Goal: Task Accomplishment & Management: Manage account settings

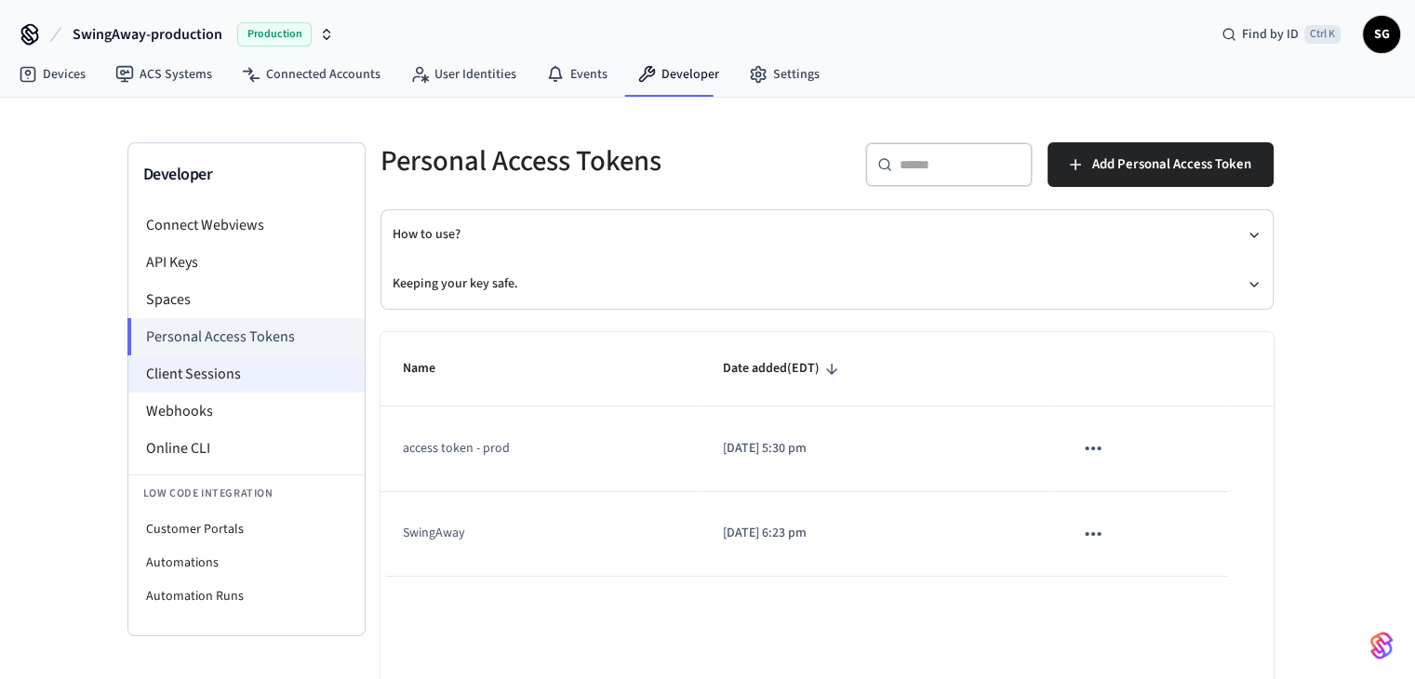
click at [187, 363] on li "Client Sessions" at bounding box center [246, 373] width 236 height 37
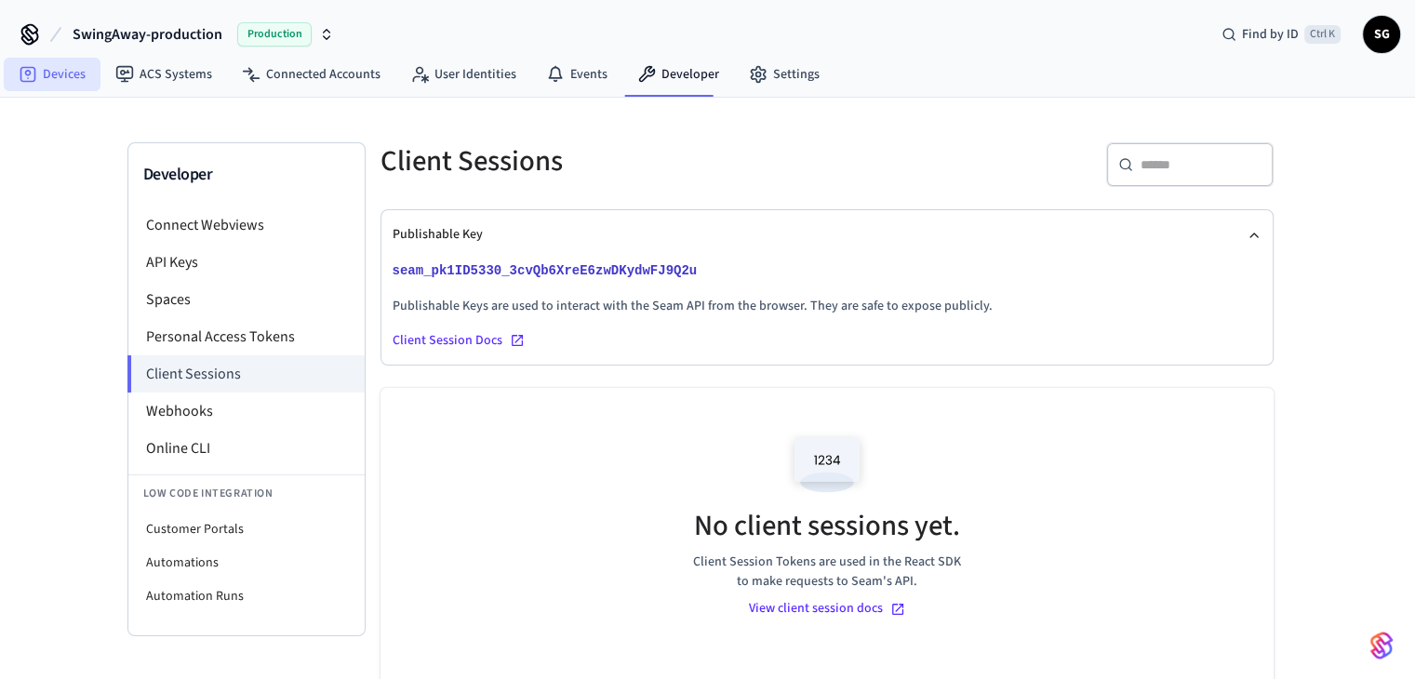
click at [63, 72] on link "Devices" at bounding box center [52, 74] width 97 height 33
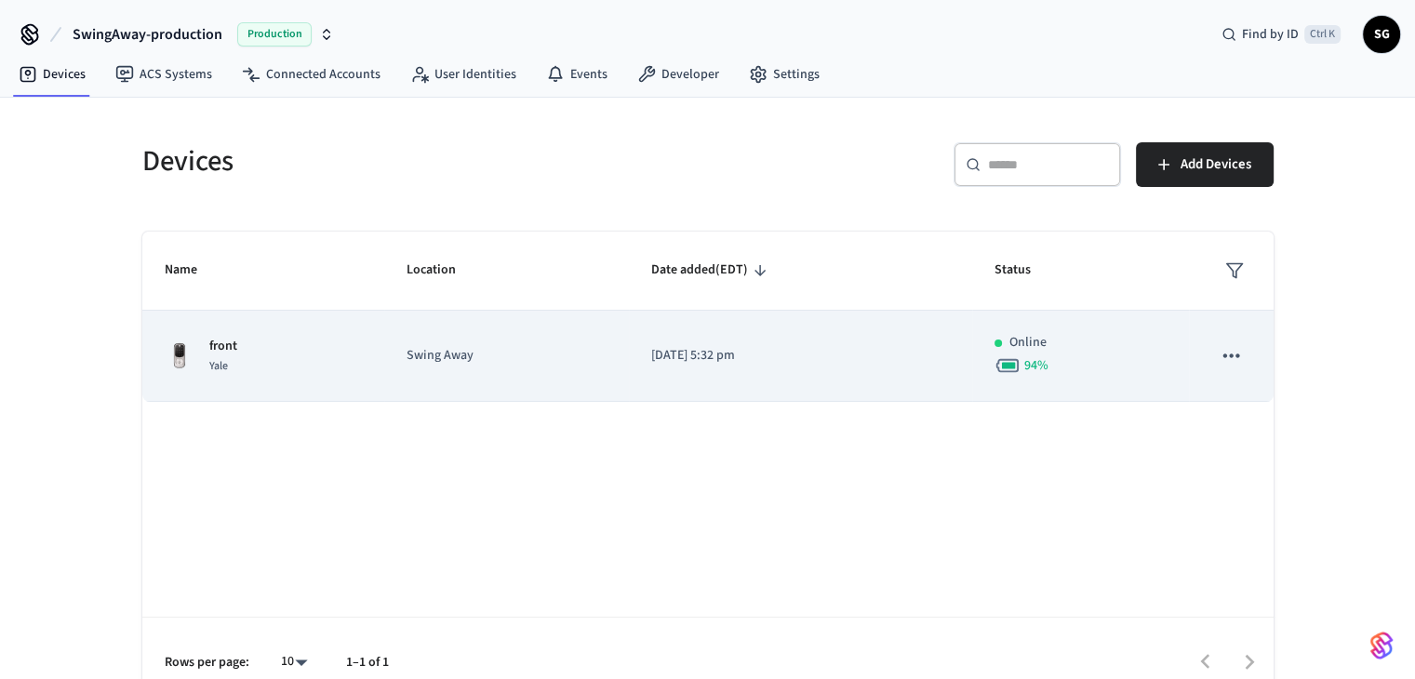
click at [266, 347] on div "front Yale" at bounding box center [264, 356] width 198 height 39
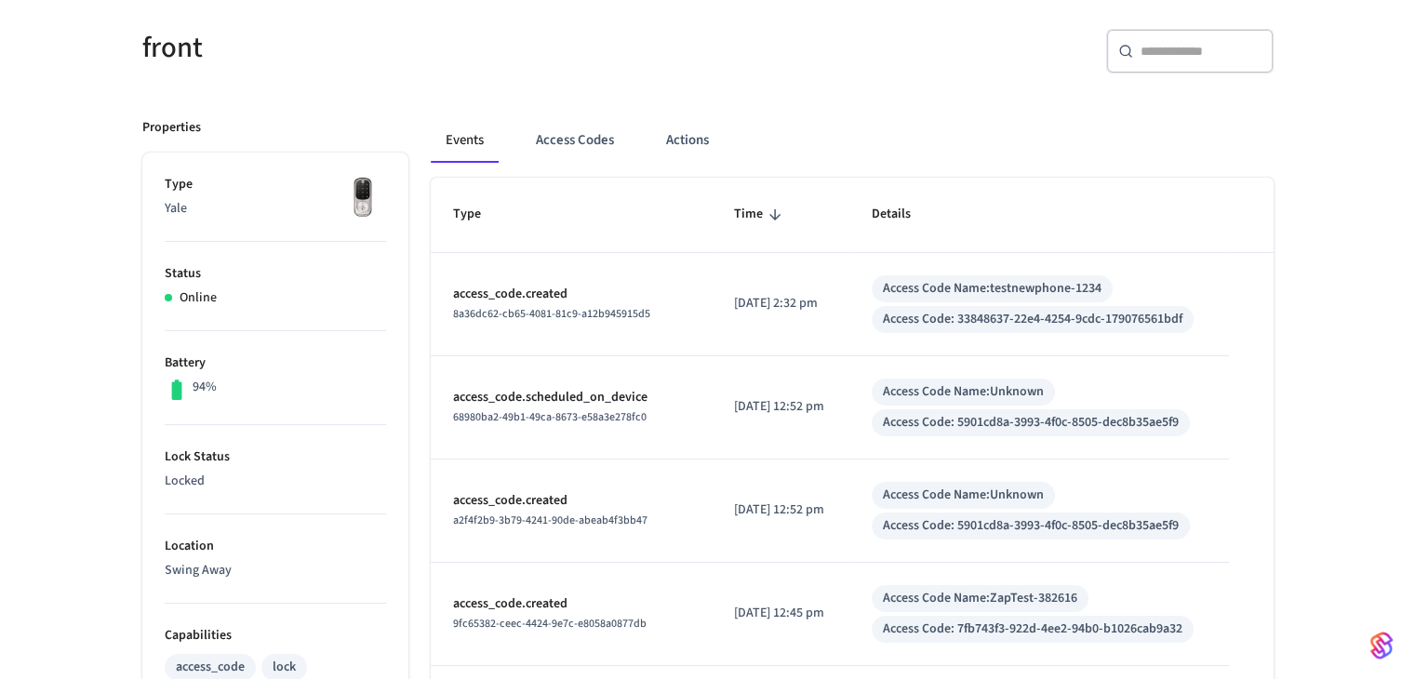
scroll to position [186, 0]
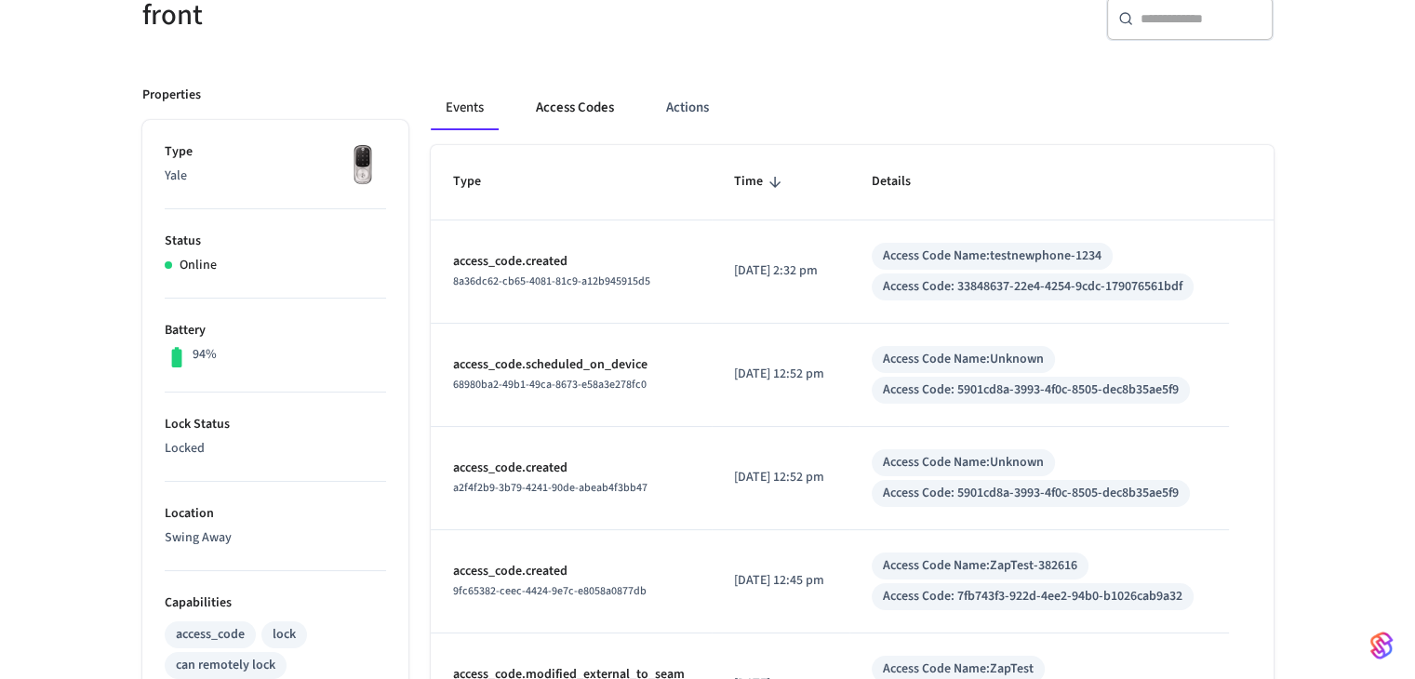
click at [569, 109] on button "Access Codes" at bounding box center [575, 108] width 108 height 45
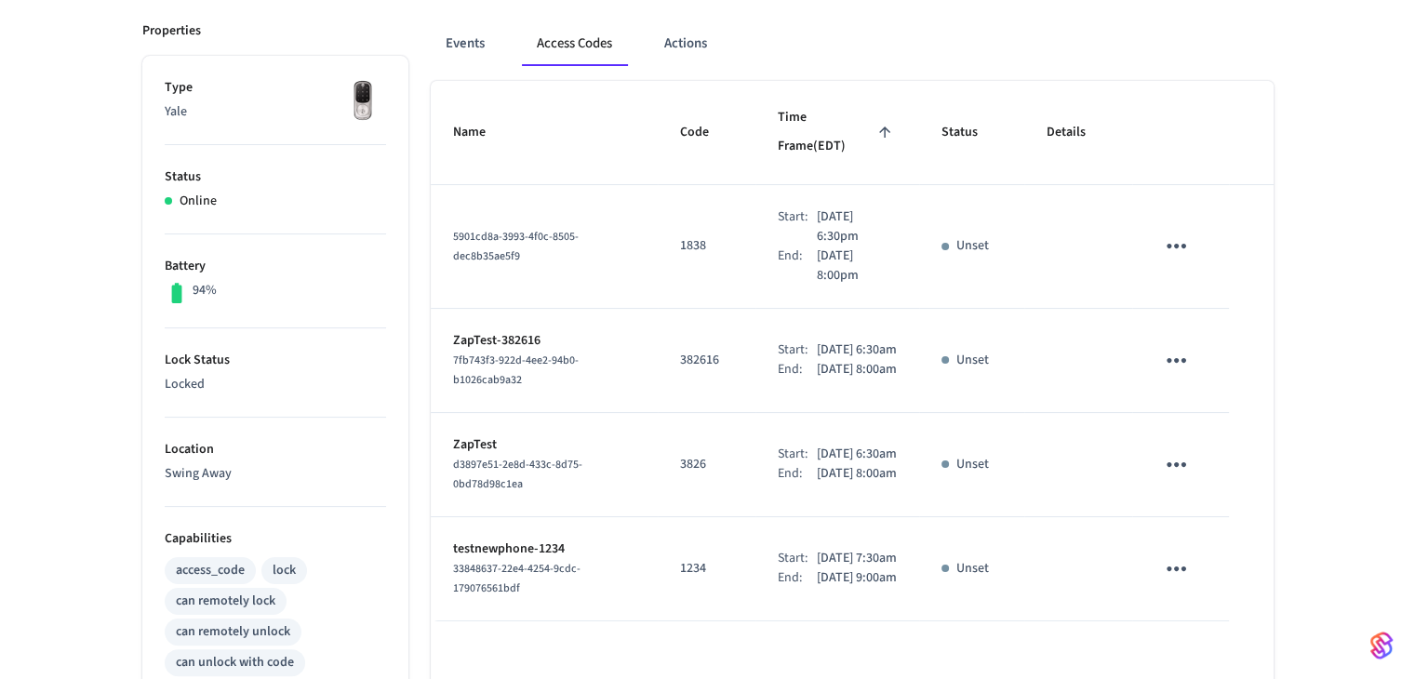
scroll to position [279, 0]
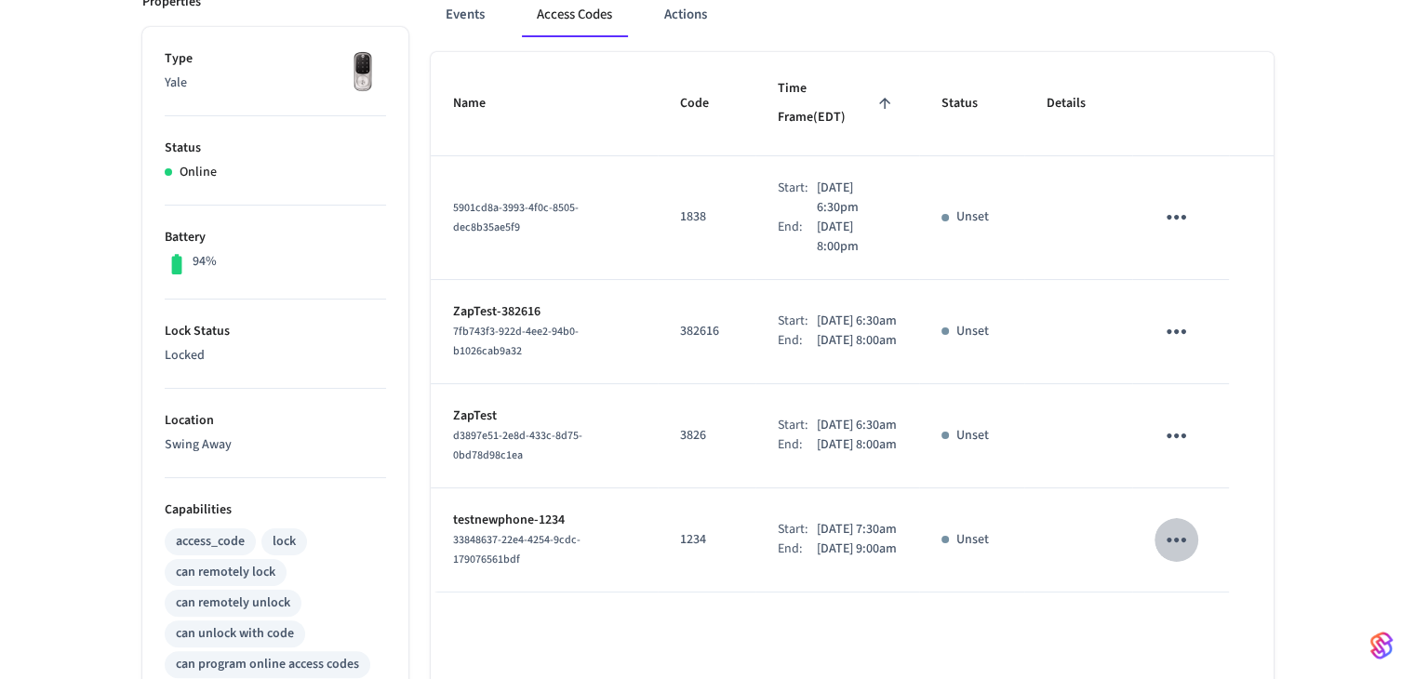
click at [1170, 542] on icon "sticky table" at bounding box center [1177, 540] width 20 height 5
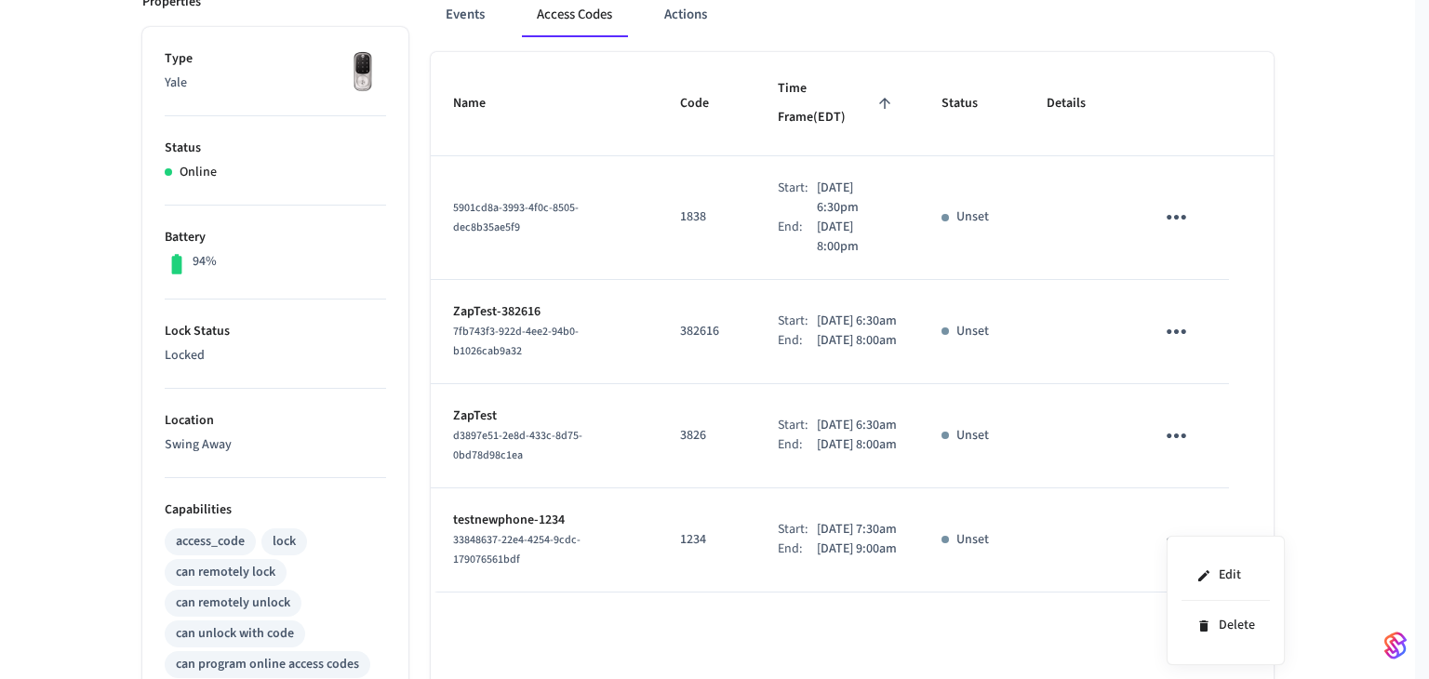
drag, startPoint x: 1187, startPoint y: 183, endPoint x: 1173, endPoint y: 185, distance: 14.1
click at [1185, 183] on div at bounding box center [714, 339] width 1429 height 679
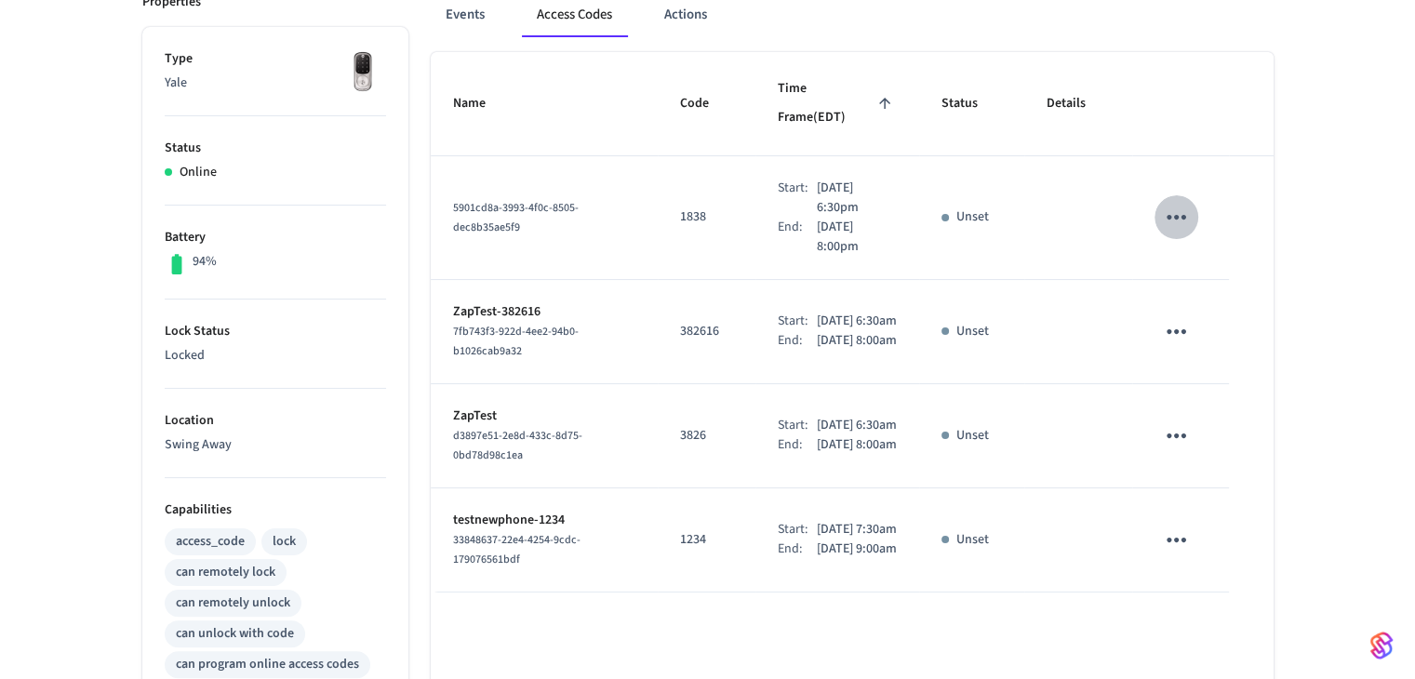
click at [1170, 215] on icon "sticky table" at bounding box center [1177, 217] width 20 height 5
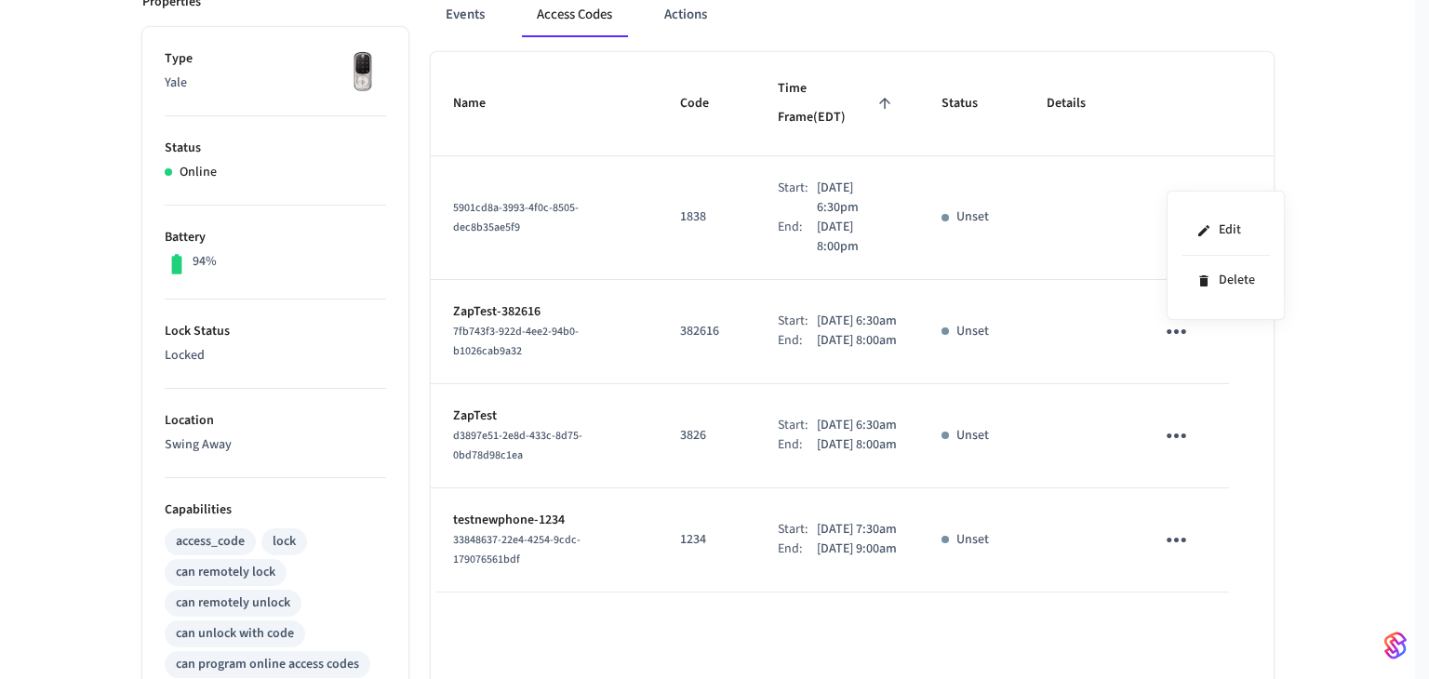
click at [1043, 330] on div at bounding box center [714, 339] width 1429 height 679
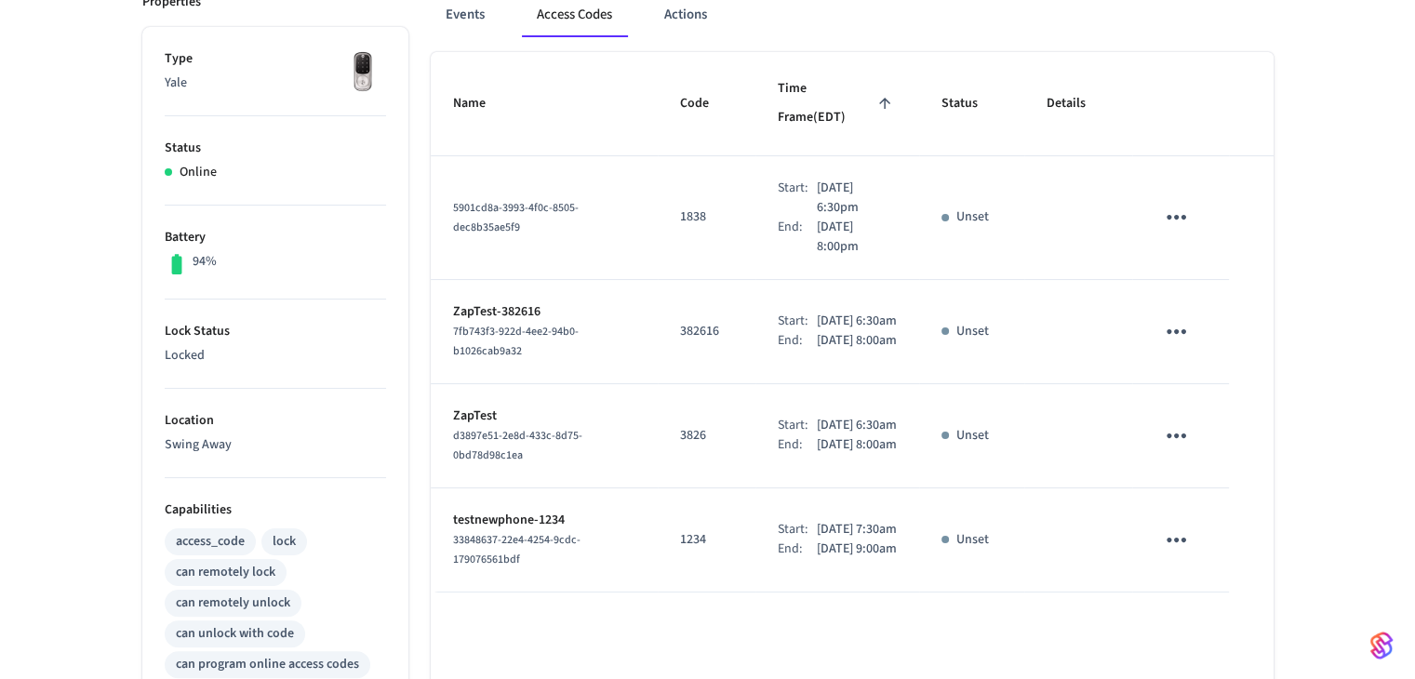
click at [1173, 317] on icon "sticky table" at bounding box center [1176, 331] width 29 height 29
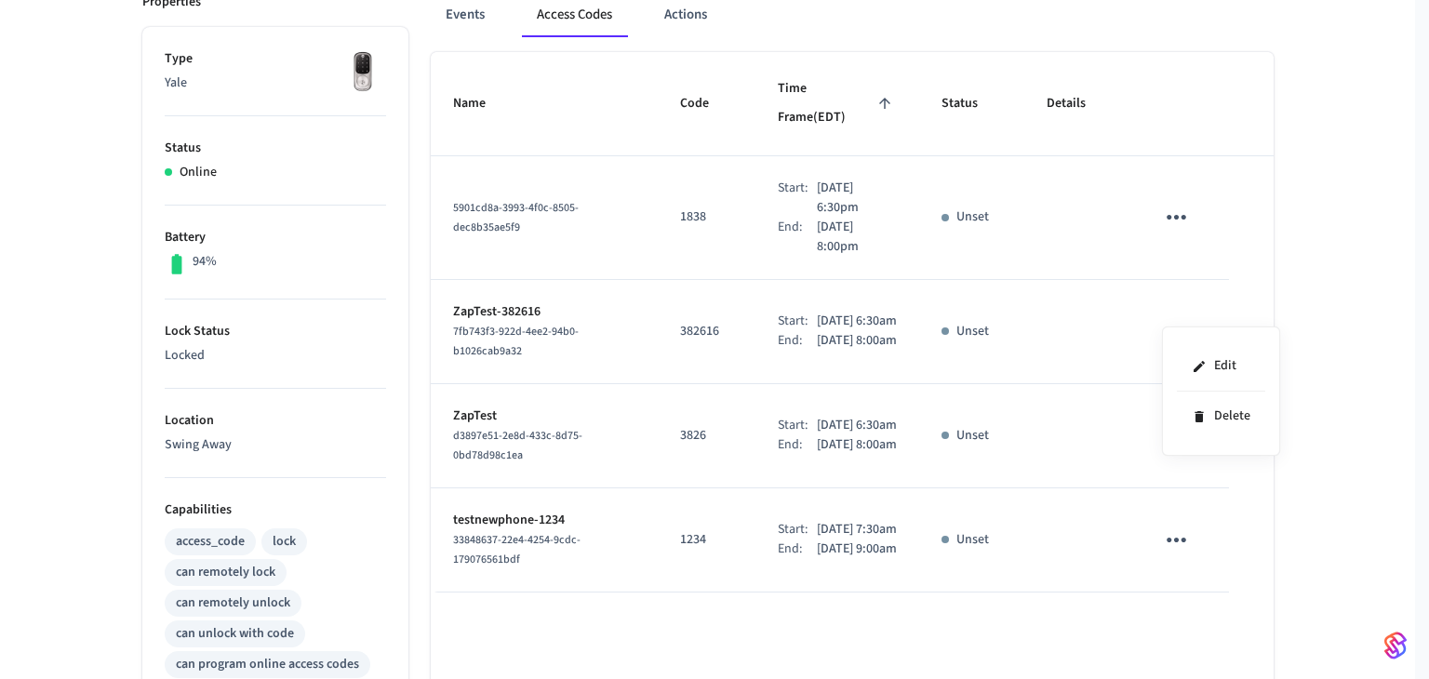
click at [692, 630] on div at bounding box center [714, 339] width 1429 height 679
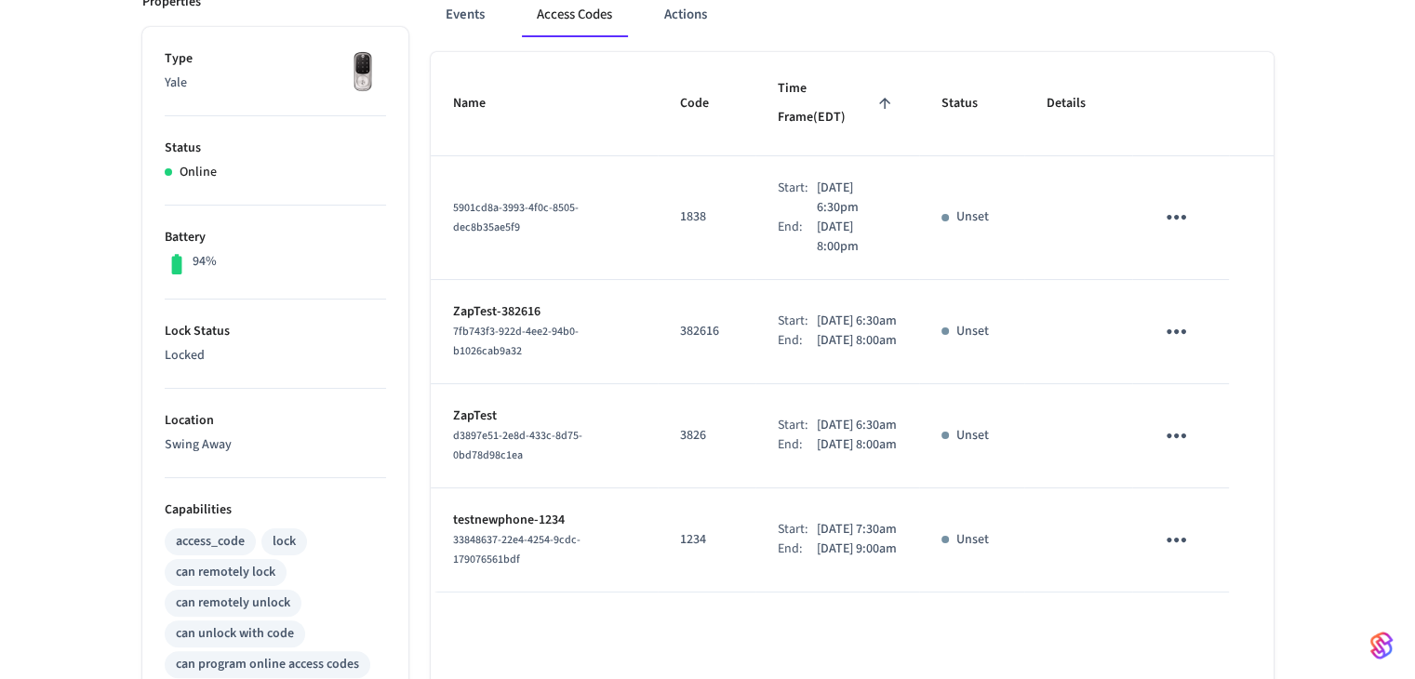
click at [971, 441] on p "Unset" at bounding box center [973, 436] width 33 height 20
click at [1285, 206] on div "front ​ ​ Add Access Code Properties Type Yale Status Online Battery 94% Lock S…" at bounding box center [707, 481] width 1161 height 1200
click at [1088, 89] on span "Details" at bounding box center [1078, 103] width 63 height 29
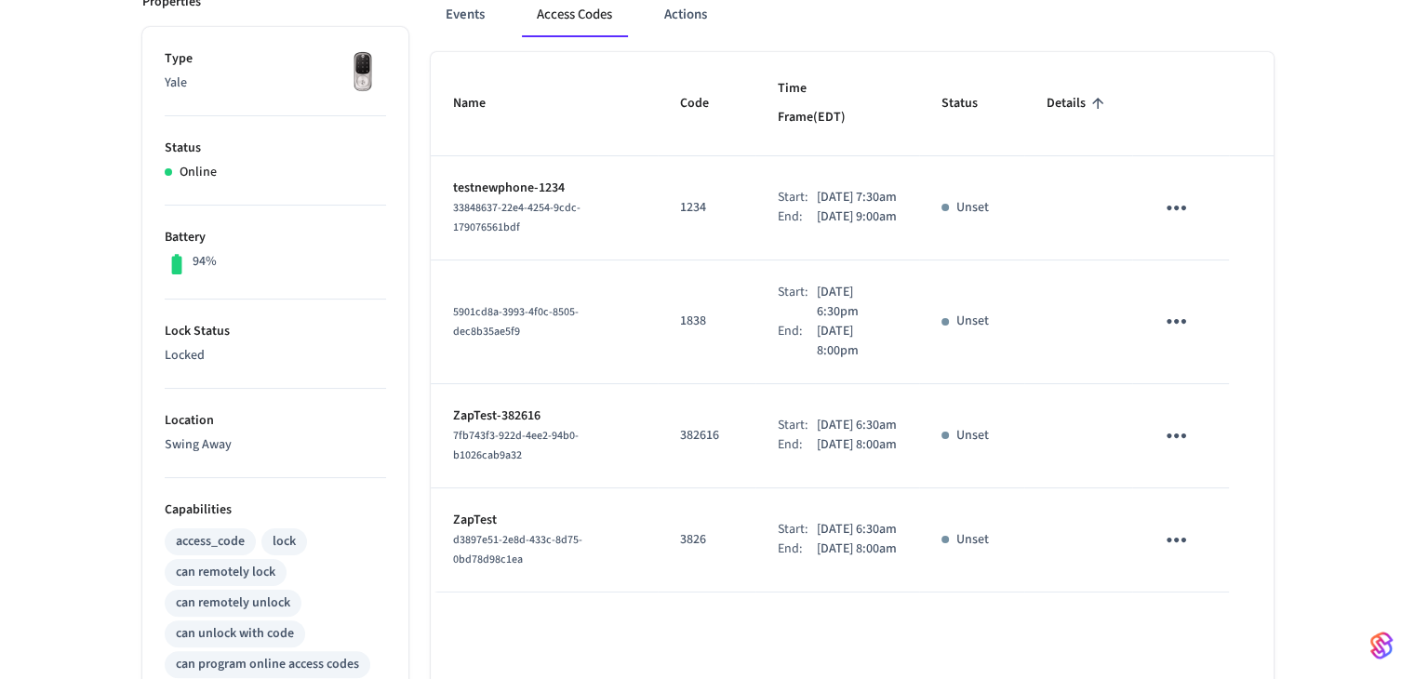
click at [1179, 194] on icon "sticky table" at bounding box center [1176, 208] width 29 height 29
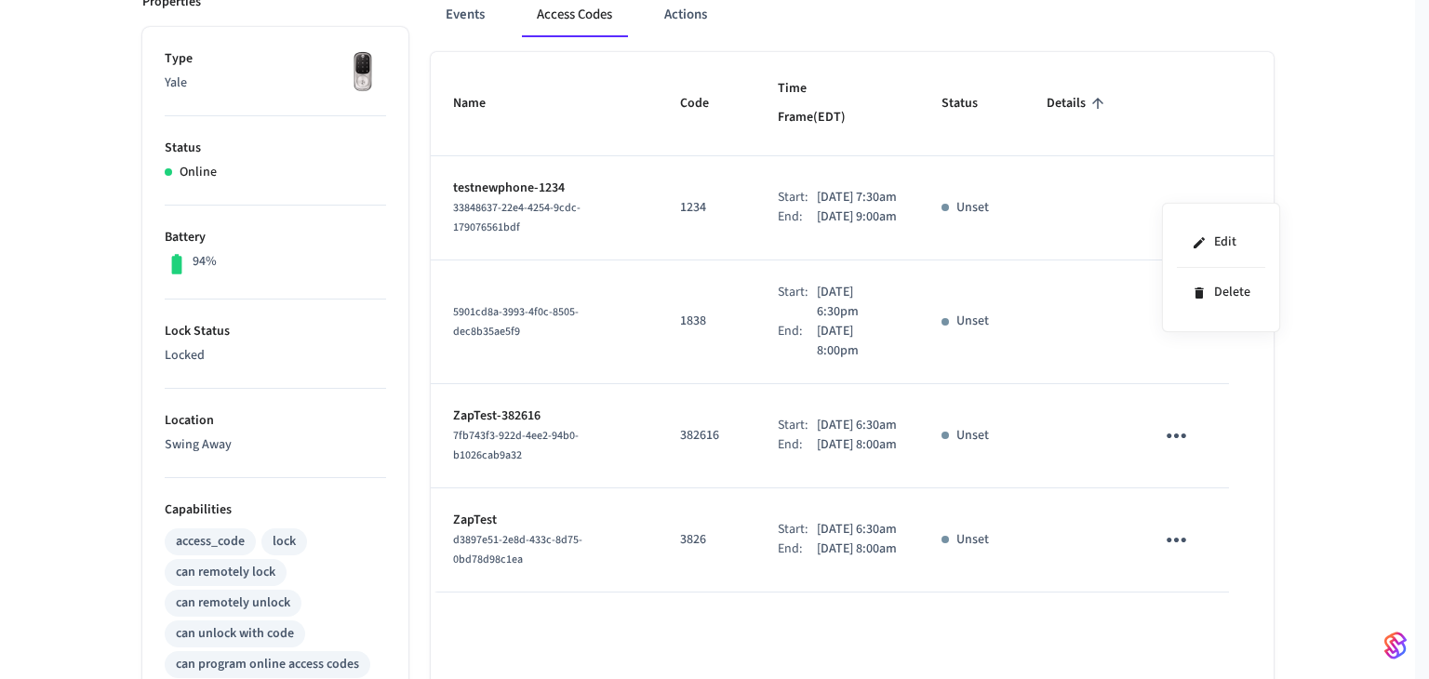
drag, startPoint x: 613, startPoint y: 162, endPoint x: 572, endPoint y: 161, distance: 41.0
click at [603, 162] on div at bounding box center [714, 339] width 1429 height 679
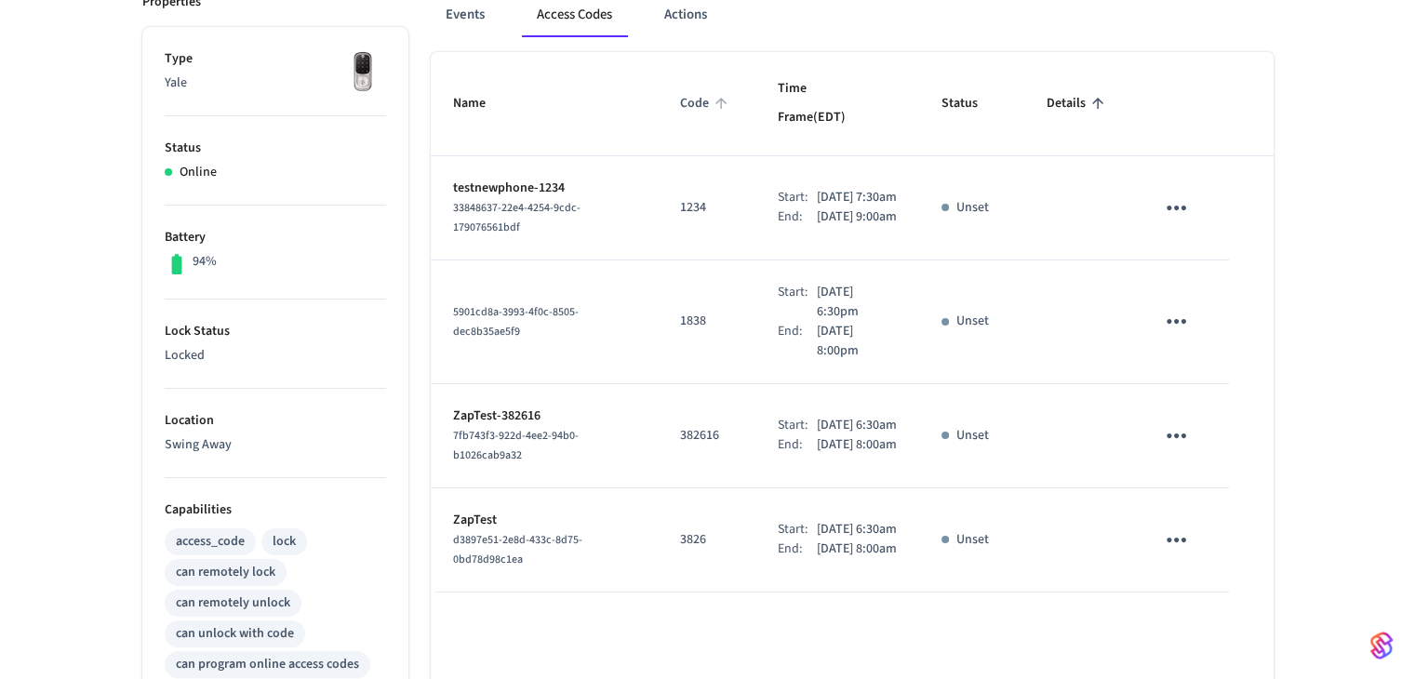
click at [680, 90] on span "Code" at bounding box center [706, 103] width 53 height 29
click at [830, 92] on span "Time Frame (EDT)" at bounding box center [837, 103] width 119 height 59
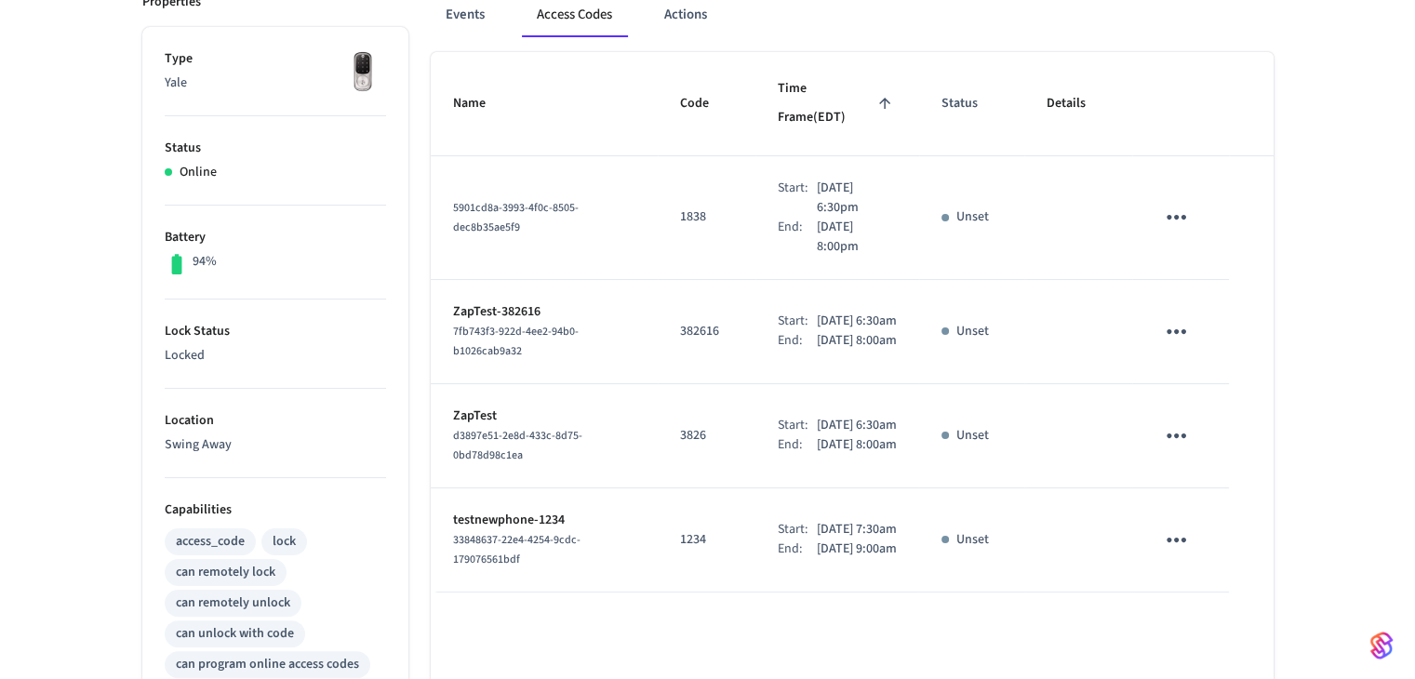
drag, startPoint x: 945, startPoint y: 94, endPoint x: 716, endPoint y: 90, distance: 228.9
click at [940, 94] on th "Status" at bounding box center [971, 104] width 105 height 104
click at [680, 89] on span "Code" at bounding box center [706, 103] width 53 height 29
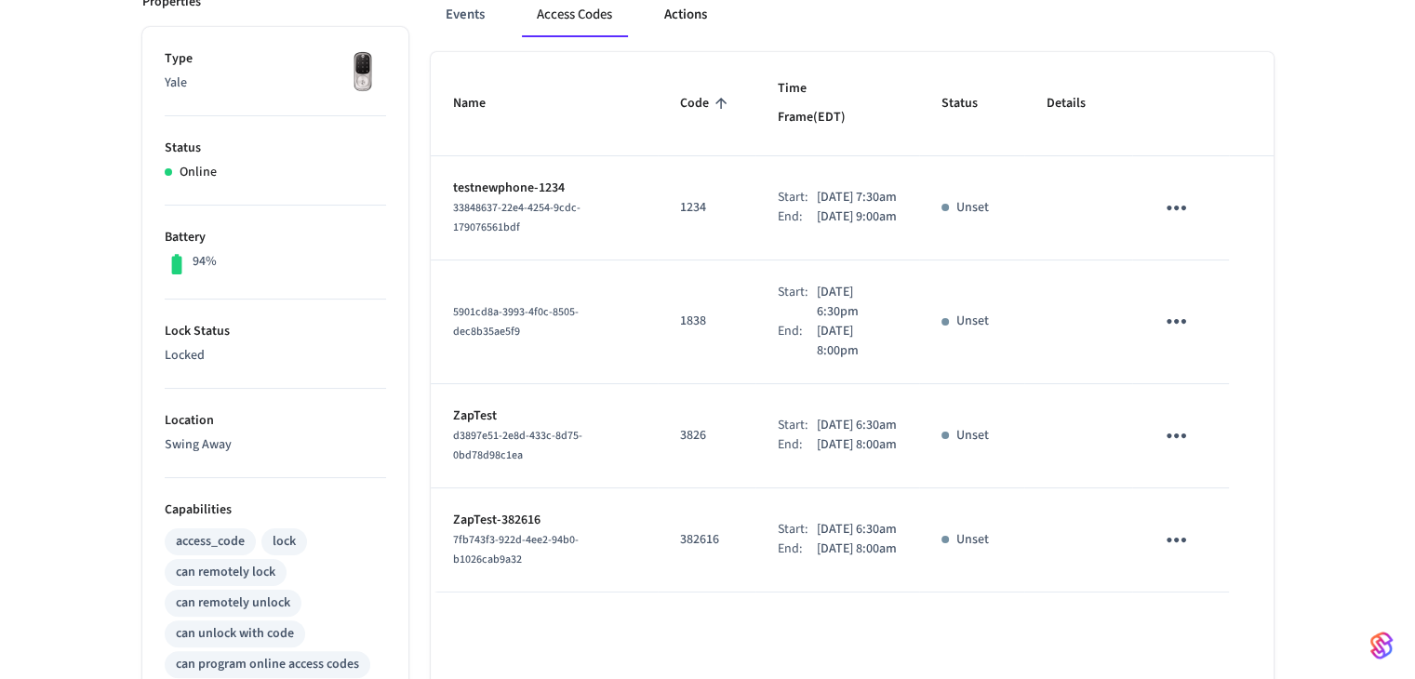
click at [660, 18] on button "Actions" at bounding box center [685, 15] width 73 height 45
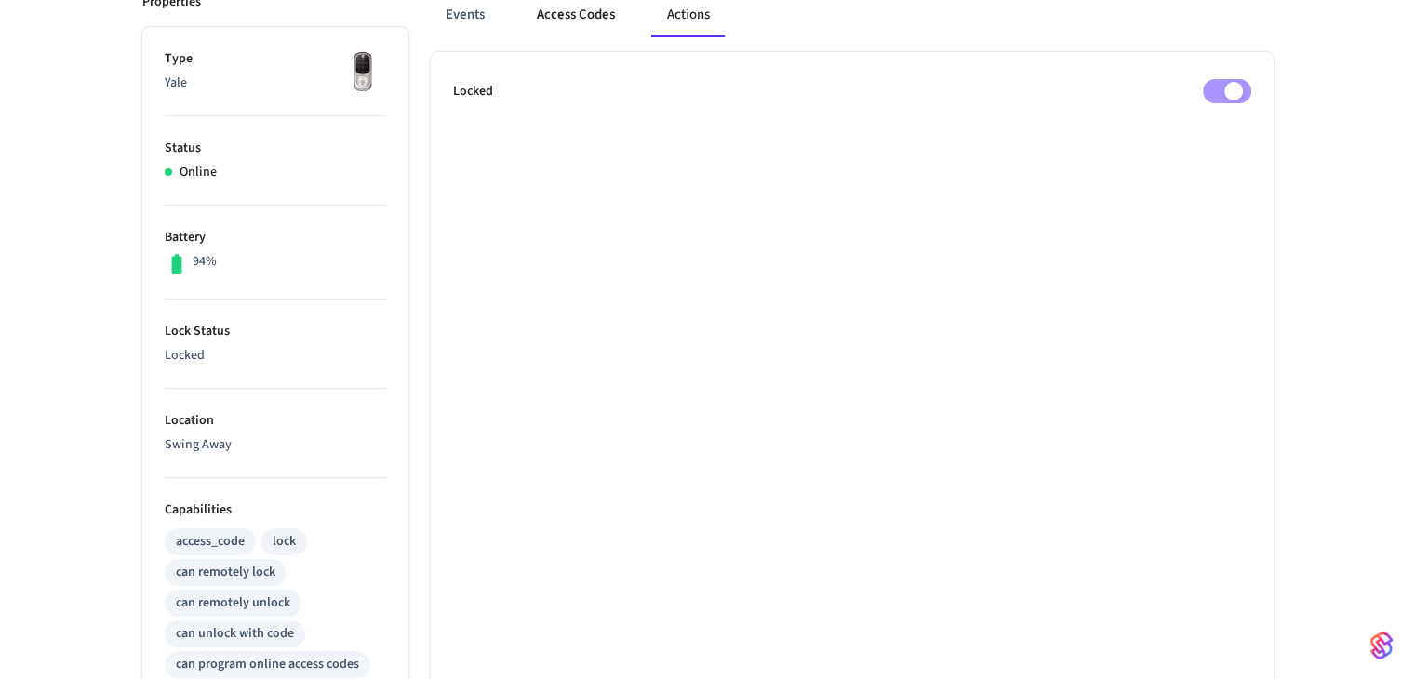
click at [577, 15] on button "Access Codes" at bounding box center [576, 15] width 108 height 45
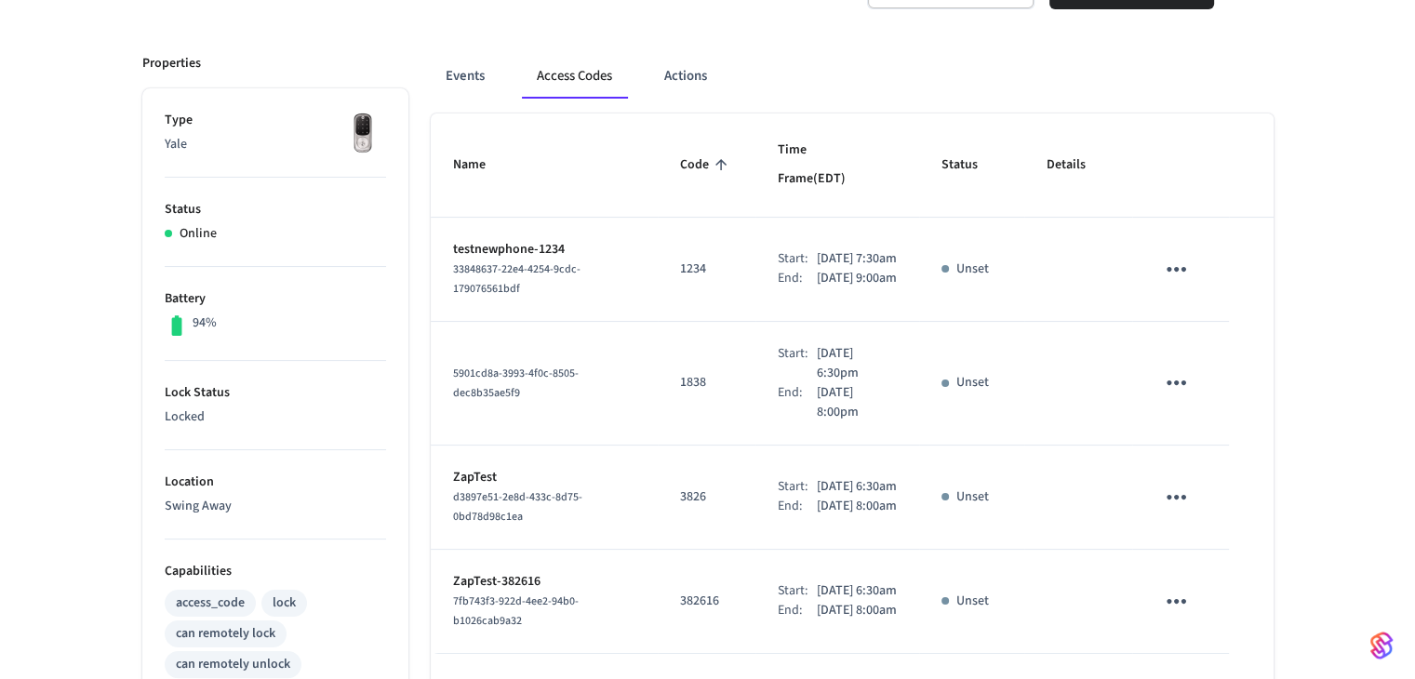
scroll to position [186, 0]
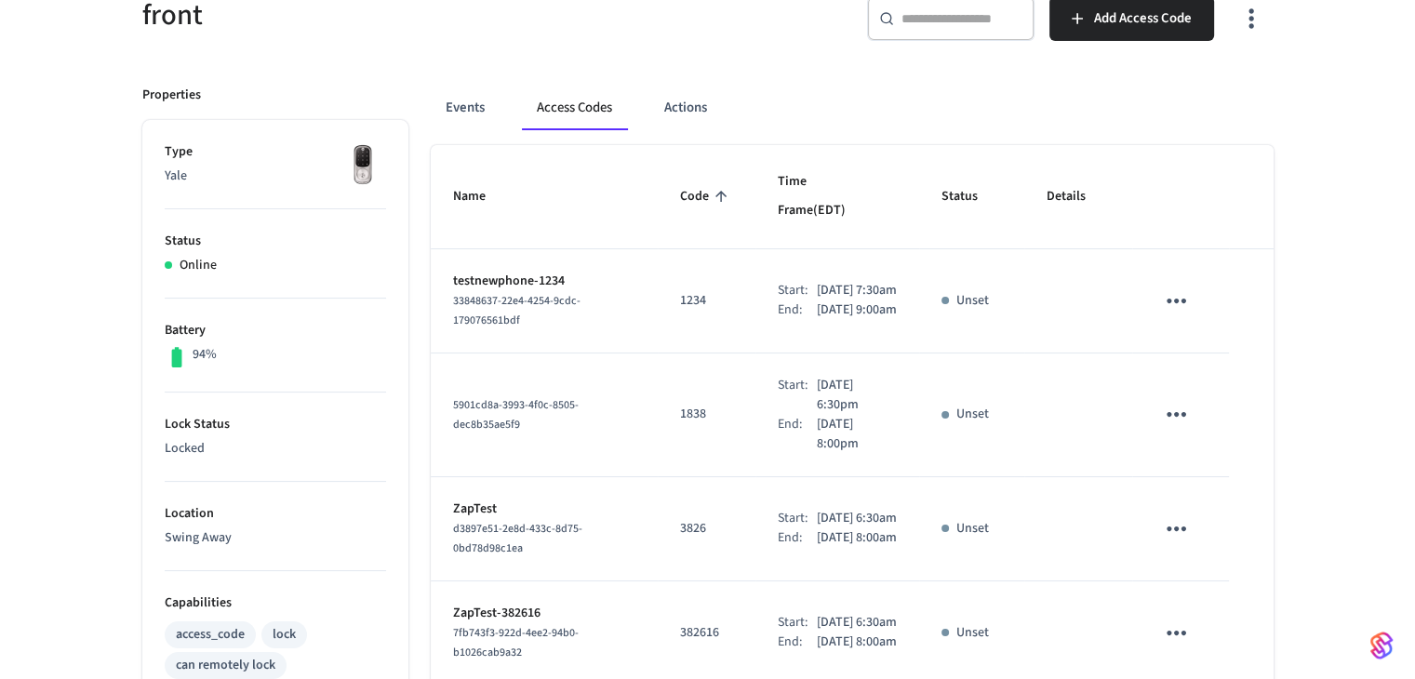
click at [480, 272] on p "testnewphone-1234" at bounding box center [544, 282] width 183 height 20
click at [560, 323] on td "testnewphone-1234 33848637-22e4-4254-9cdc-179076561bdf" at bounding box center [545, 301] width 228 height 104
click at [680, 99] on button "Actions" at bounding box center [685, 108] width 73 height 45
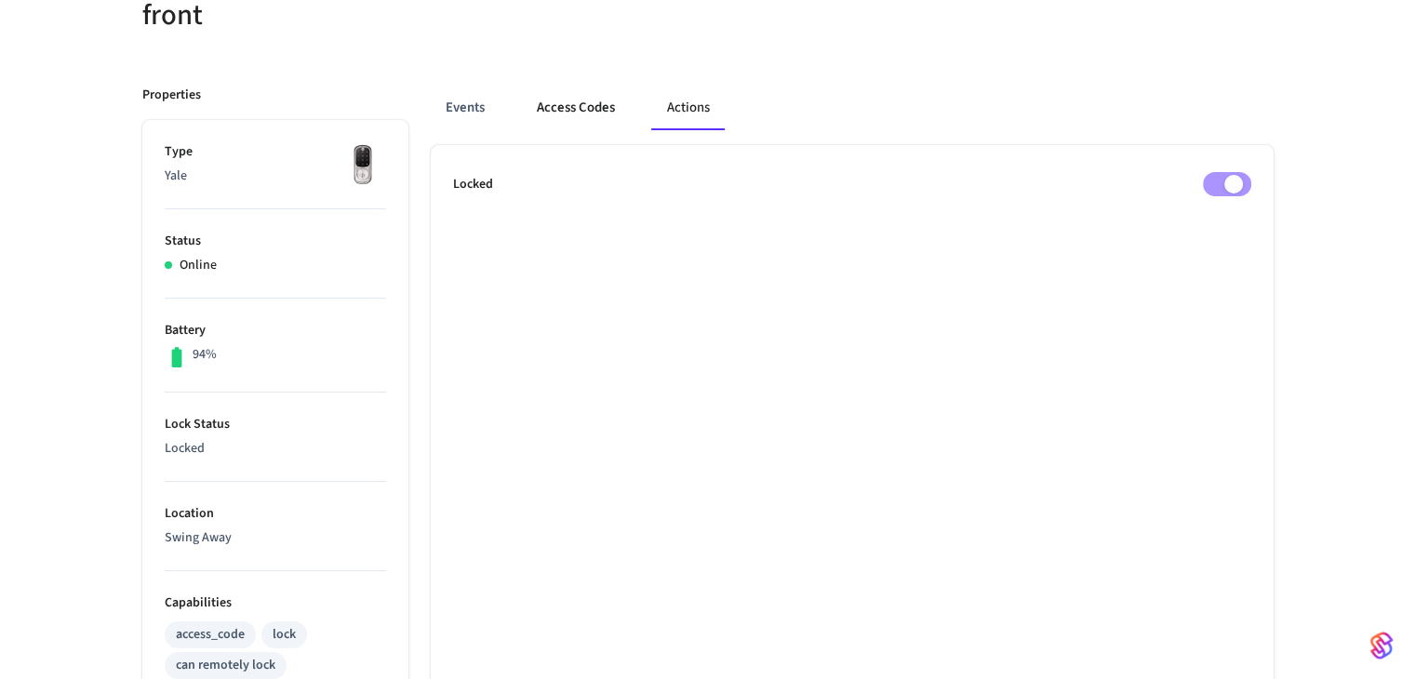
click at [583, 104] on button "Access Codes" at bounding box center [576, 108] width 108 height 45
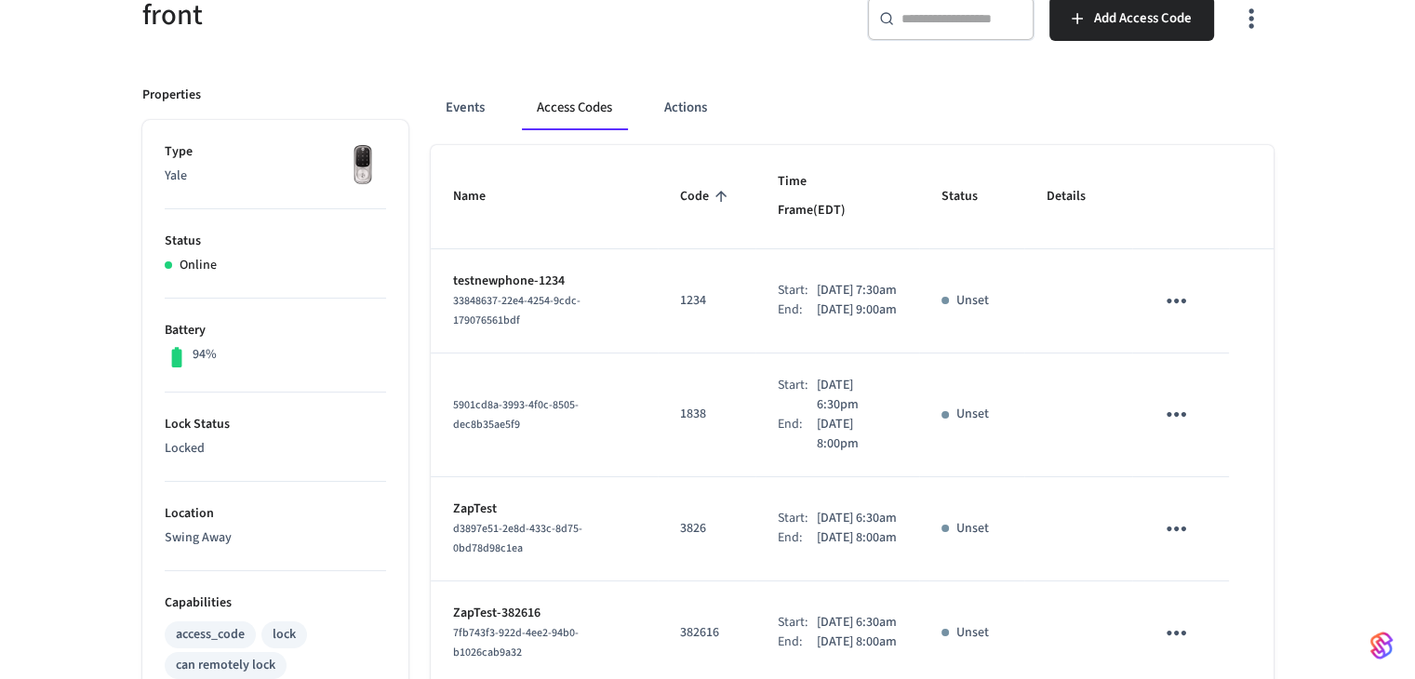
click at [1377, 647] on img "button" at bounding box center [1382, 646] width 22 height 30
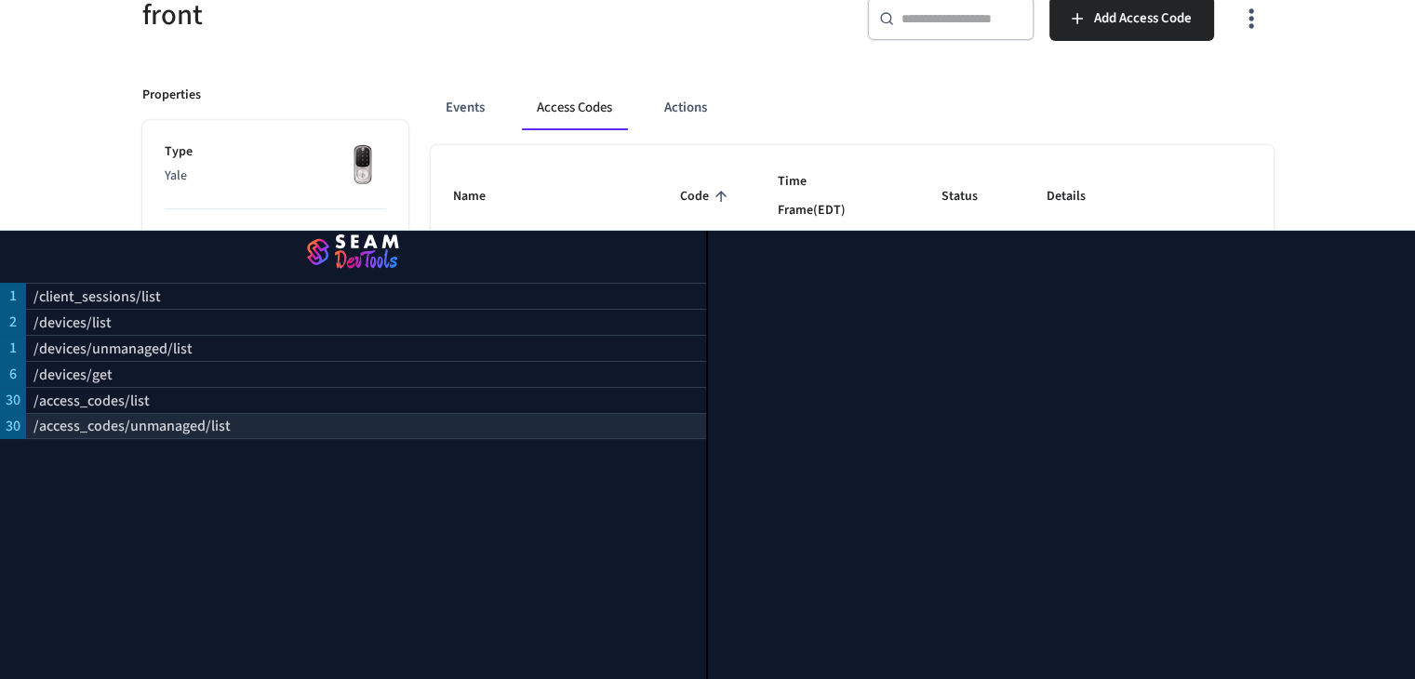
click at [140, 415] on p "/access_codes/unmanaged/list" at bounding box center [131, 426] width 197 height 22
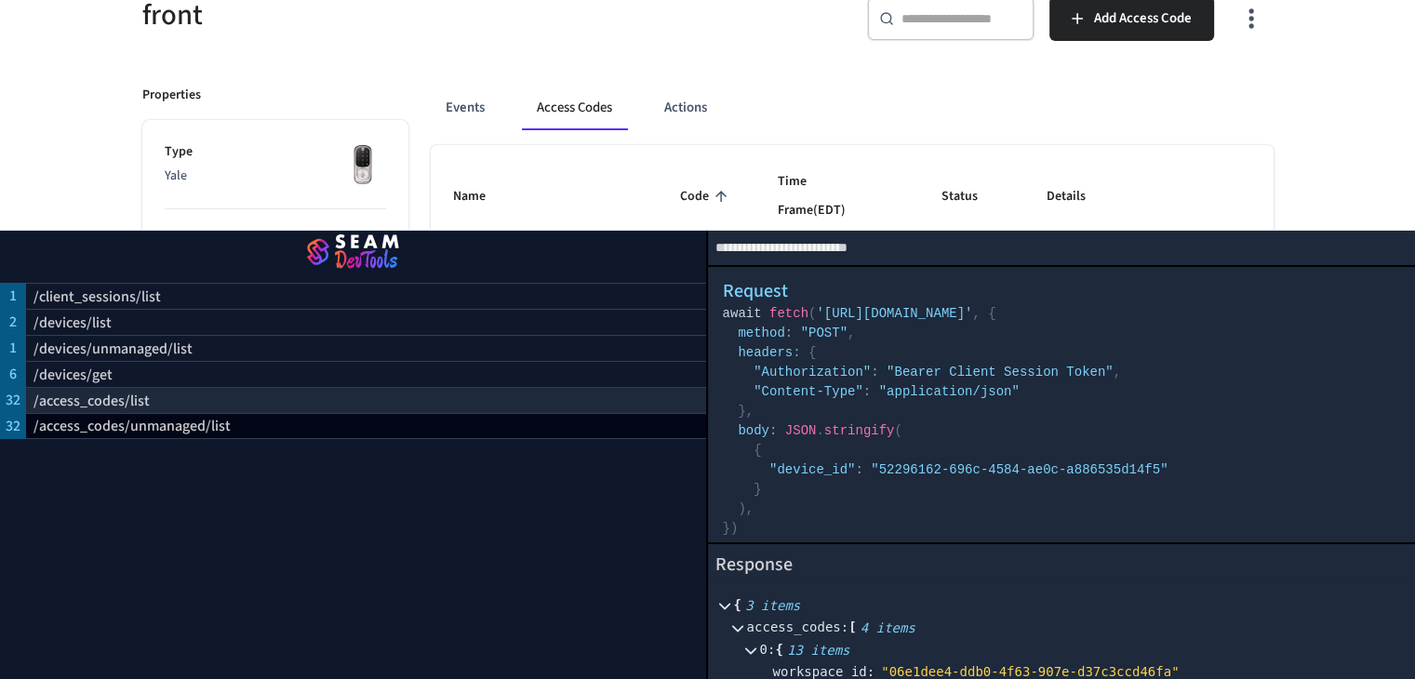
click at [155, 390] on div "/access_codes/list" at bounding box center [366, 400] width 680 height 26
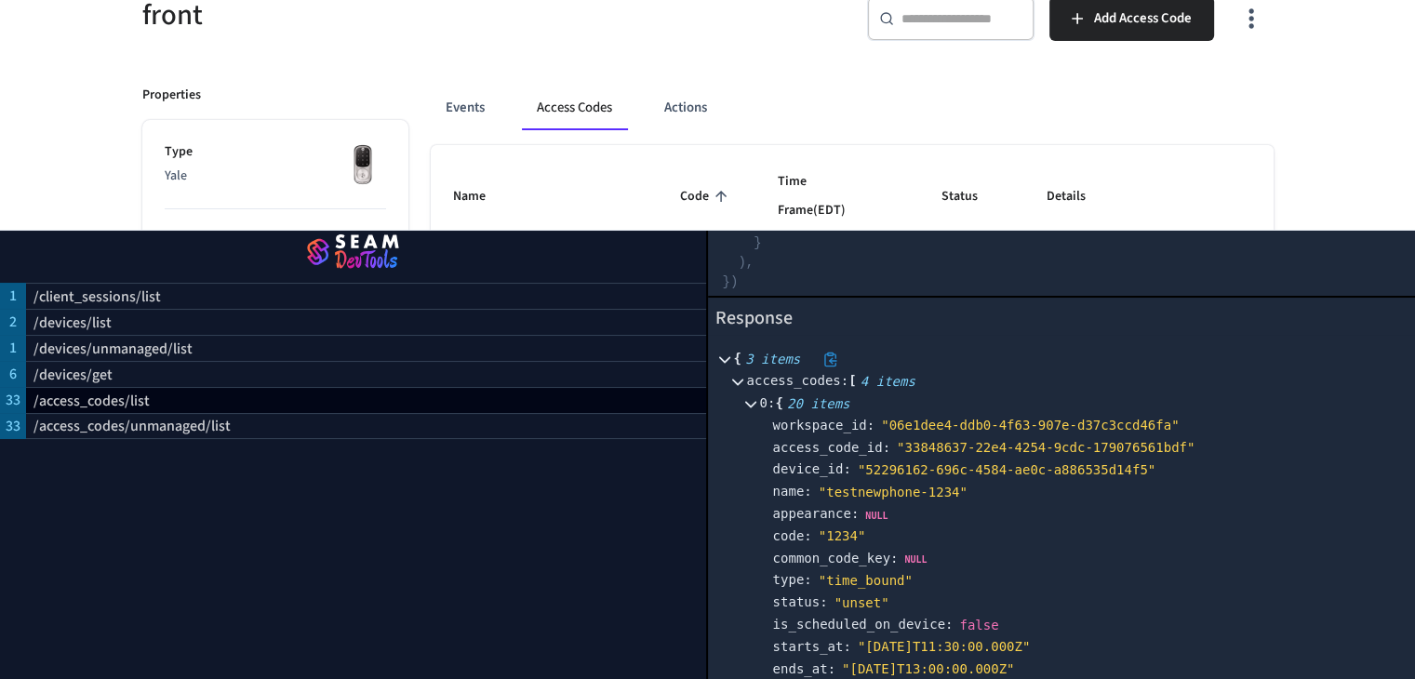
scroll to position [279, 0]
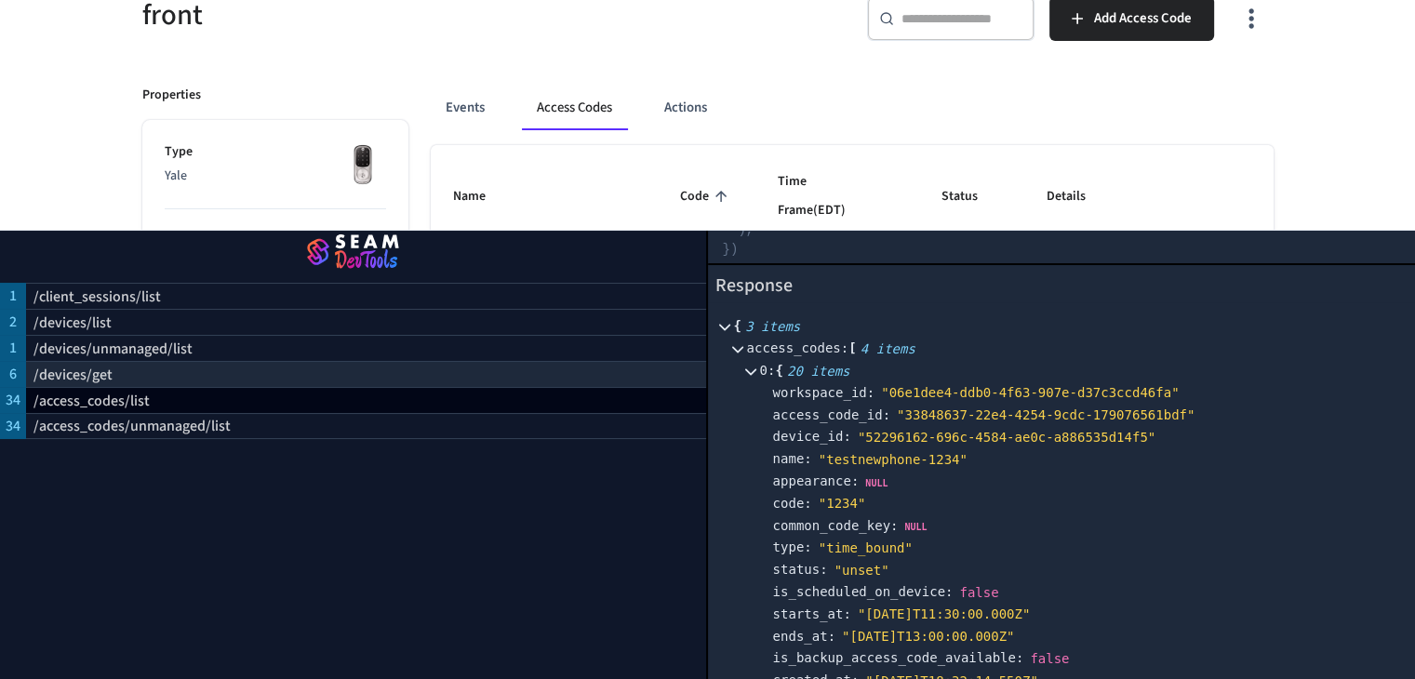
click at [351, 366] on div "/devices/get" at bounding box center [366, 374] width 680 height 26
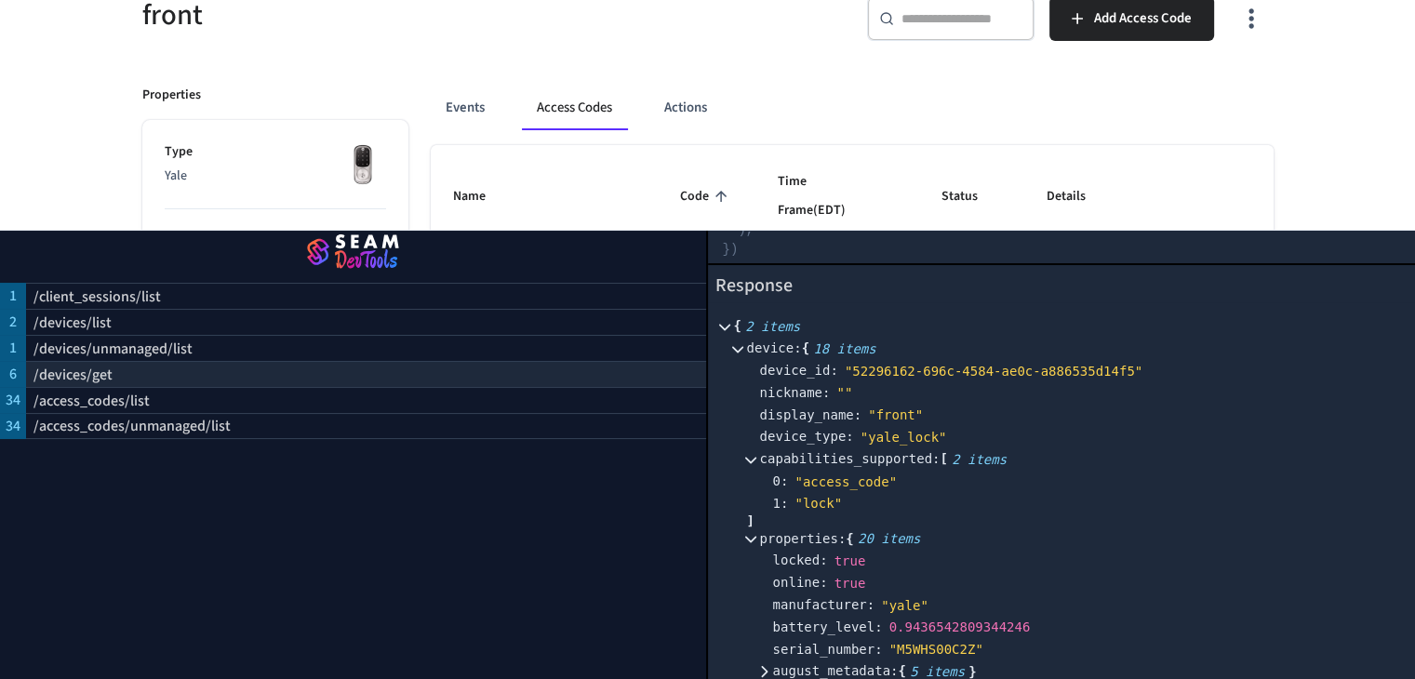
scroll to position [0, 0]
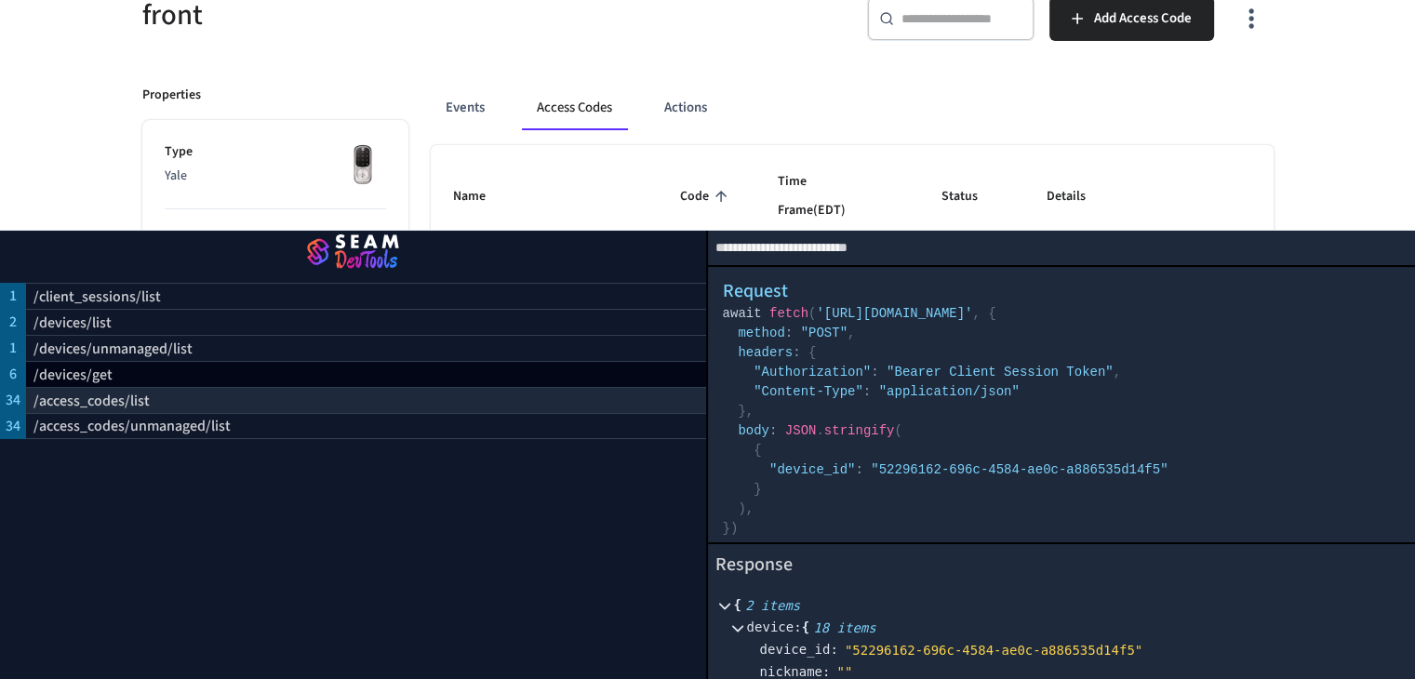
click at [358, 389] on div "/access_codes/list" at bounding box center [366, 400] width 680 height 26
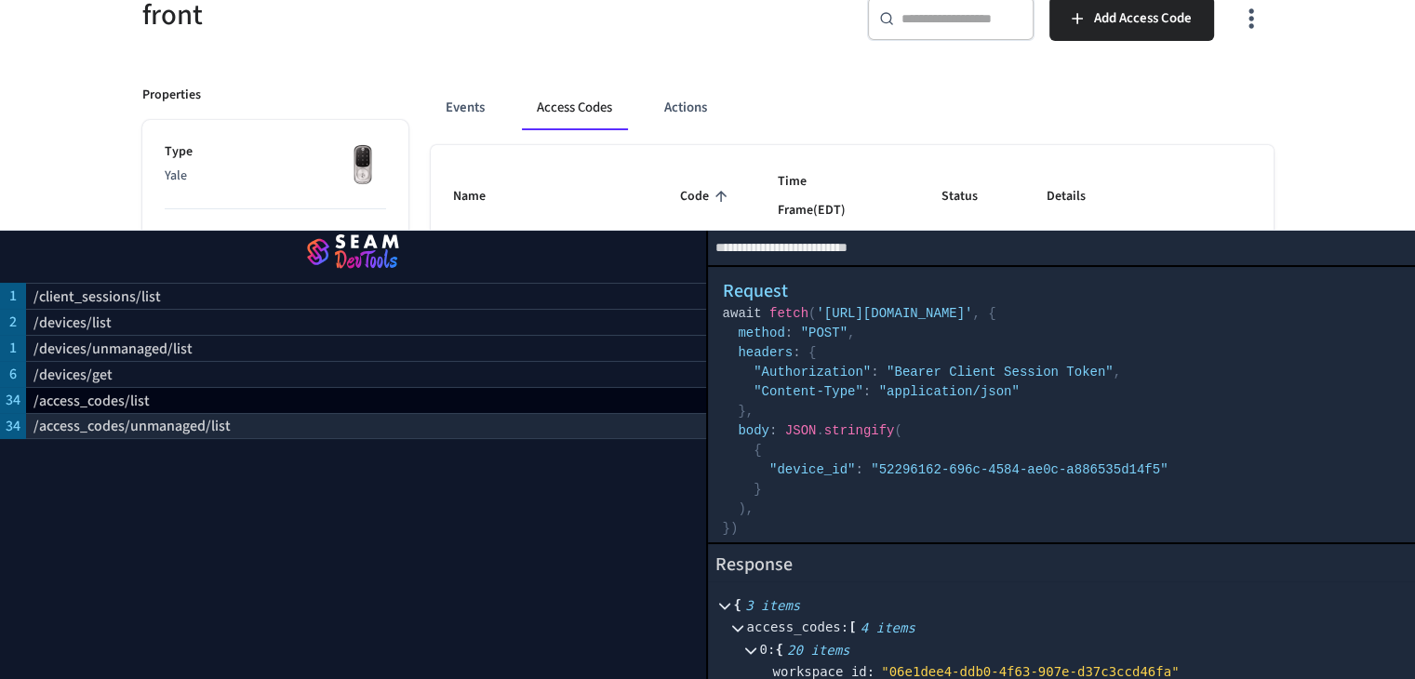
click at [368, 416] on div "/access_codes/unmanaged/list" at bounding box center [366, 426] width 680 height 26
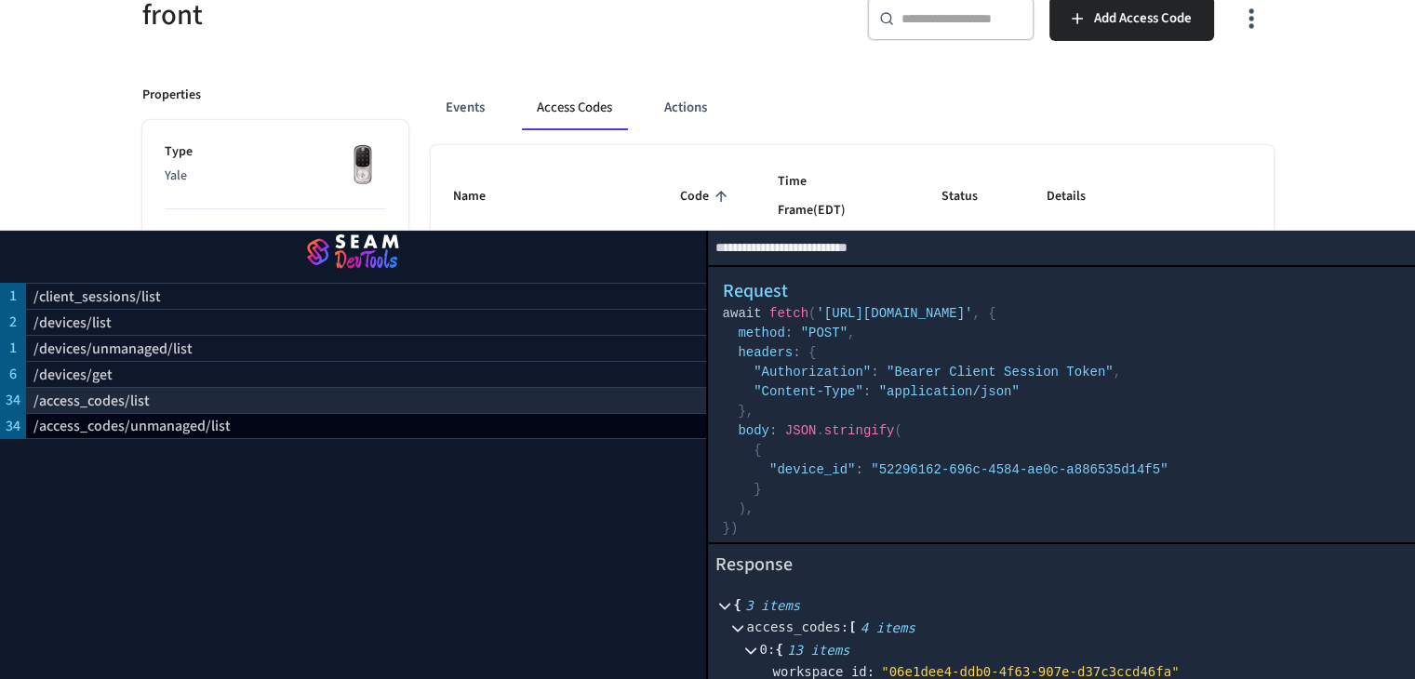
click at [355, 387] on div "/access_codes/list" at bounding box center [366, 400] width 680 height 26
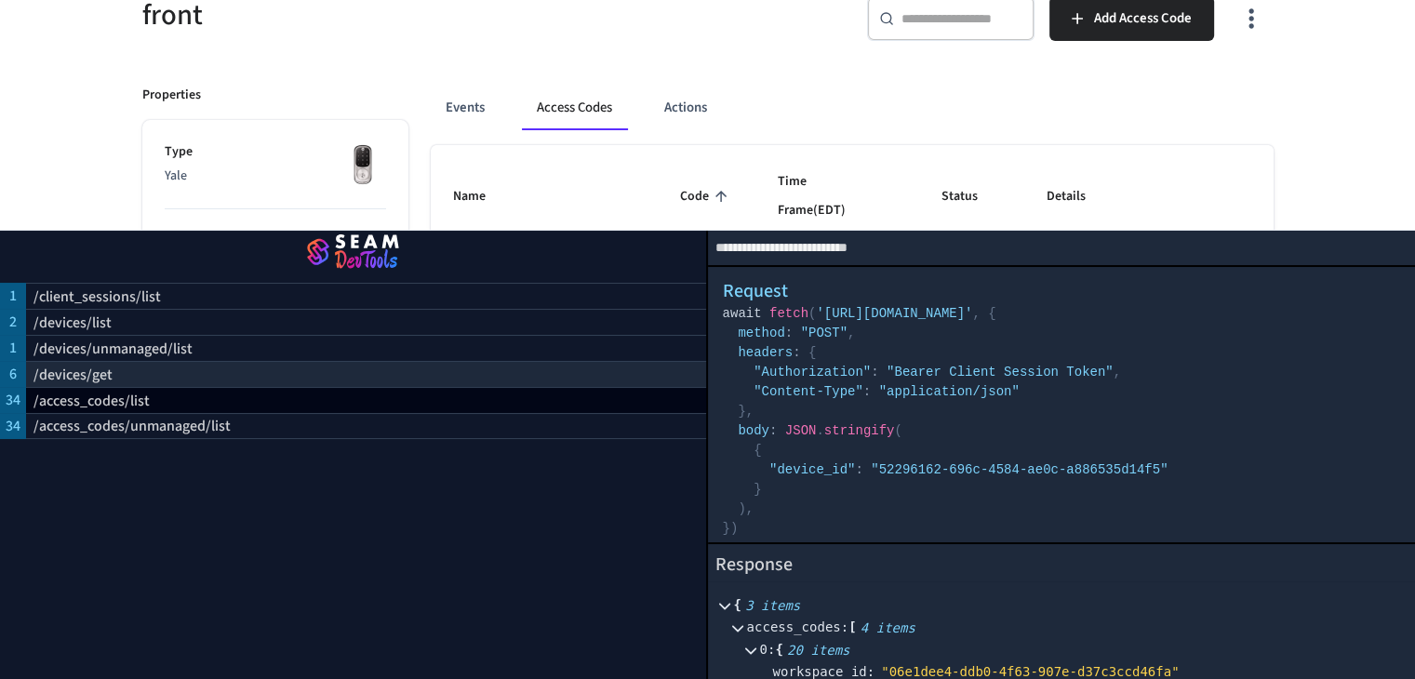
click at [349, 361] on div "/devices/get" at bounding box center [366, 374] width 680 height 26
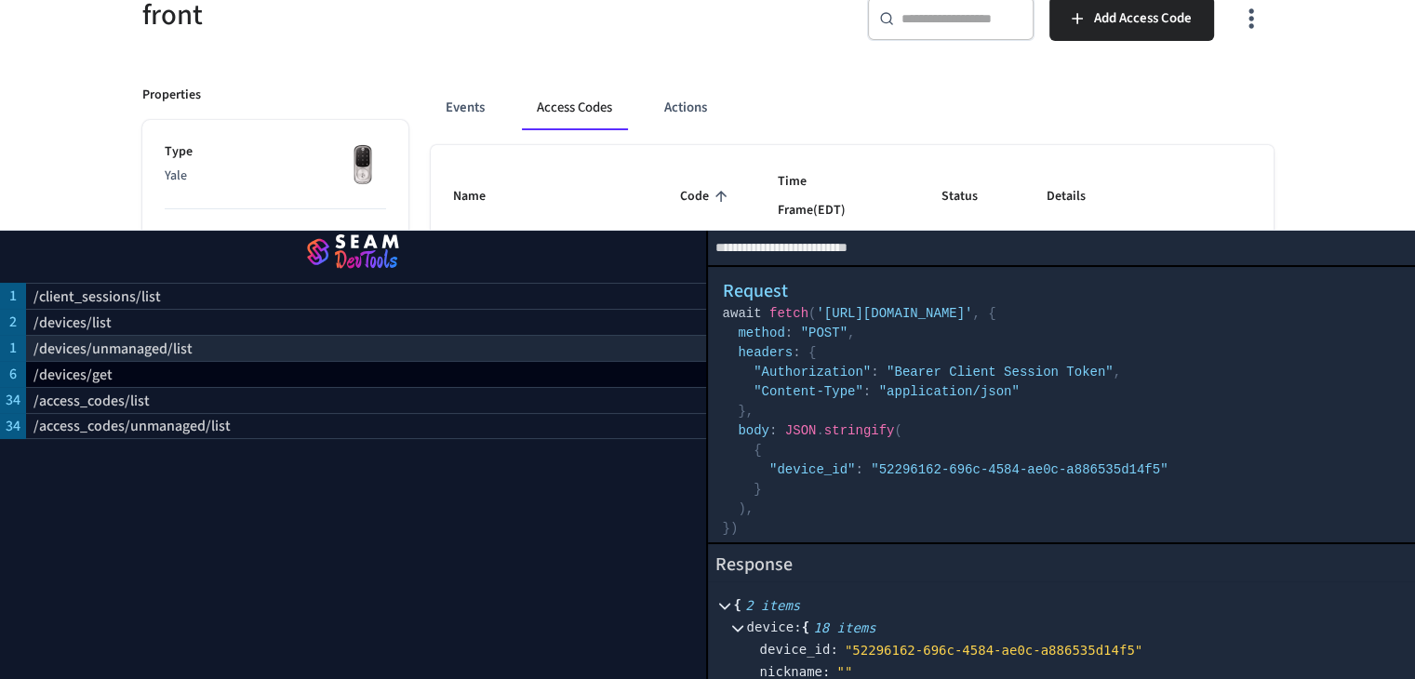
click at [343, 337] on div "/devices/unmanaged/list" at bounding box center [366, 348] width 680 height 26
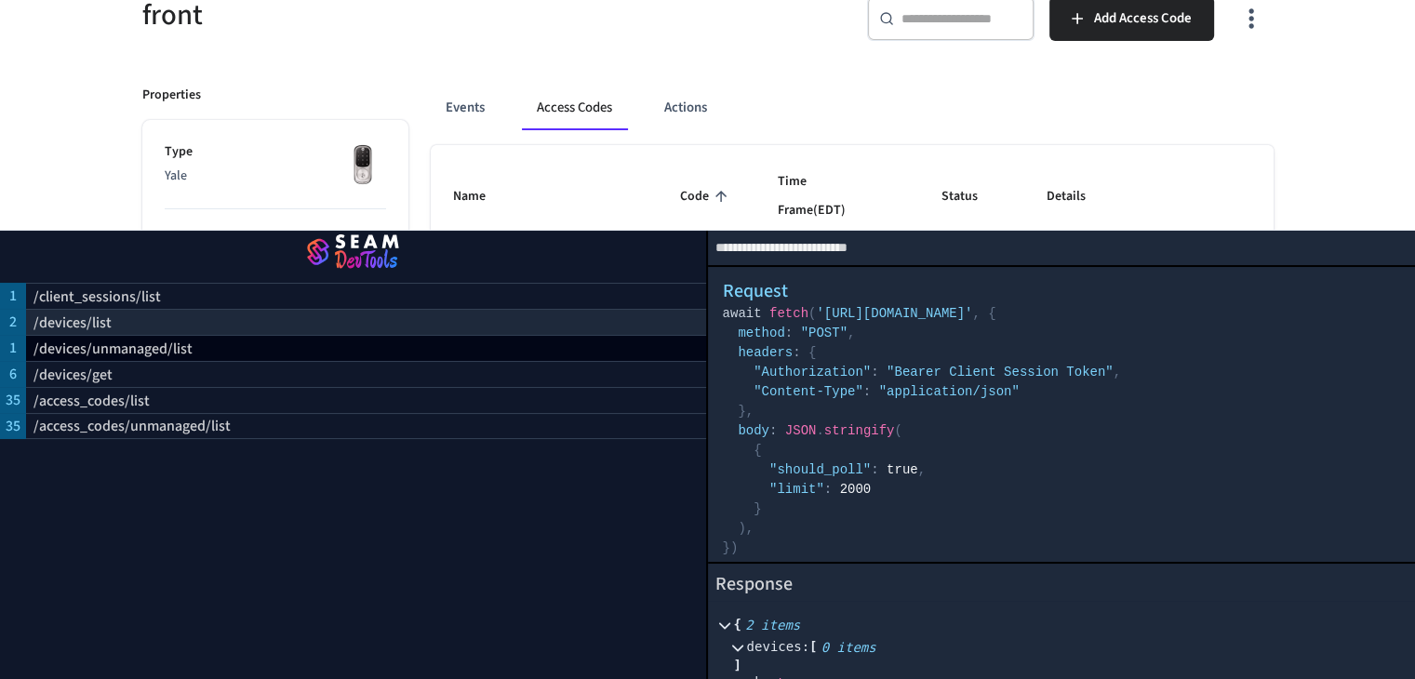
click at [339, 309] on div "/devices/list" at bounding box center [366, 322] width 680 height 26
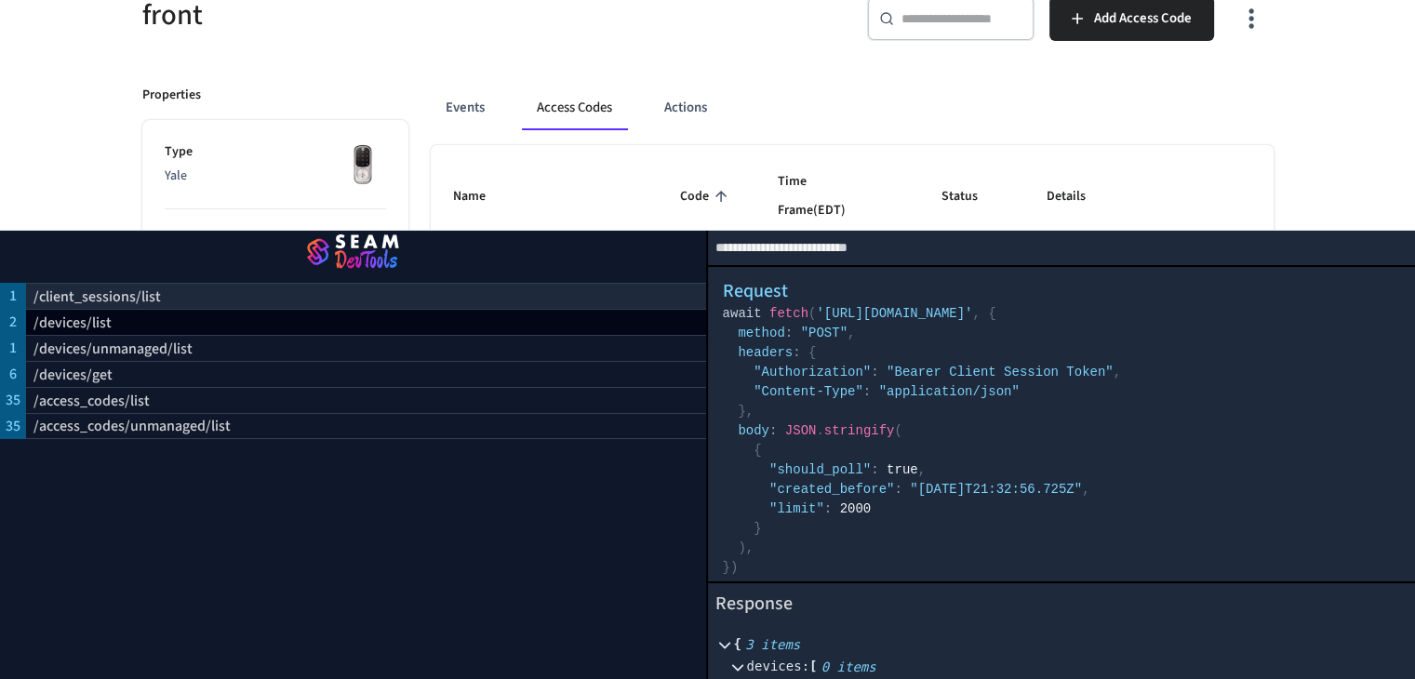
click at [305, 283] on div "/client_sessions/list" at bounding box center [366, 296] width 680 height 26
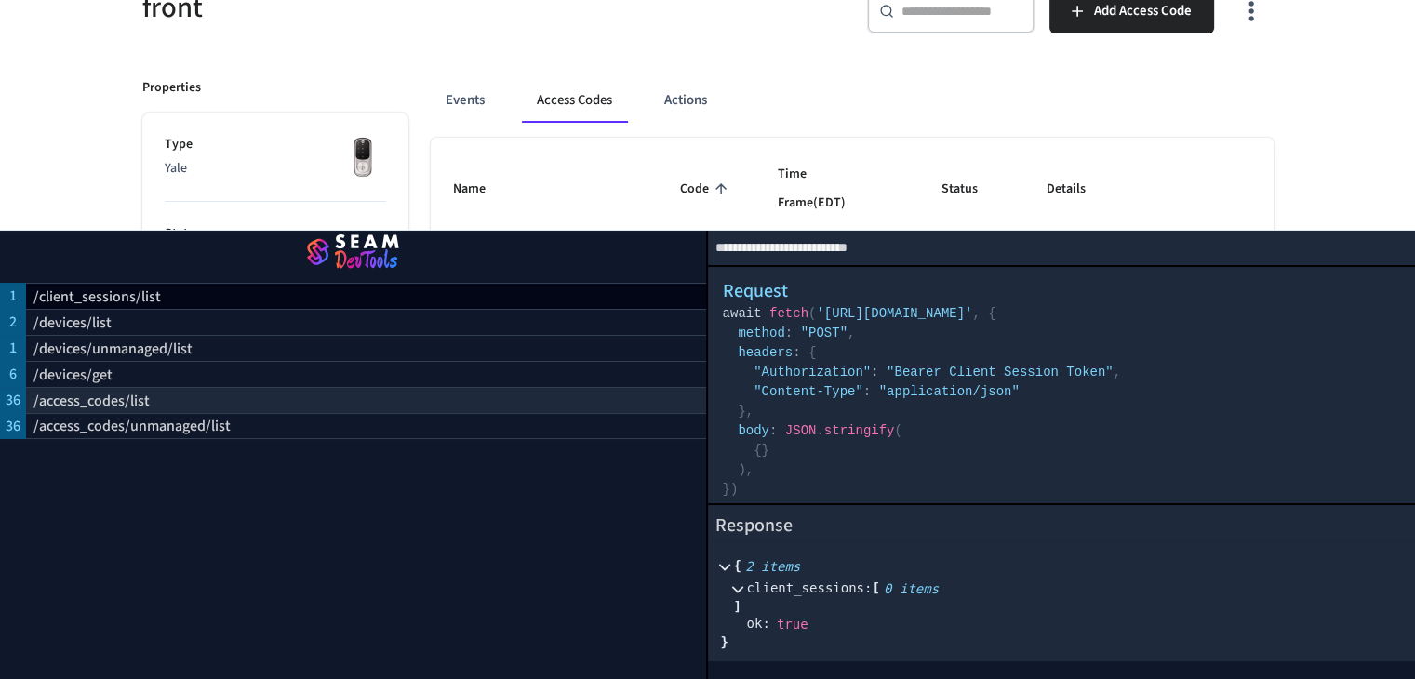
scroll to position [186, 0]
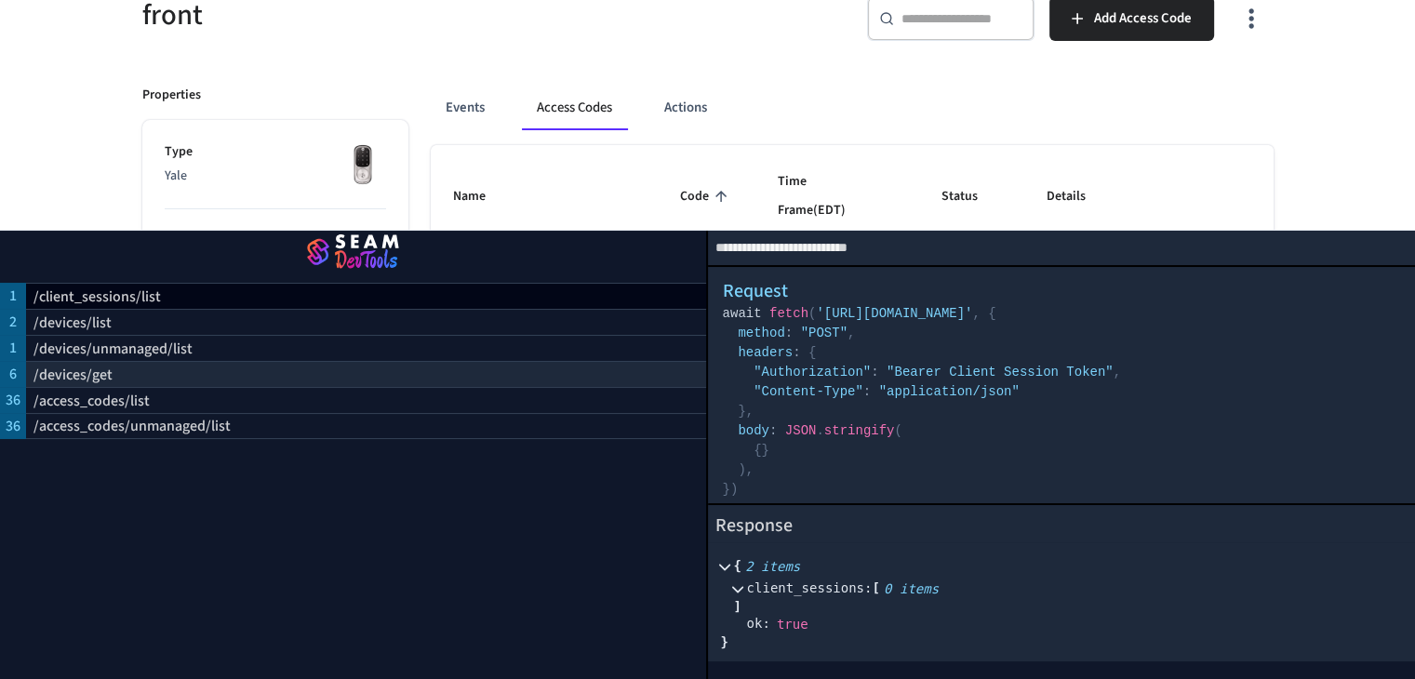
click at [184, 366] on div "/devices/get" at bounding box center [366, 374] width 680 height 26
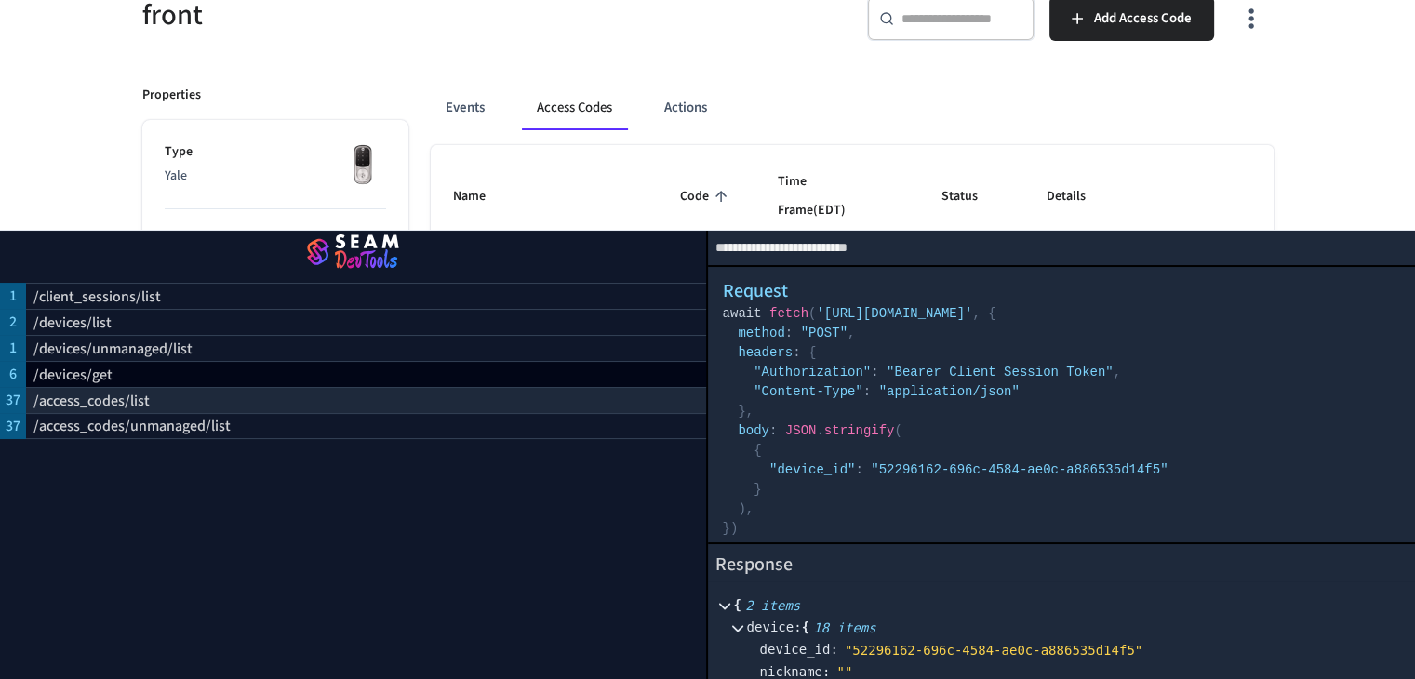
click at [186, 391] on div "/access_codes/list" at bounding box center [366, 400] width 680 height 26
select select "**********"
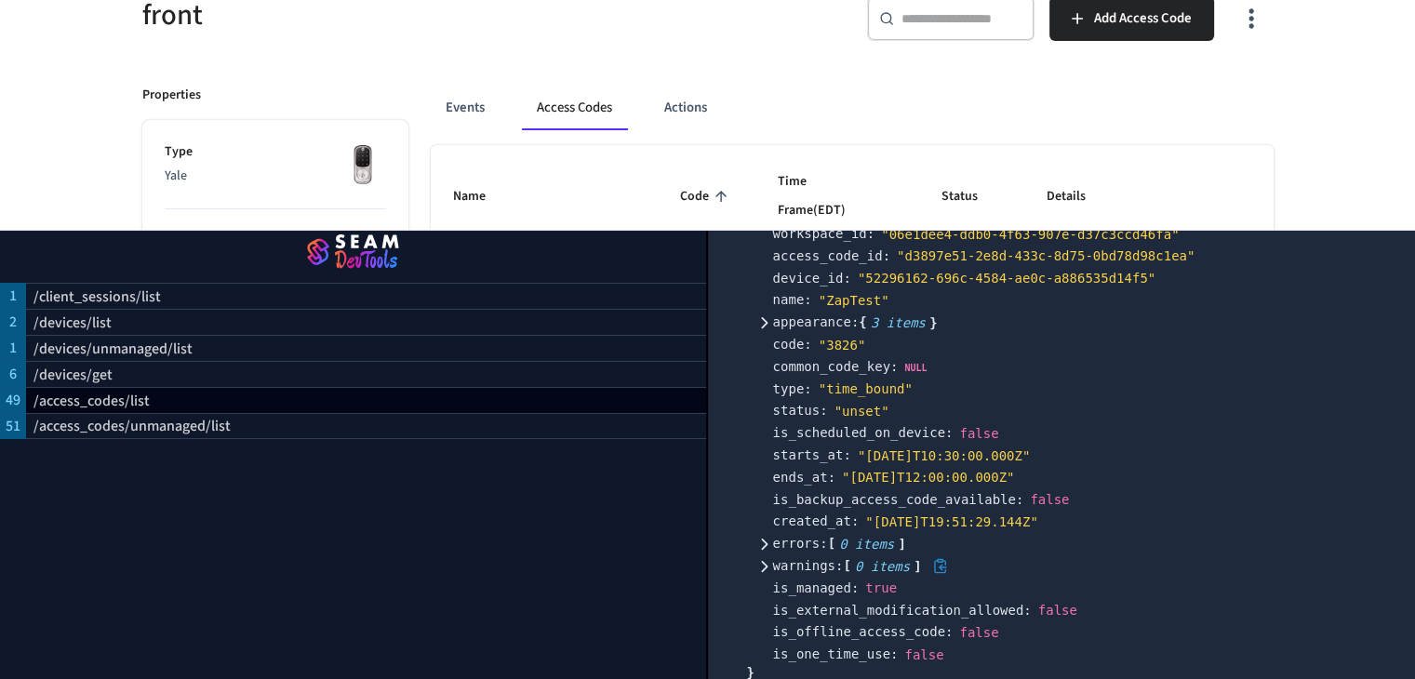
scroll to position [2034, 0]
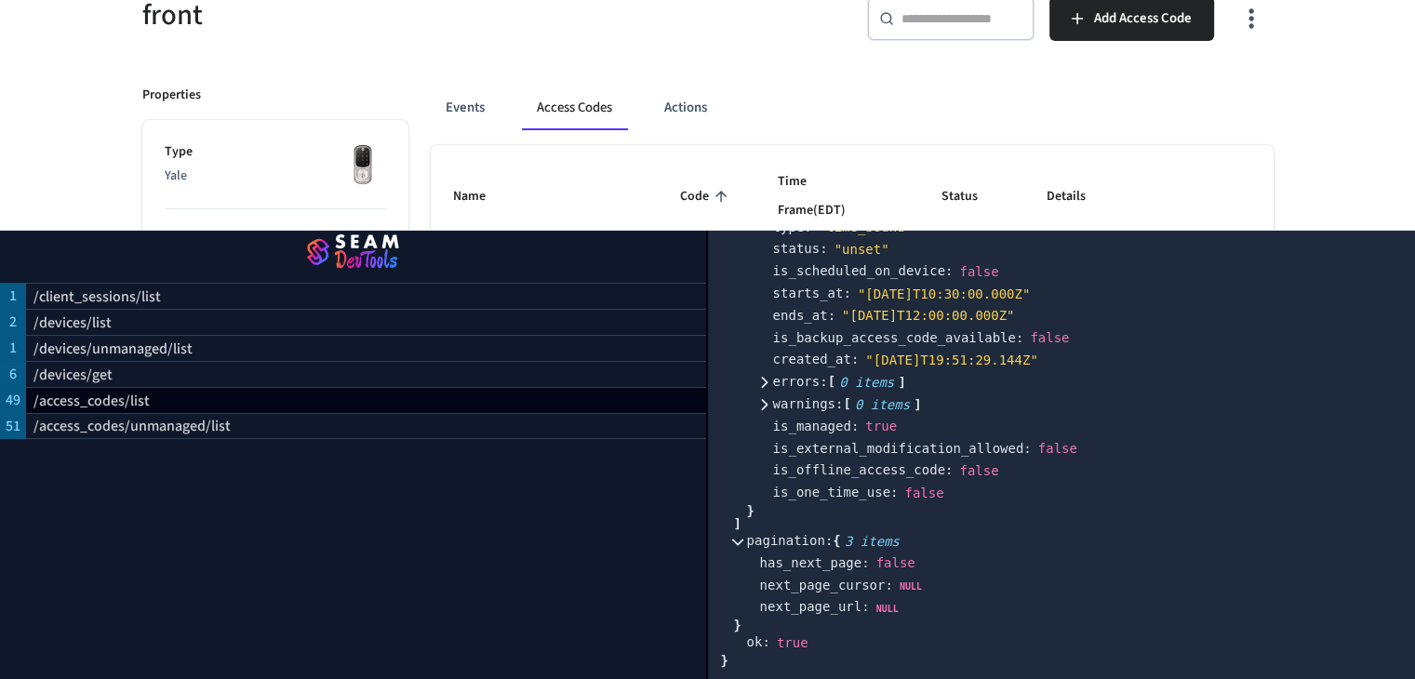
click at [277, 524] on div "1 /client_sessions/list 2 /devices/list 1 /devices/unmanaged/list 6 /devices/ge…" at bounding box center [354, 455] width 708 height 448
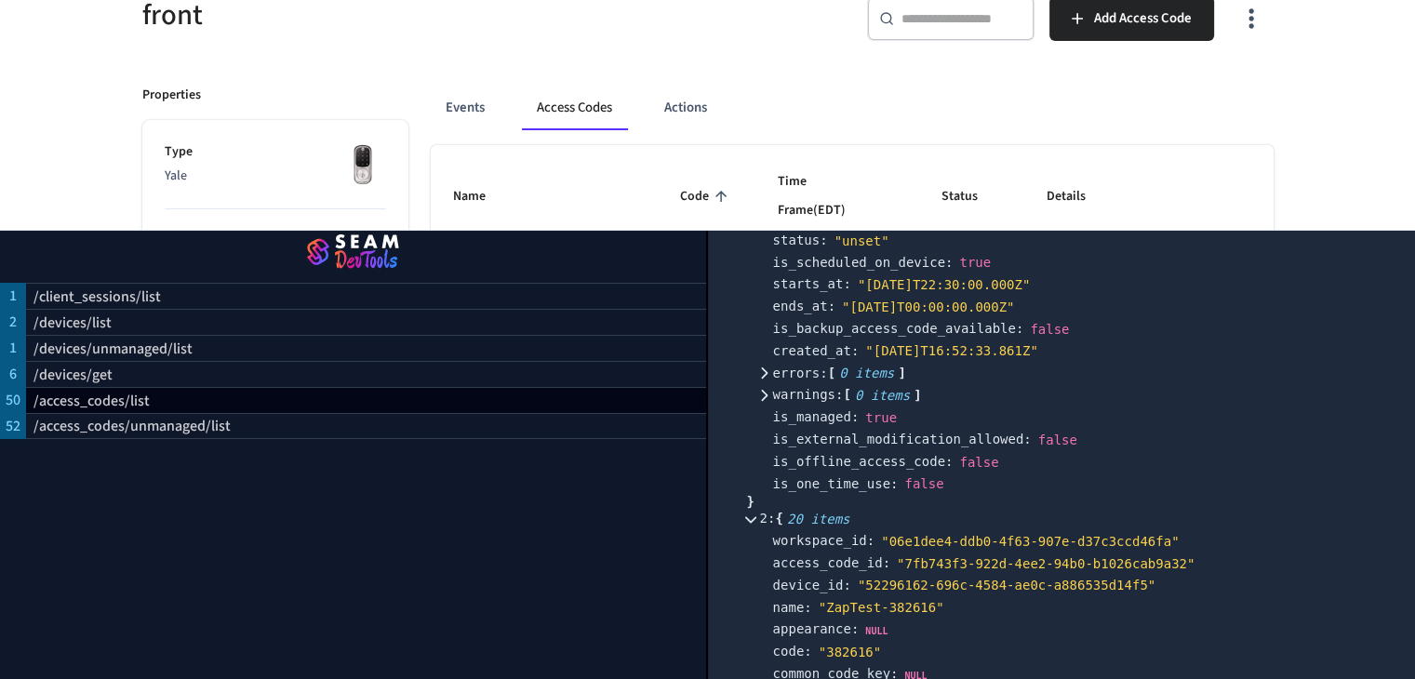
scroll to position [917, 0]
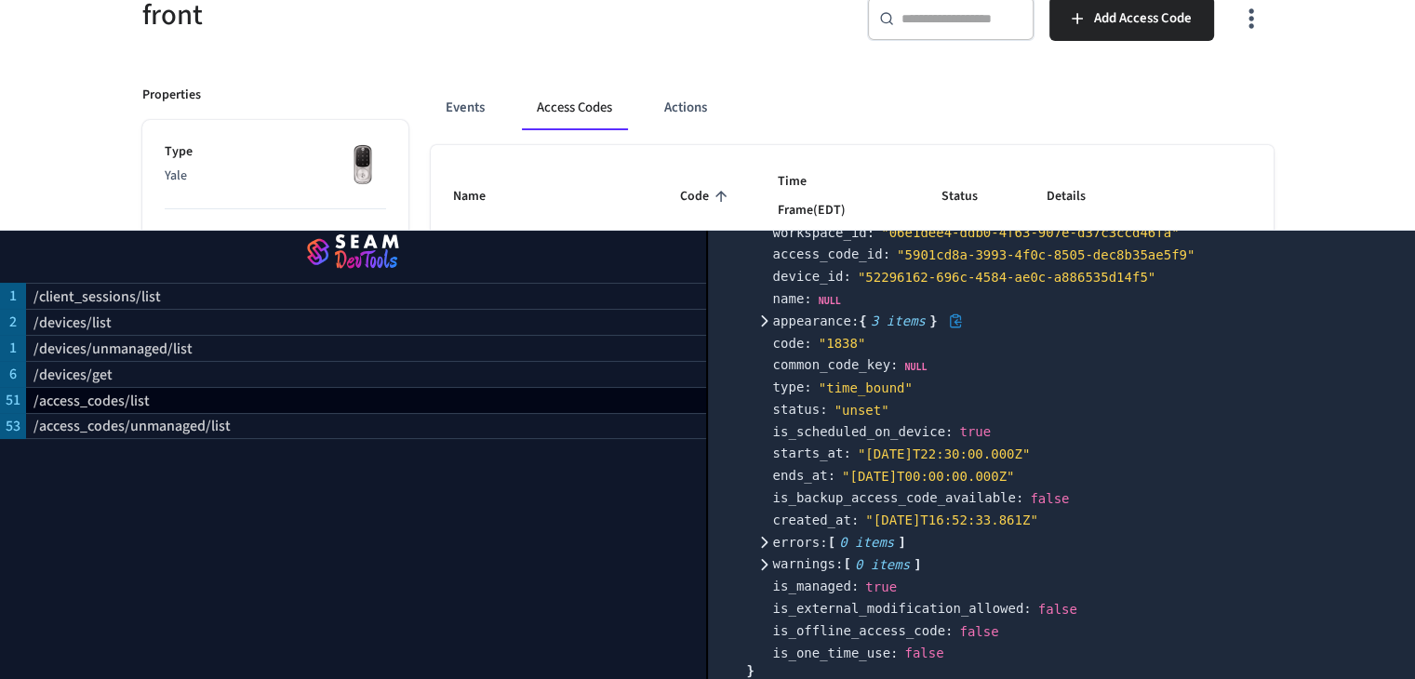
click at [770, 314] on icon at bounding box center [763, 320] width 13 height 13
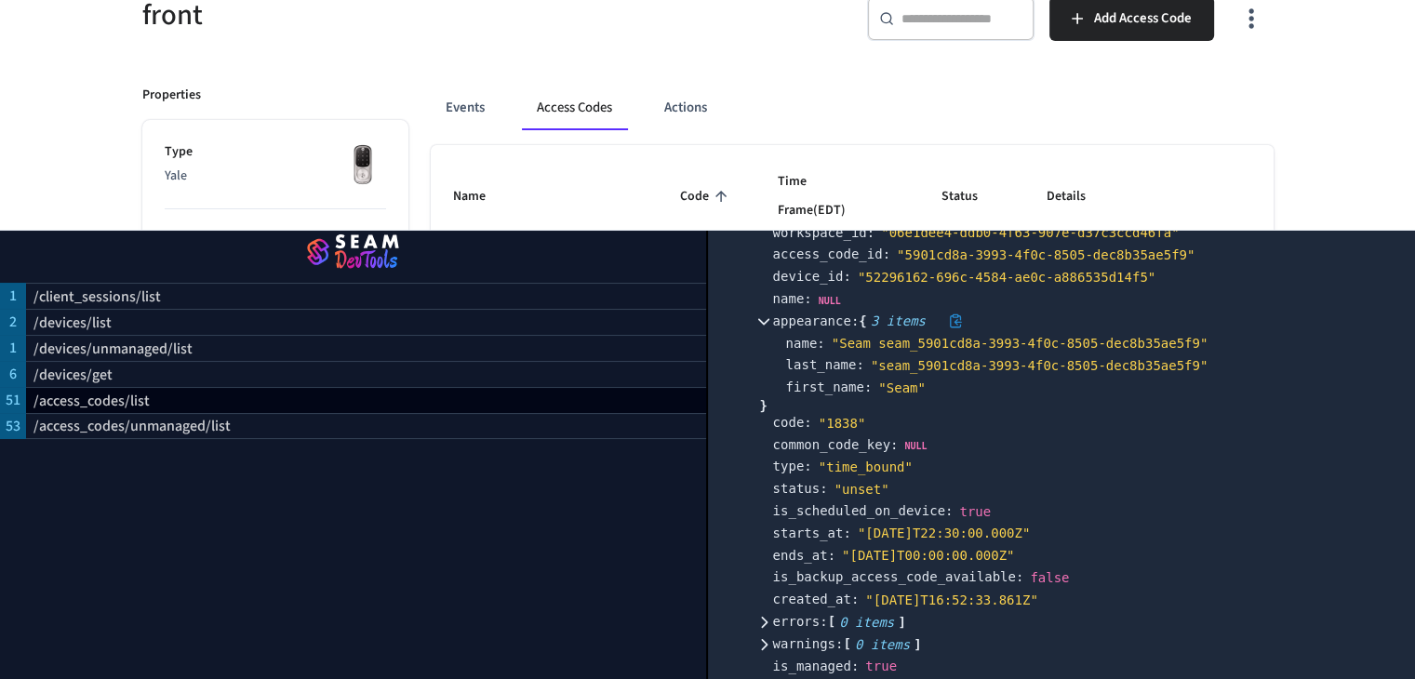
click at [770, 314] on icon at bounding box center [763, 320] width 13 height 13
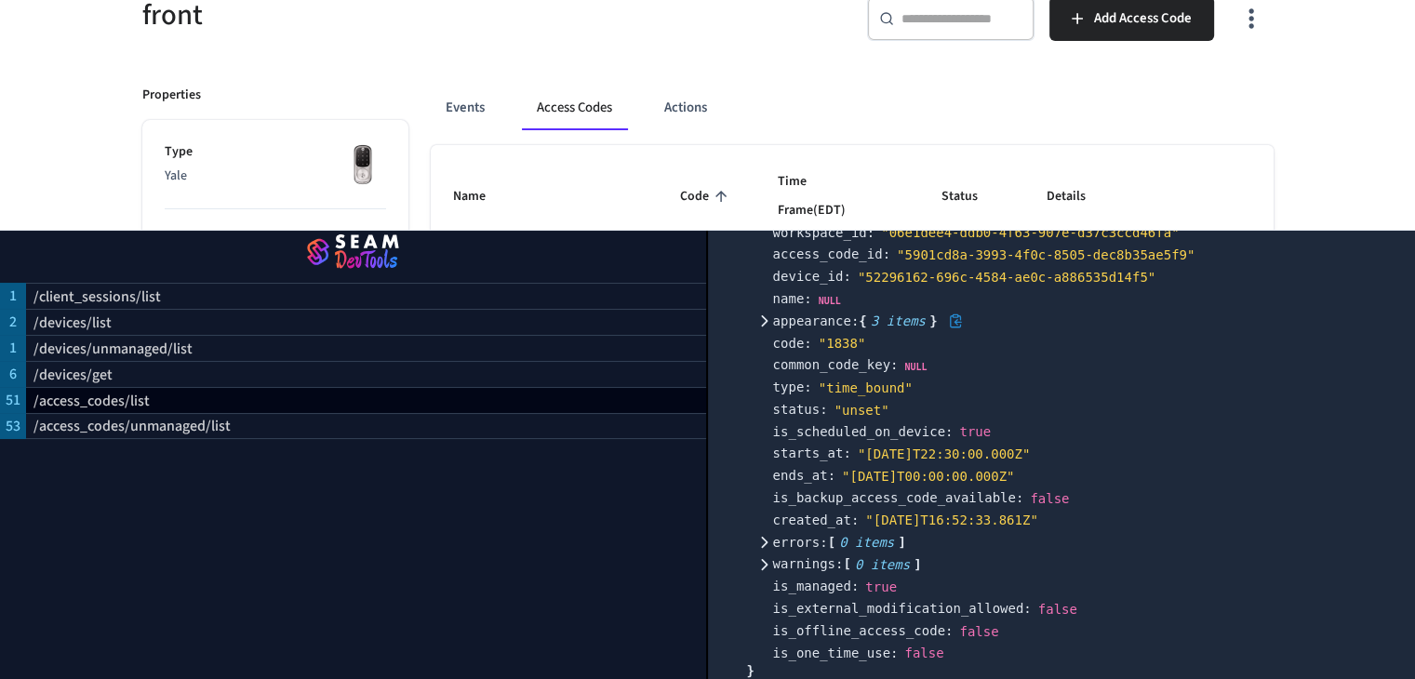
click at [770, 314] on icon at bounding box center [763, 320] width 13 height 13
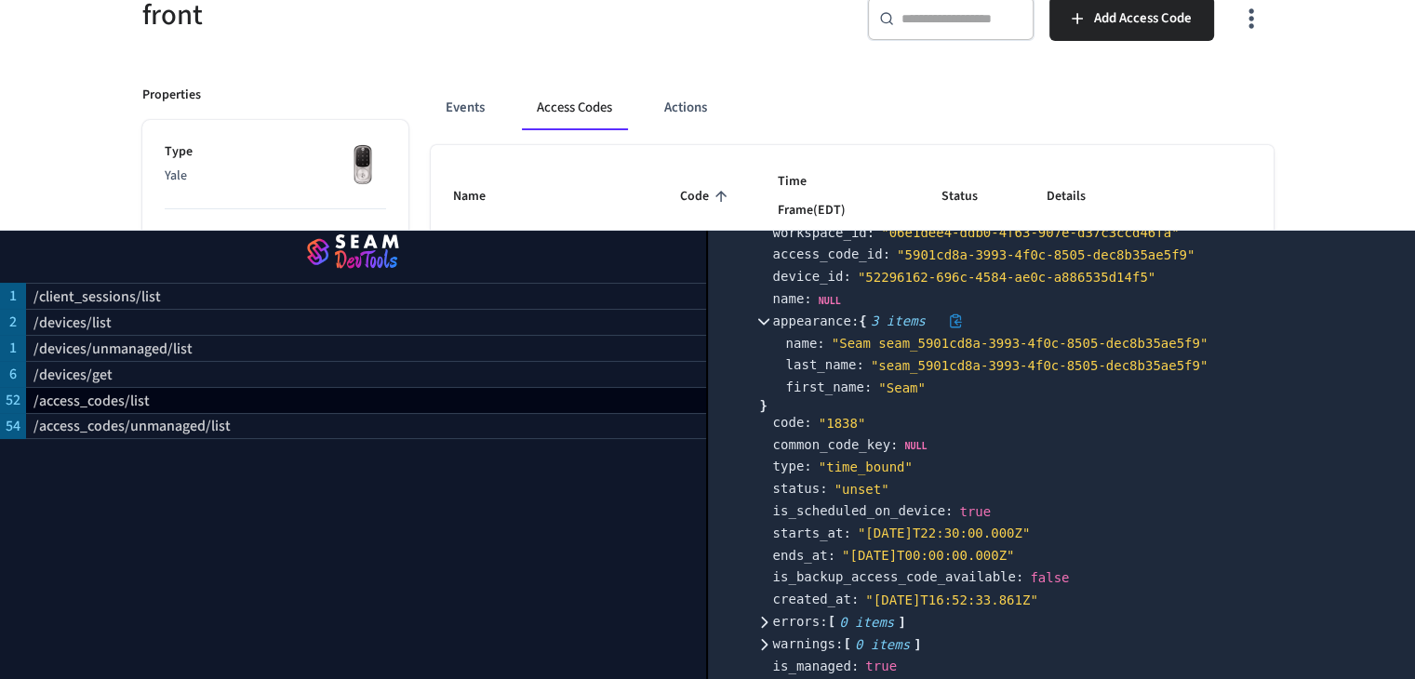
click at [770, 314] on icon at bounding box center [763, 320] width 13 height 13
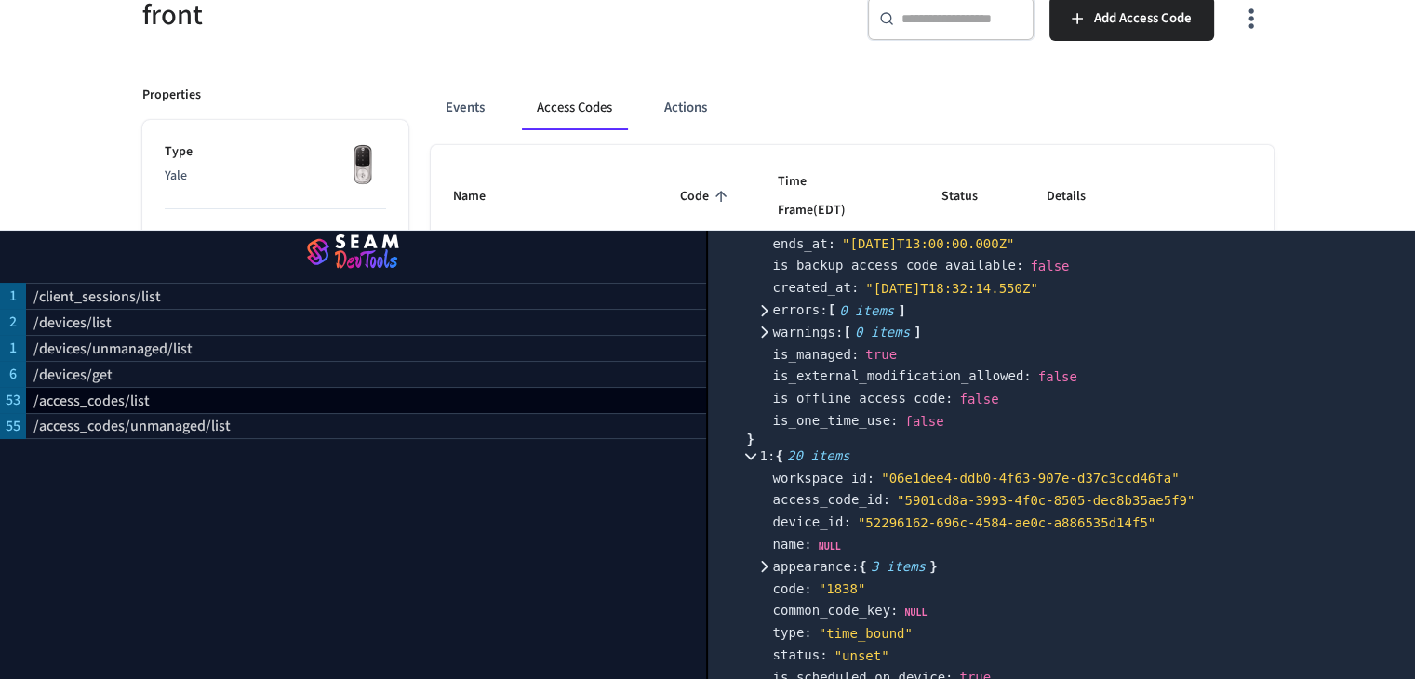
scroll to position [731, 0]
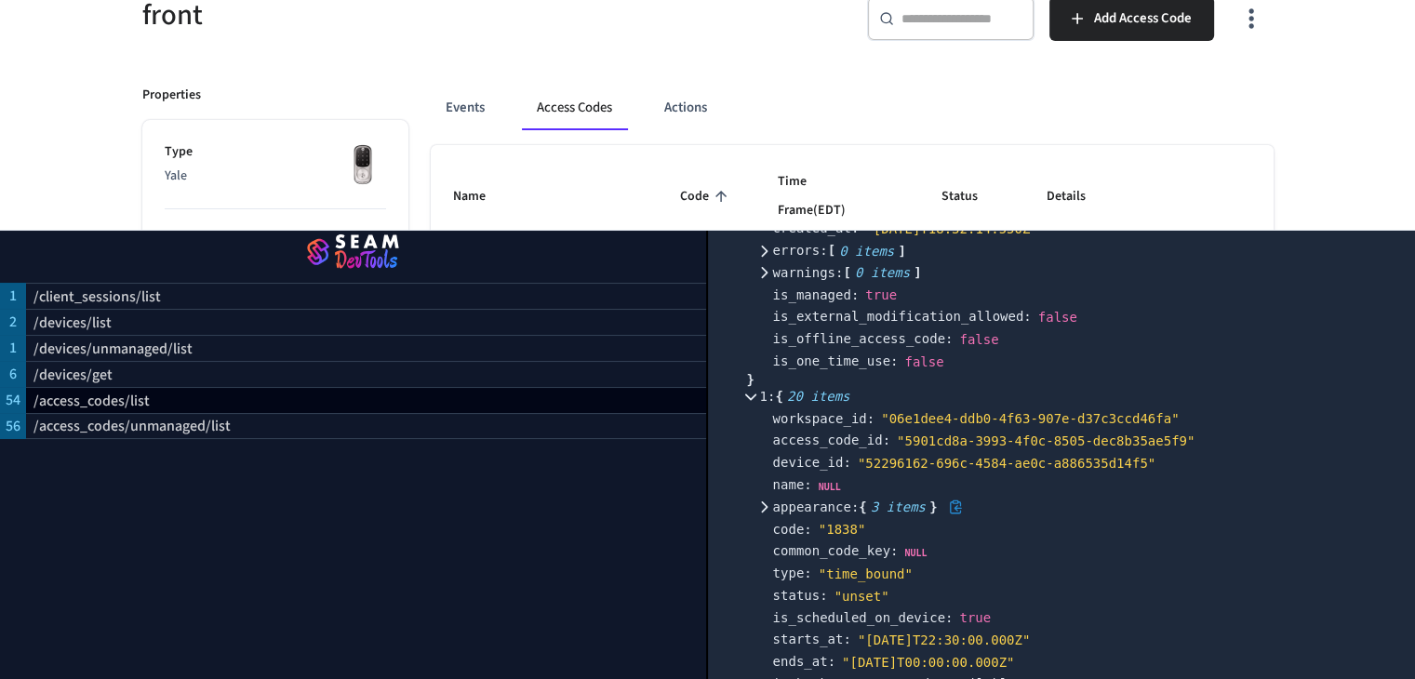
click at [770, 501] on icon at bounding box center [763, 507] width 13 height 13
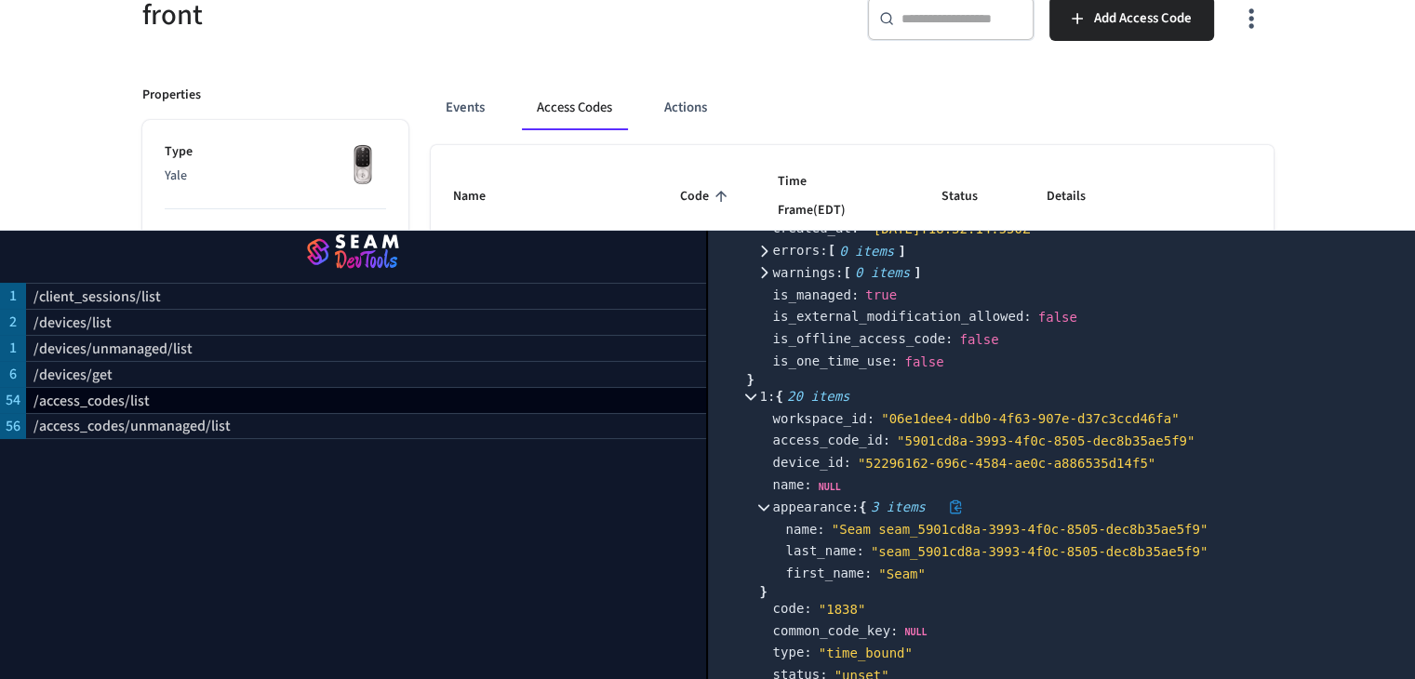
click at [770, 501] on icon at bounding box center [763, 507] width 13 height 13
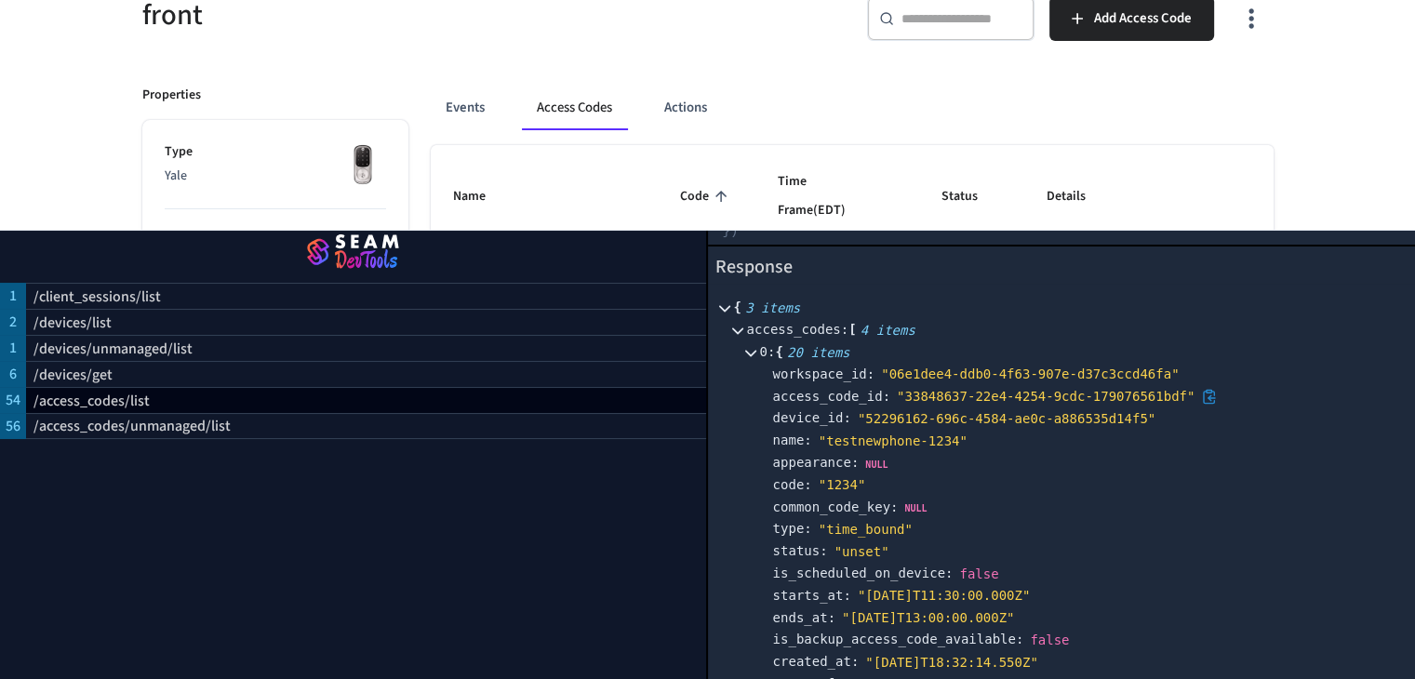
scroll to position [266, 0]
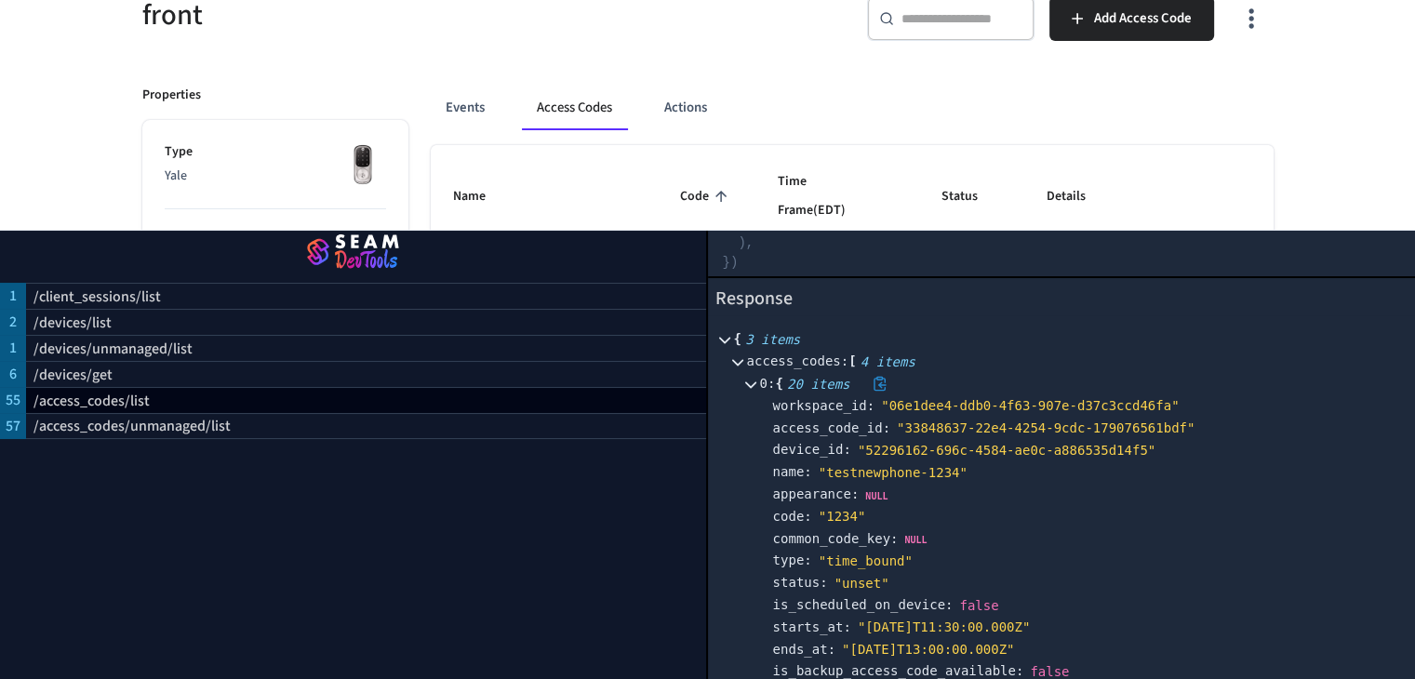
click at [771, 376] on span "0 :" at bounding box center [768, 383] width 16 height 15
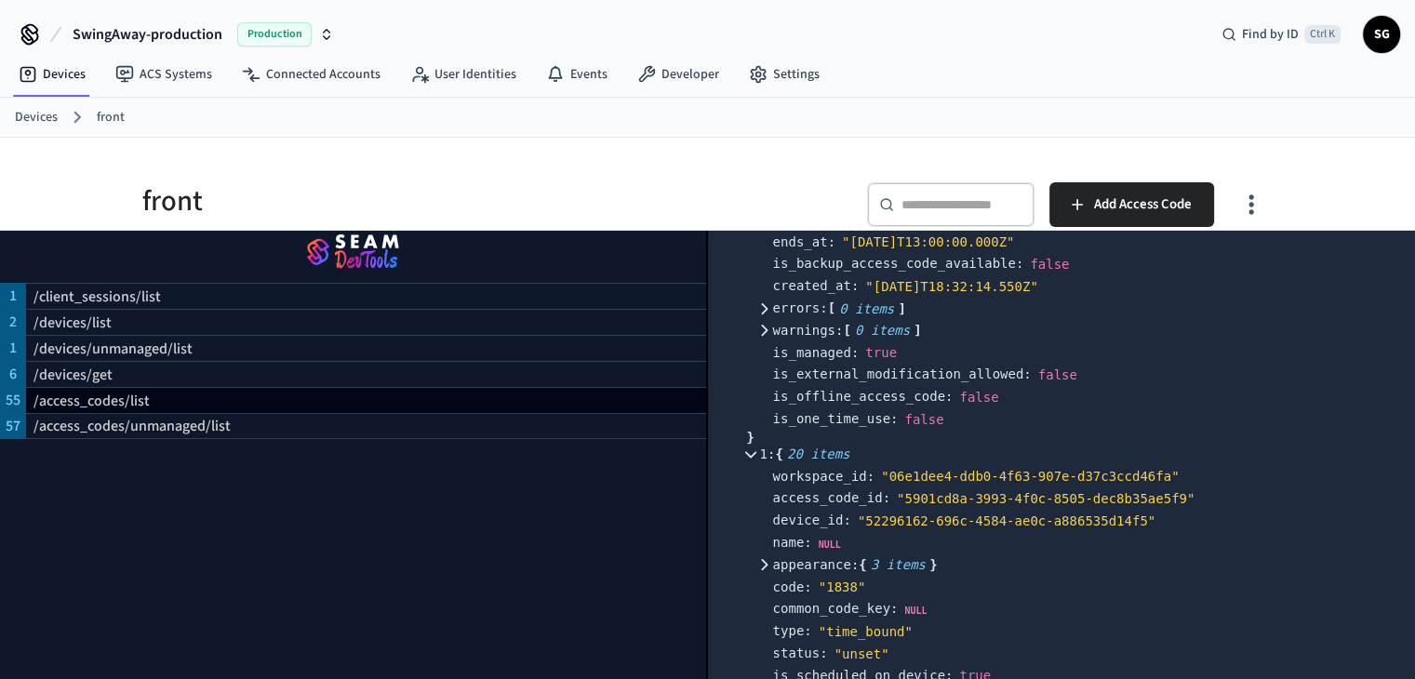
scroll to position [452, 0]
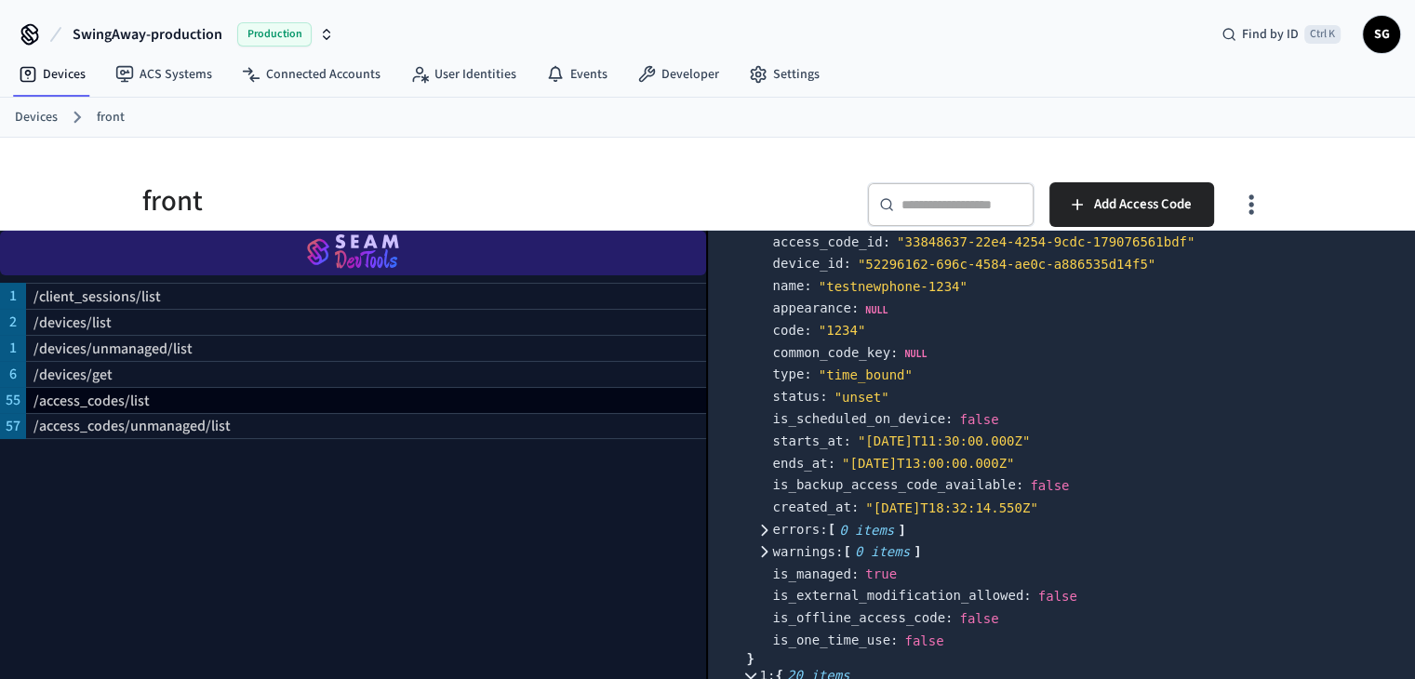
click at [348, 244] on img "button" at bounding box center [353, 253] width 662 height 52
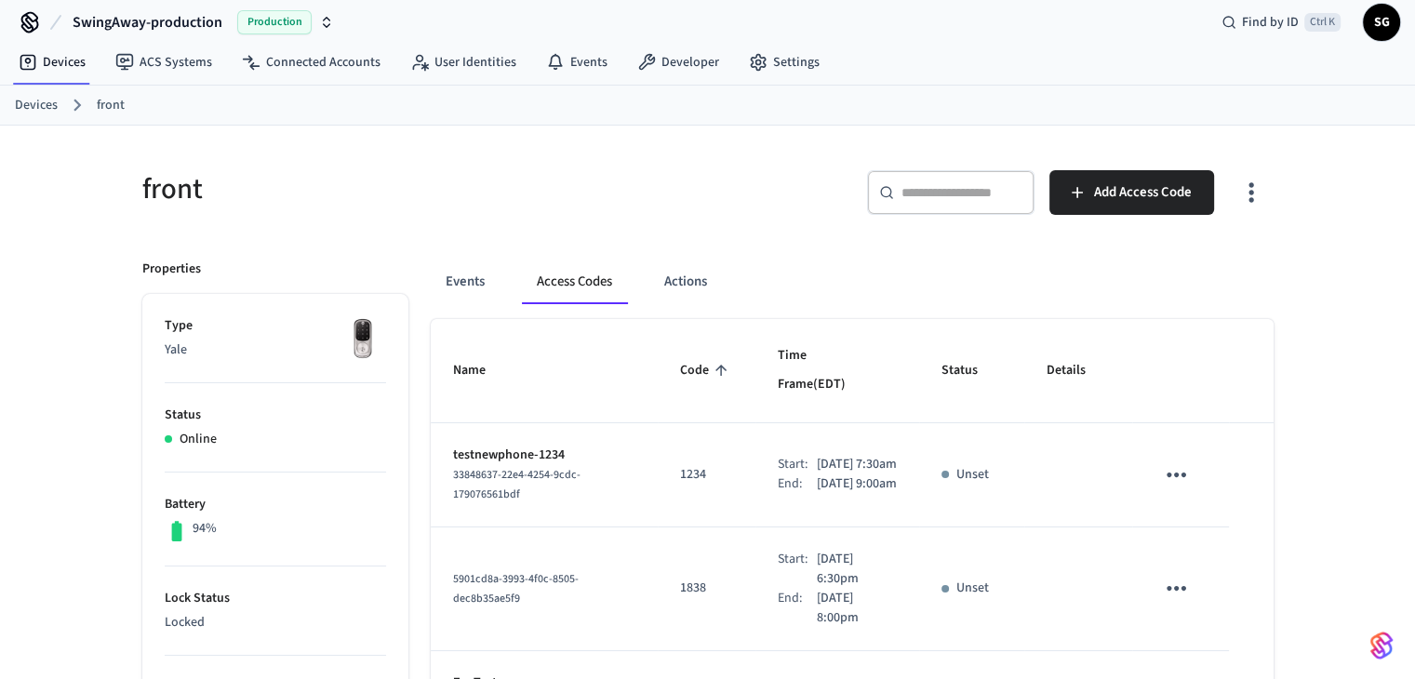
scroll to position [186, 0]
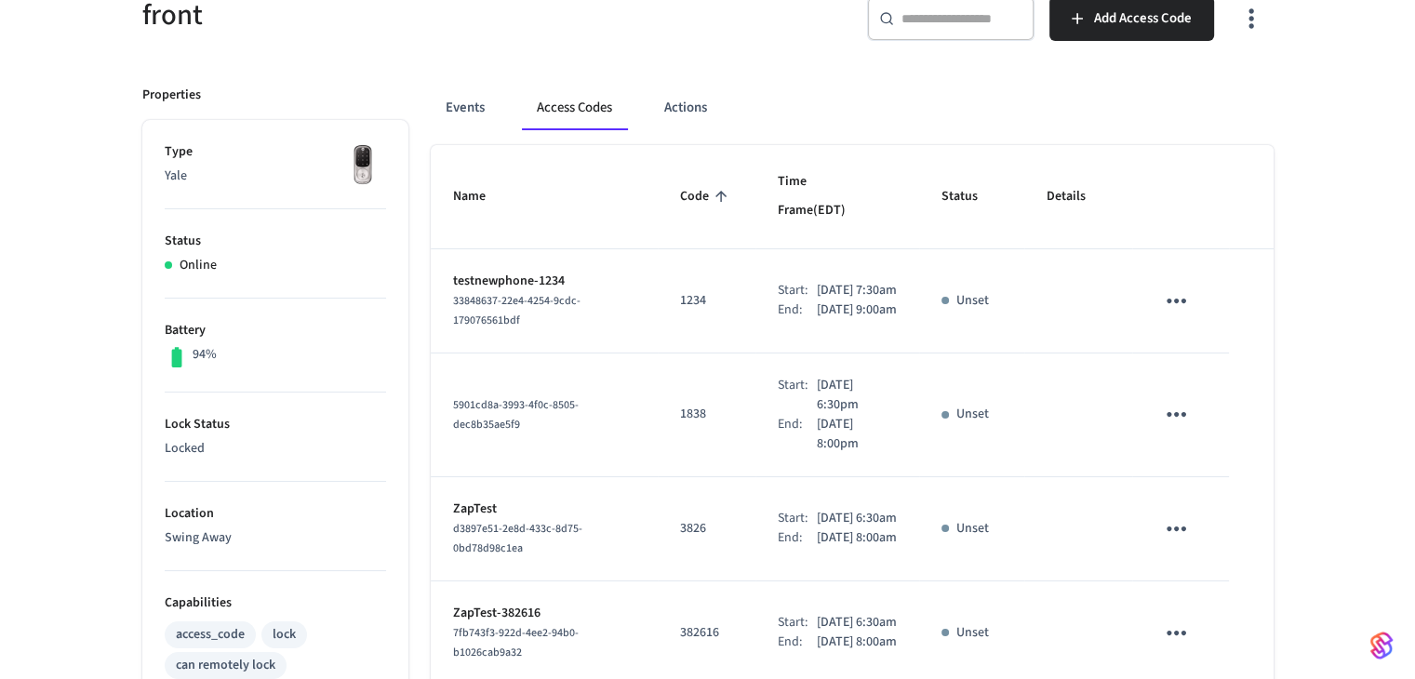
click at [1169, 527] on icon "sticky table" at bounding box center [1177, 529] width 20 height 5
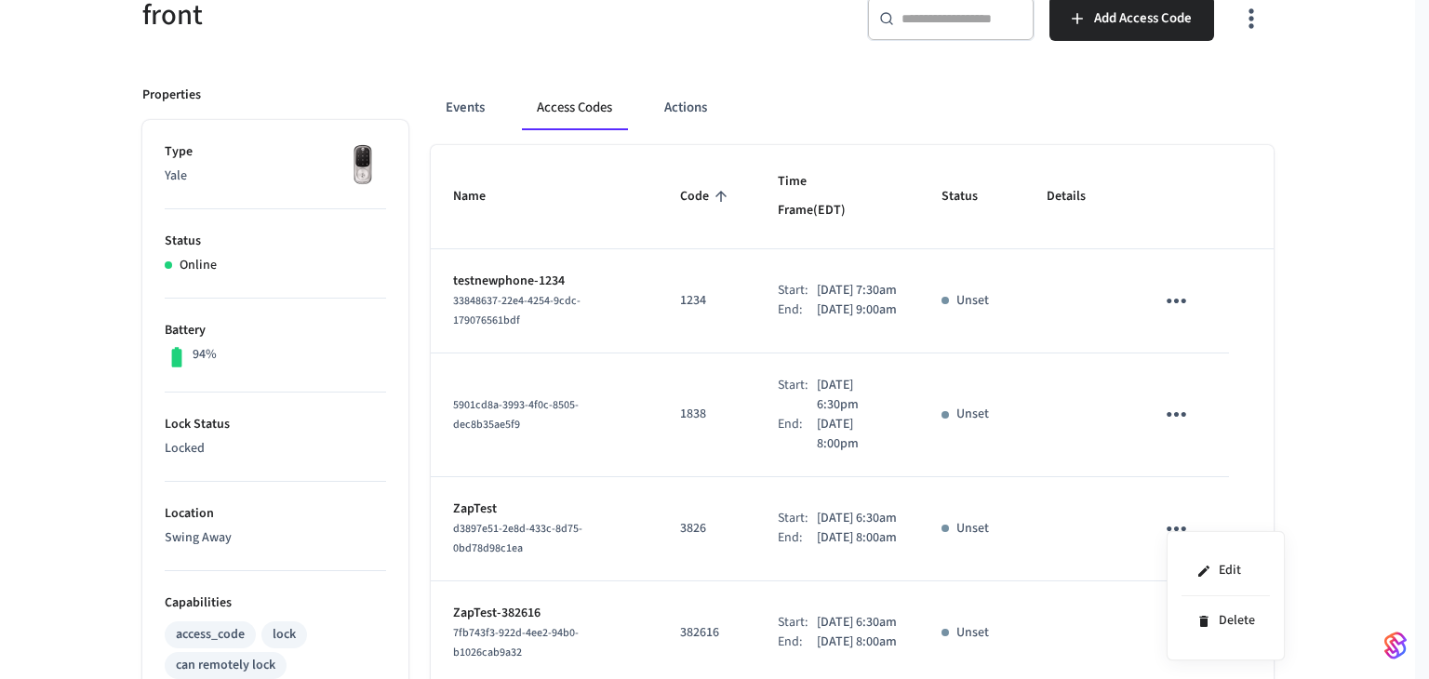
click at [1289, 462] on div at bounding box center [714, 339] width 1429 height 679
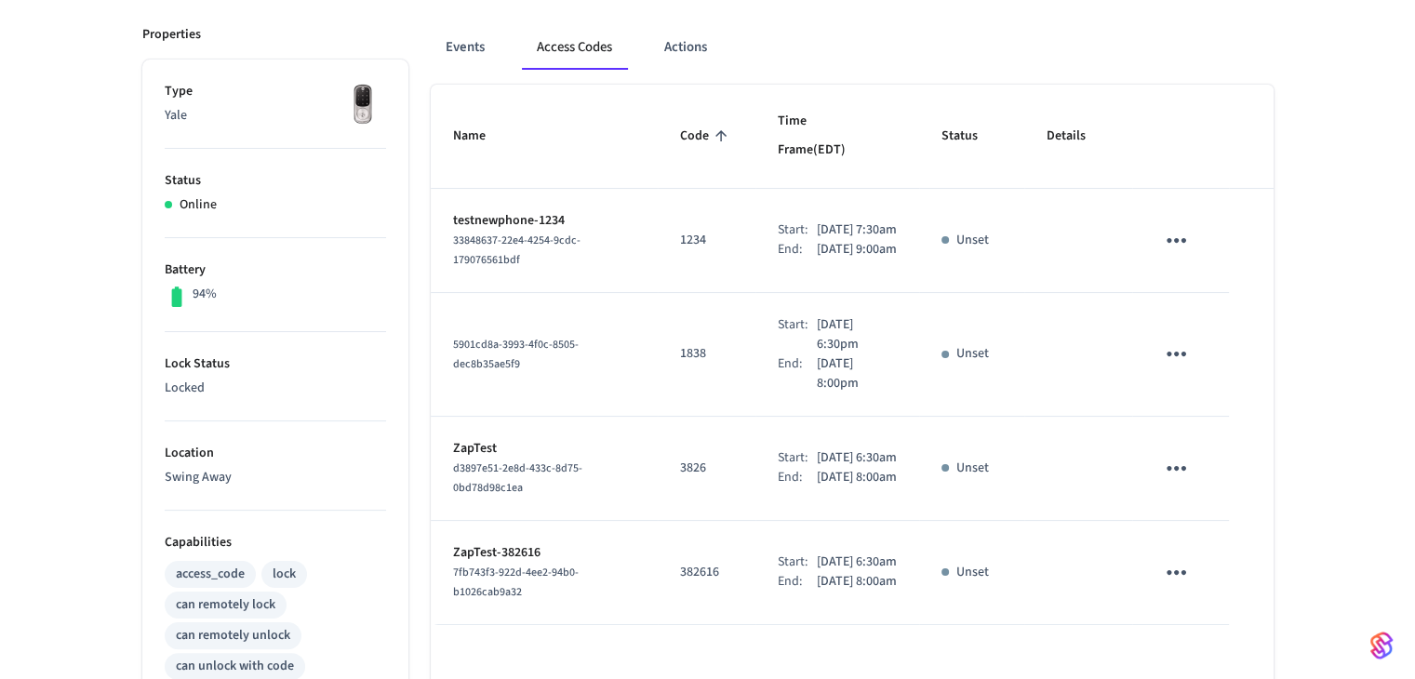
scroll to position [279, 0]
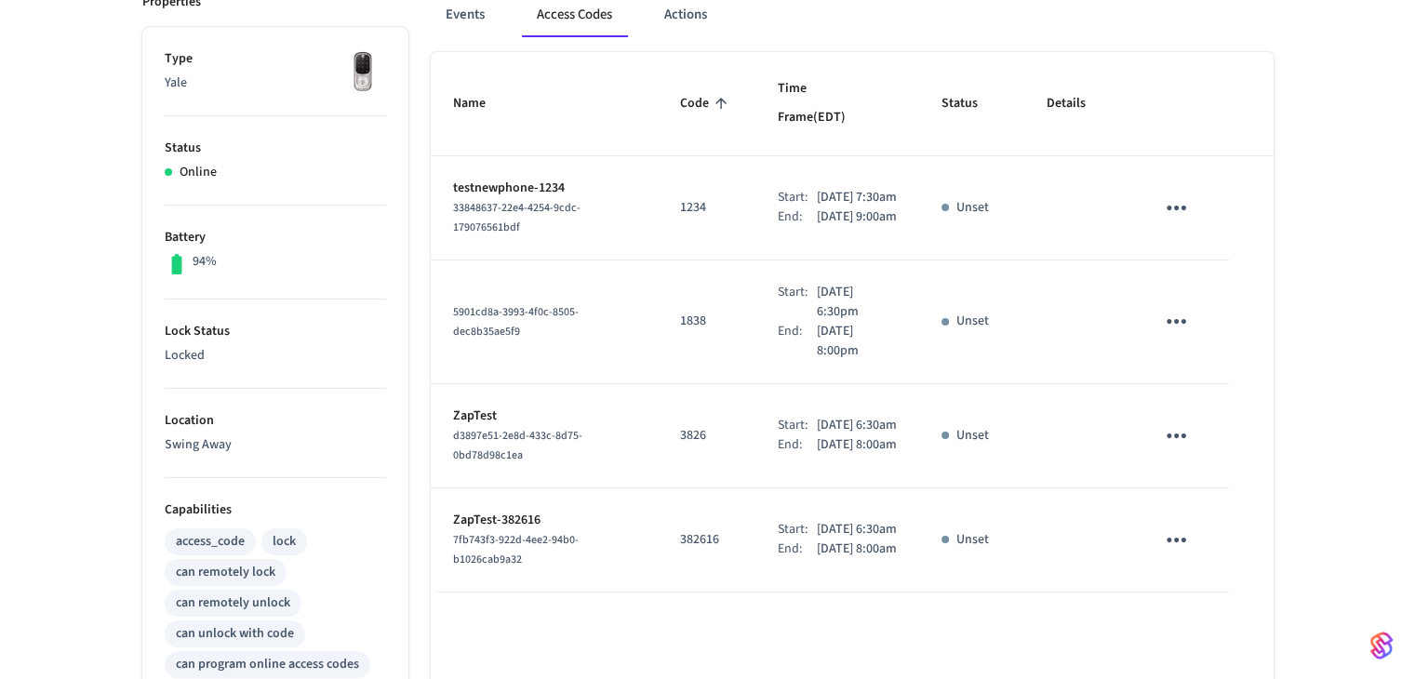
click at [1184, 429] on icon "sticky table" at bounding box center [1176, 436] width 29 height 29
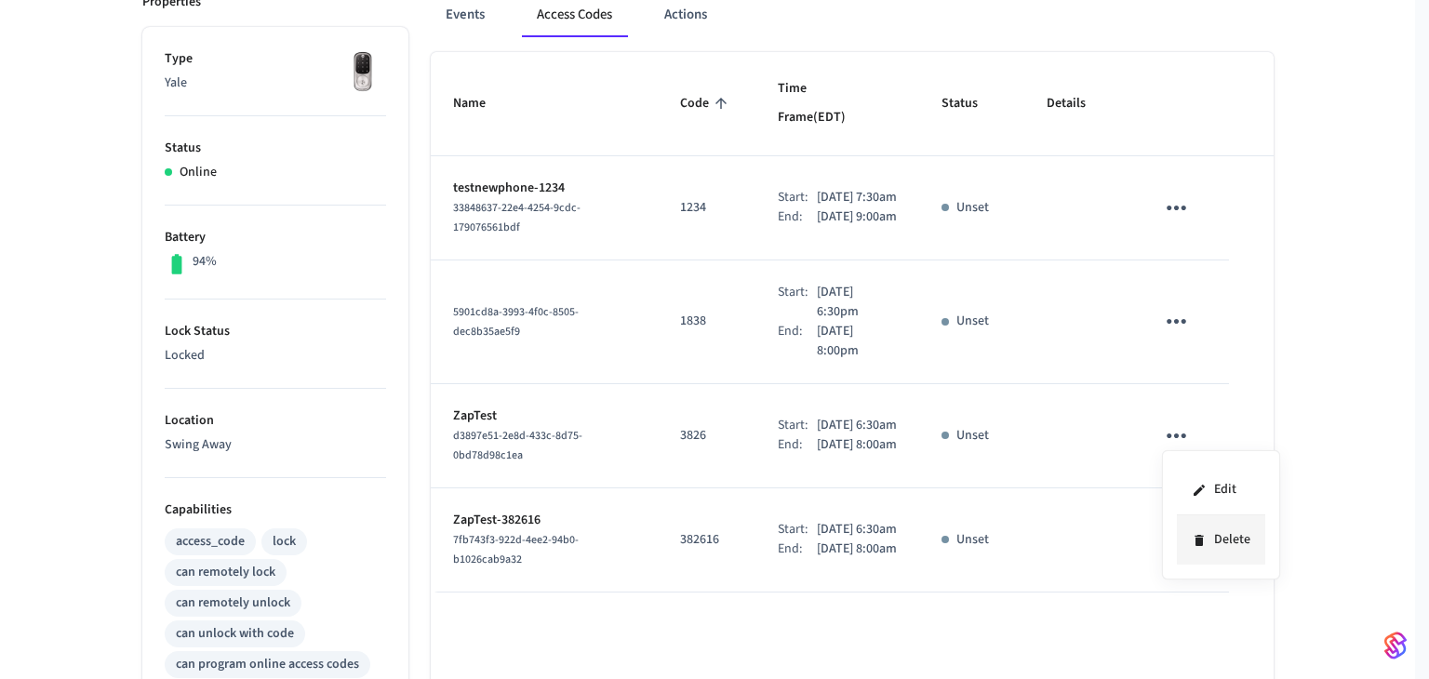
click at [1223, 526] on li "Delete" at bounding box center [1221, 539] width 88 height 49
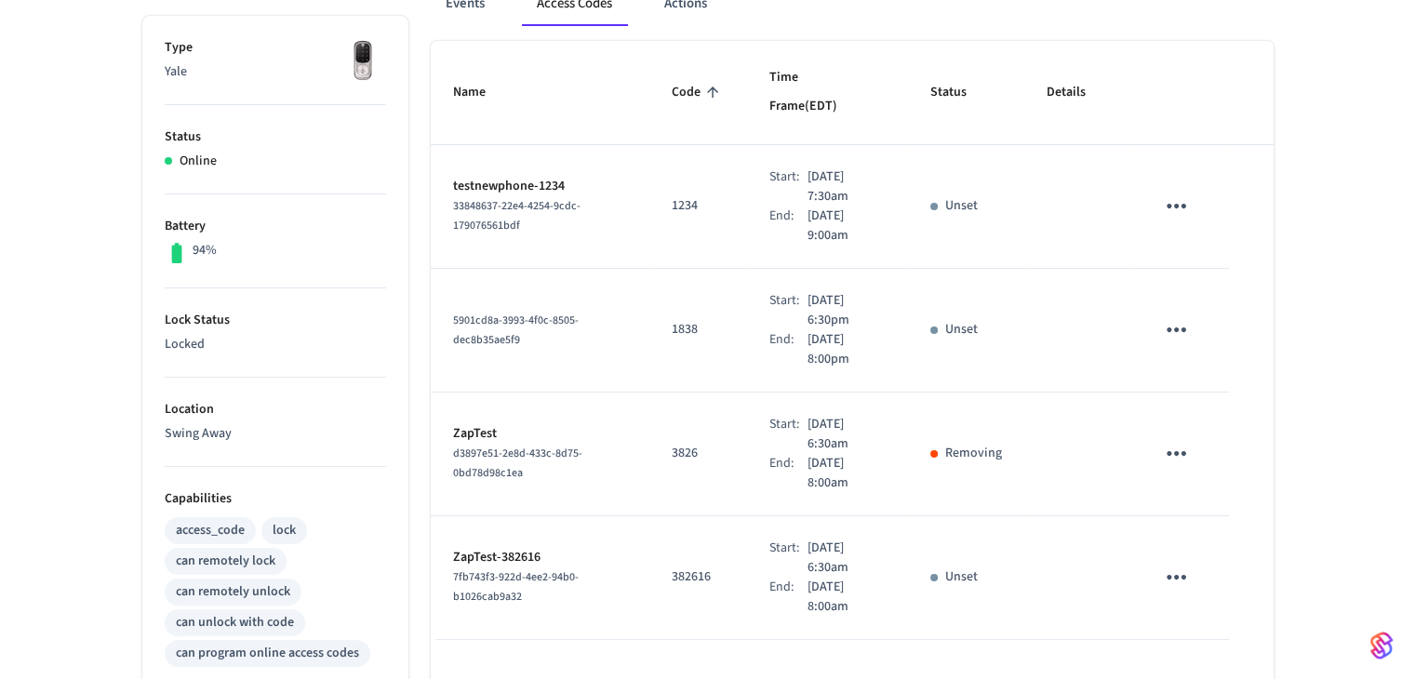
scroll to position [372, 0]
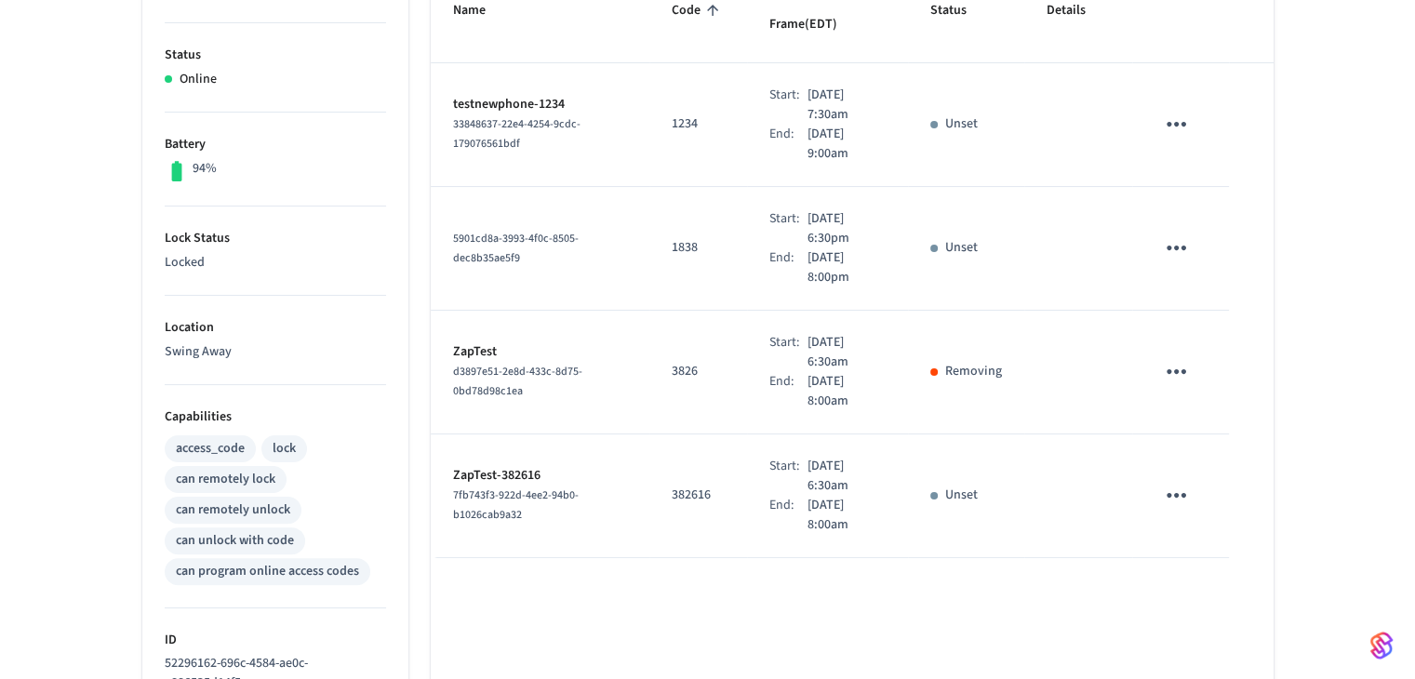
click at [498, 342] on p "ZapTest" at bounding box center [540, 352] width 174 height 20
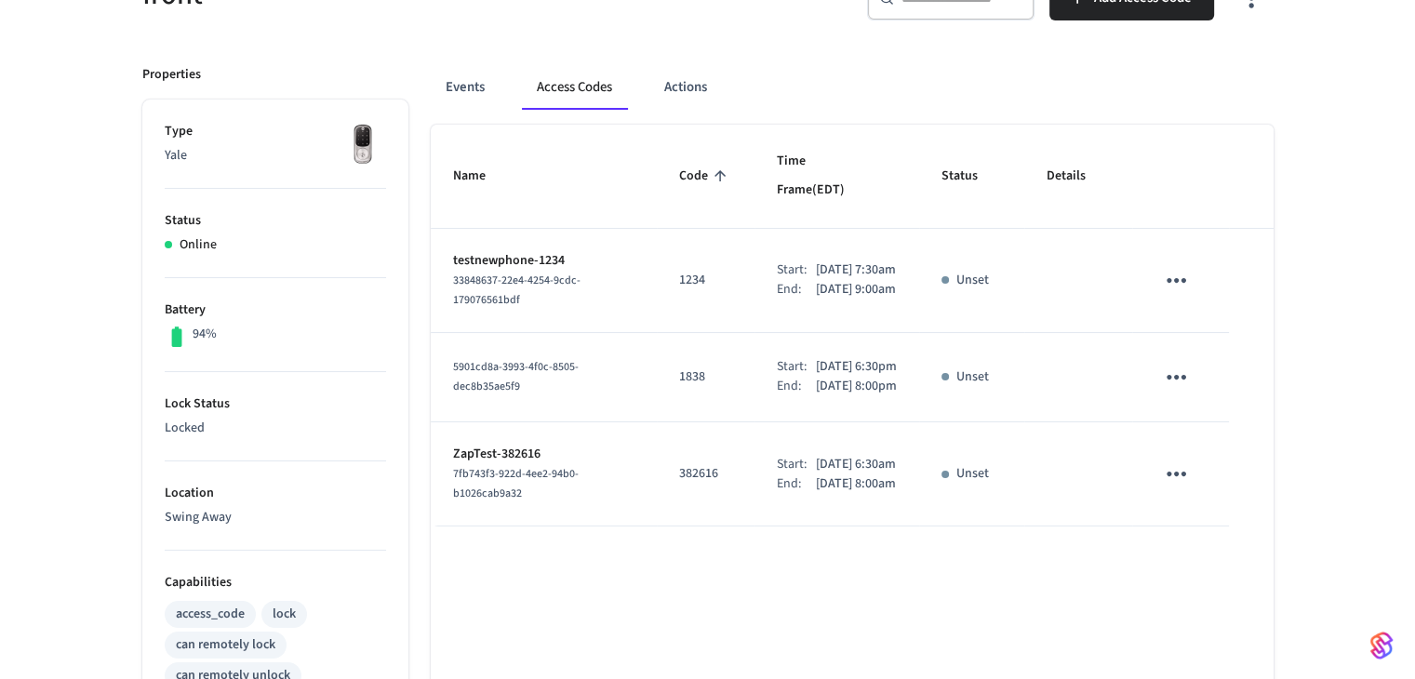
scroll to position [186, 0]
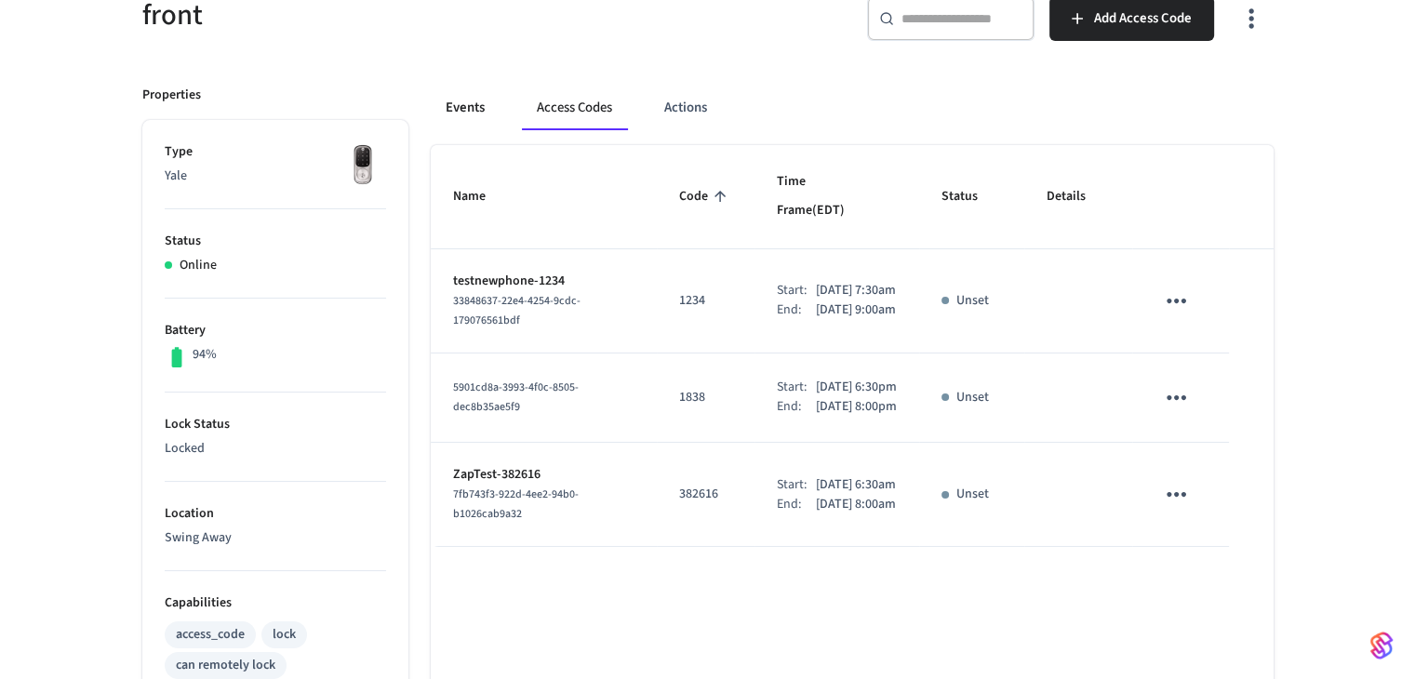
click at [476, 121] on button "Events" at bounding box center [465, 108] width 69 height 45
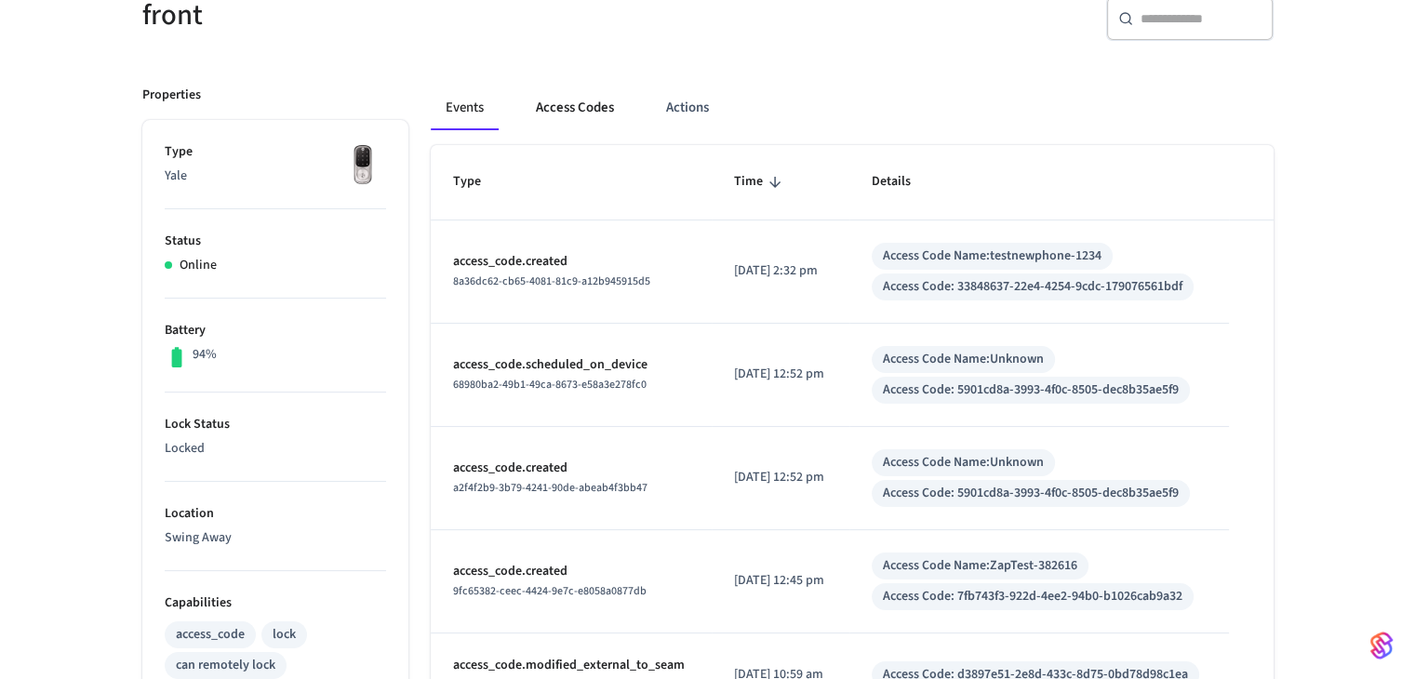
click at [566, 116] on button "Access Codes" at bounding box center [575, 108] width 108 height 45
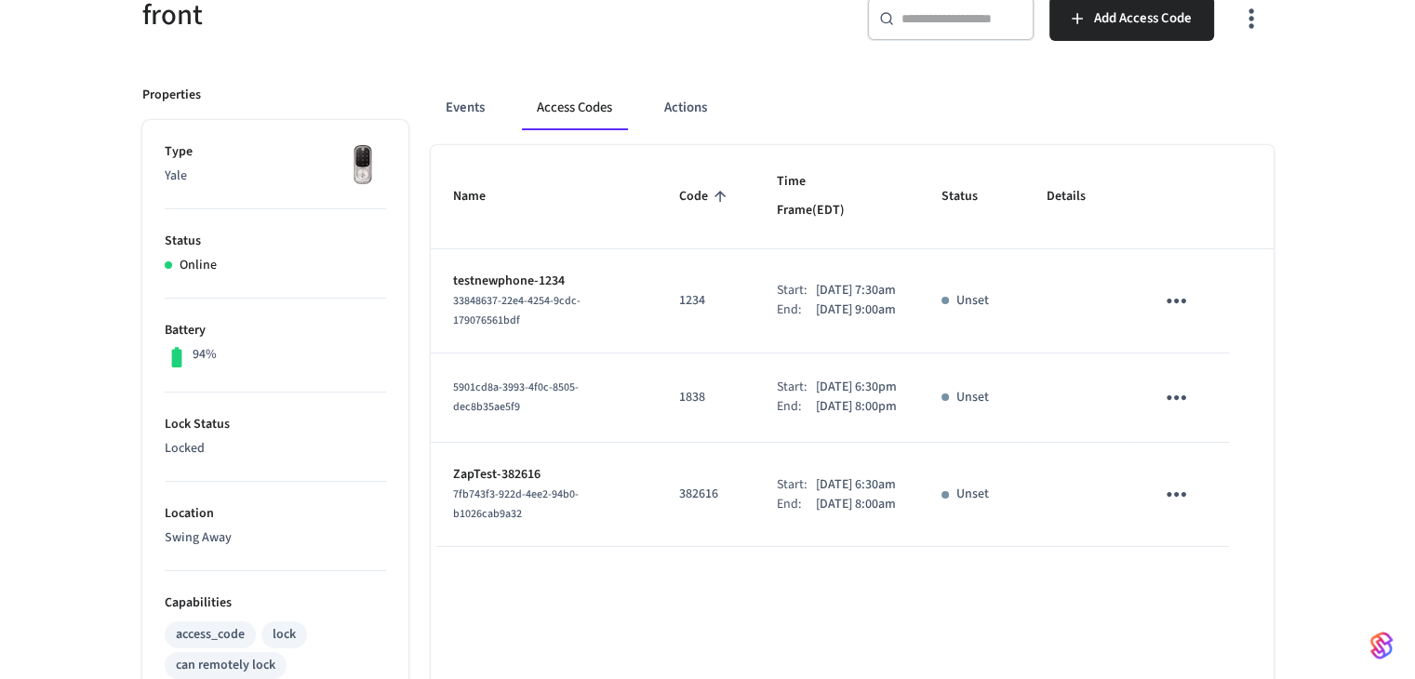
click at [642, 593] on div "Name Code Time Frame (EDT) Status Details testnewphone-1234 33848637-22e4-4254-…" at bounding box center [852, 659] width 843 height 1029
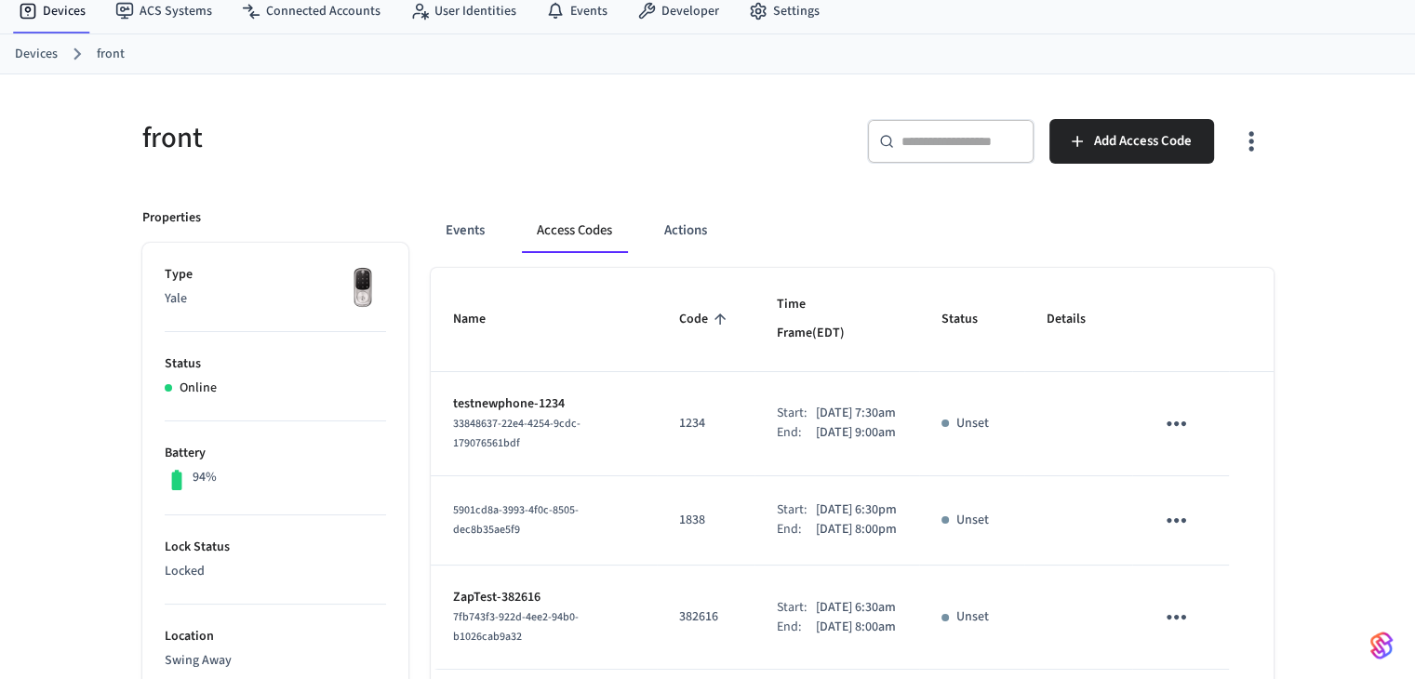
scroll to position [0, 0]
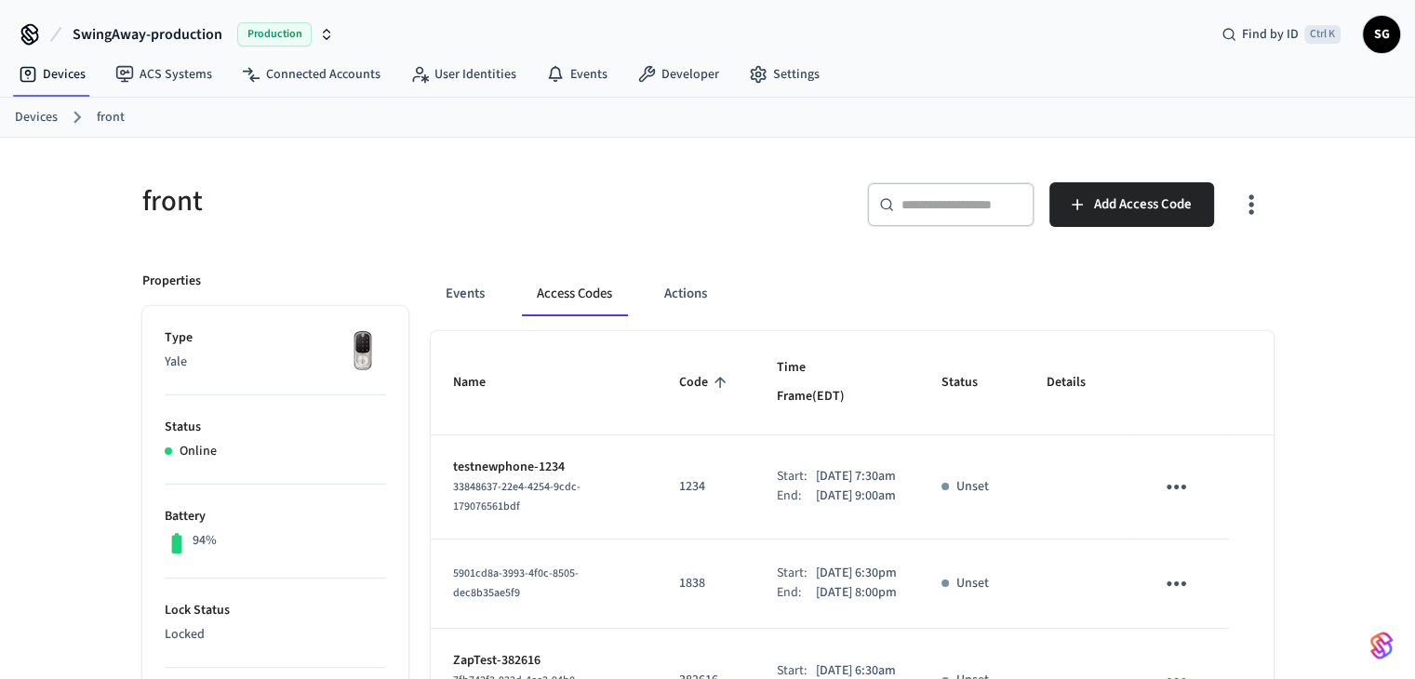
click at [721, 183] on div "​ ​ Add Access Code" at bounding box center [996, 212] width 555 height 60
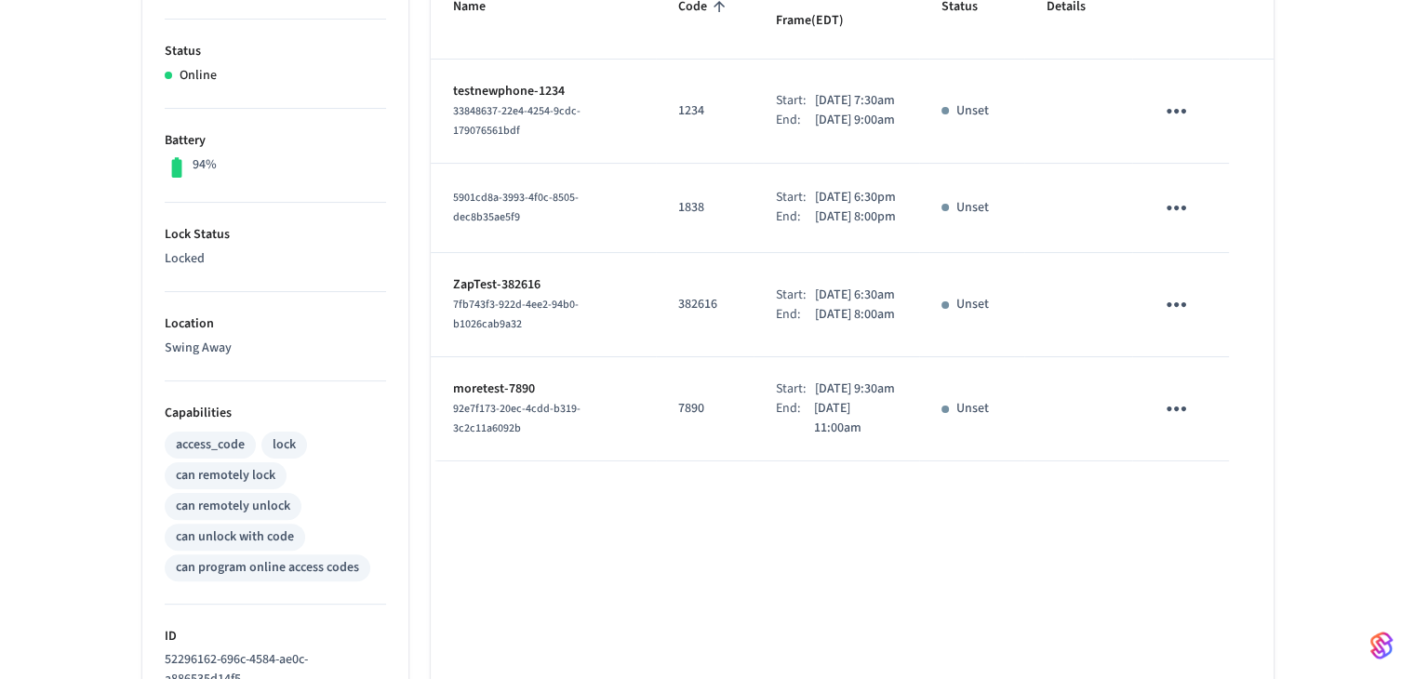
scroll to position [186, 0]
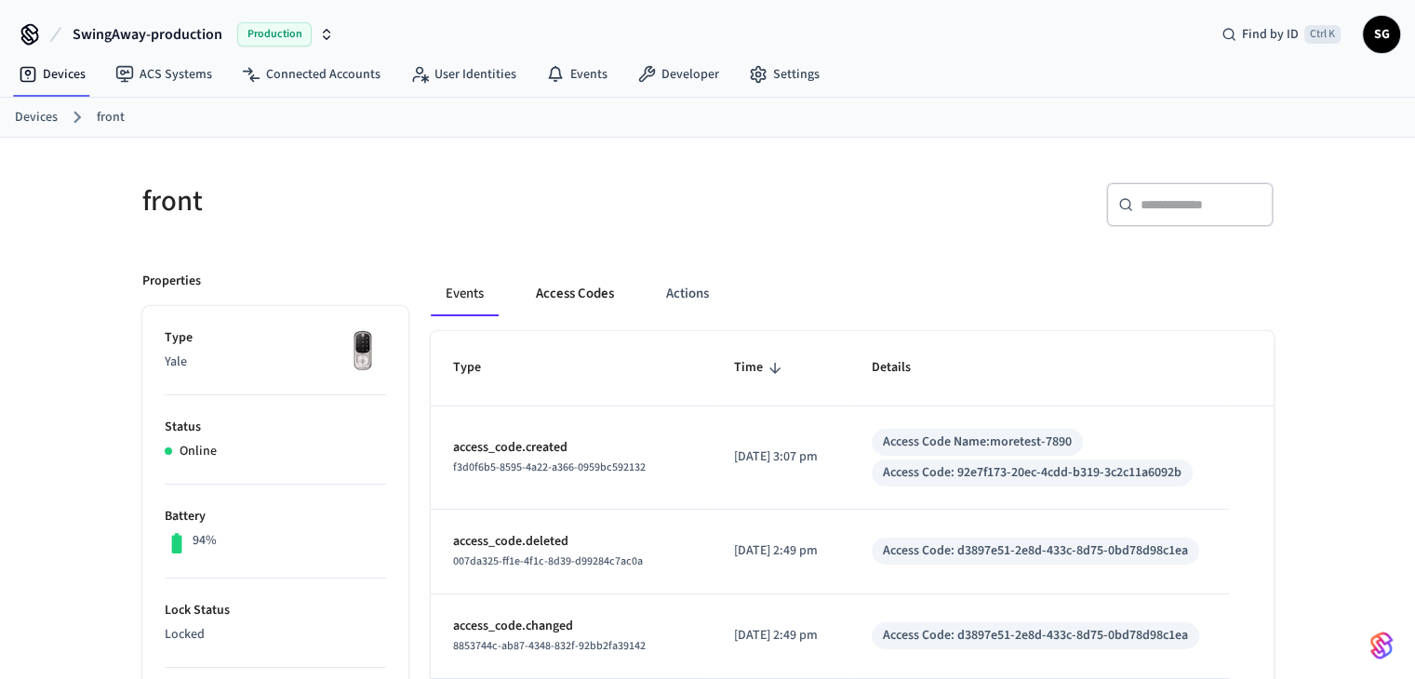
click at [588, 291] on button "Access Codes" at bounding box center [575, 294] width 108 height 45
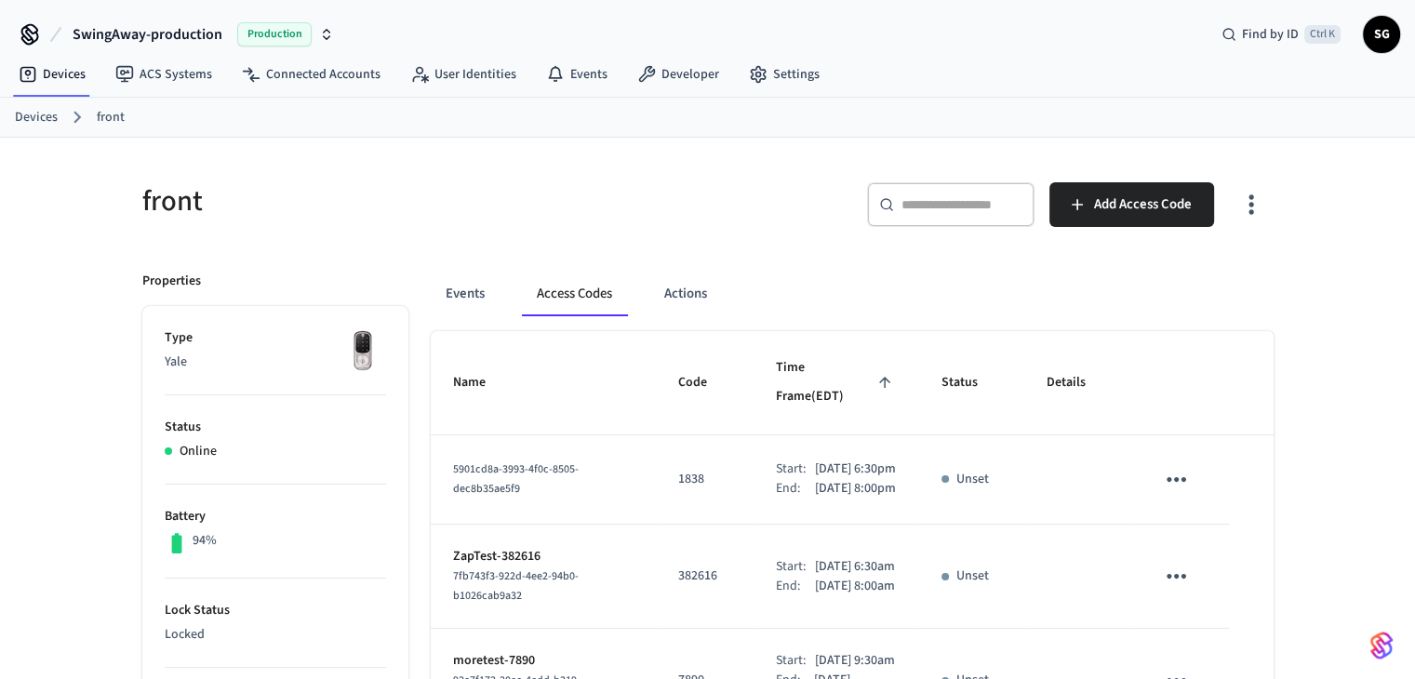
click at [819, 369] on span "Time Frame (EDT)" at bounding box center [836, 383] width 121 height 59
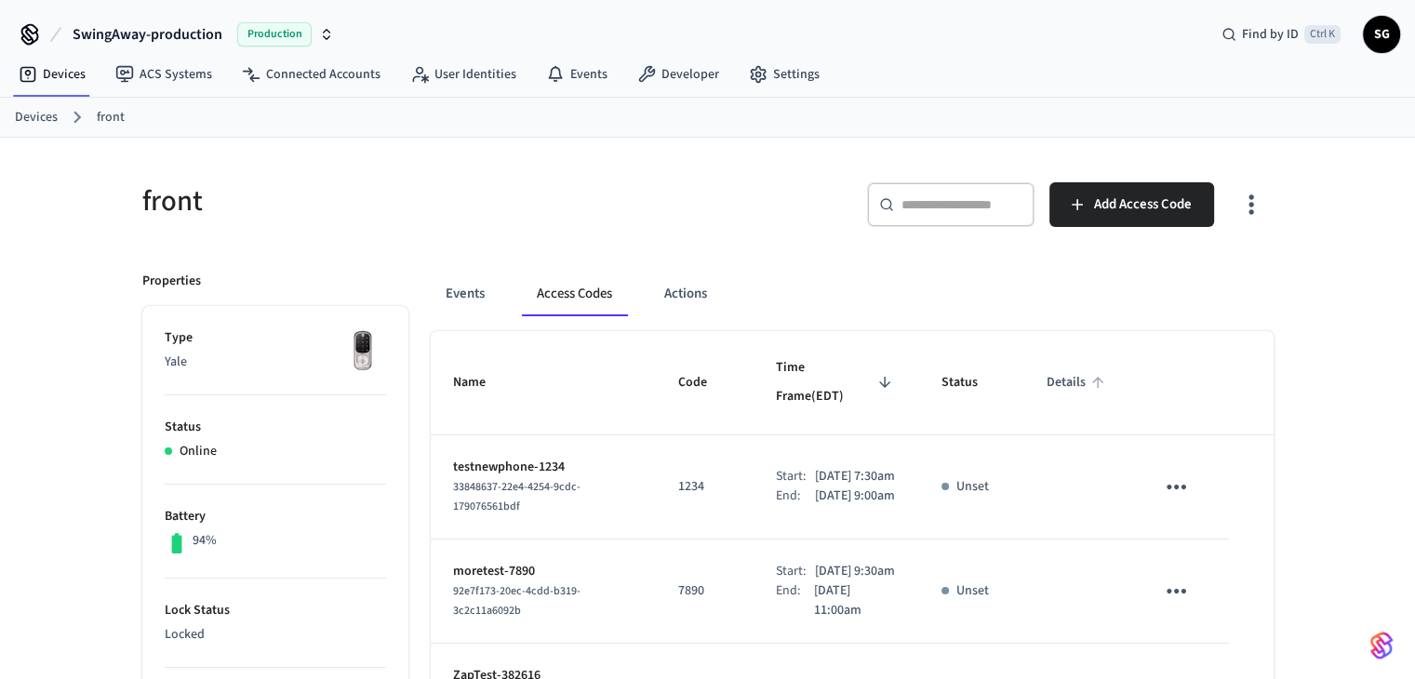
click at [1053, 368] on span "Details" at bounding box center [1078, 382] width 63 height 29
click at [1055, 368] on span "Details" at bounding box center [1078, 382] width 63 height 29
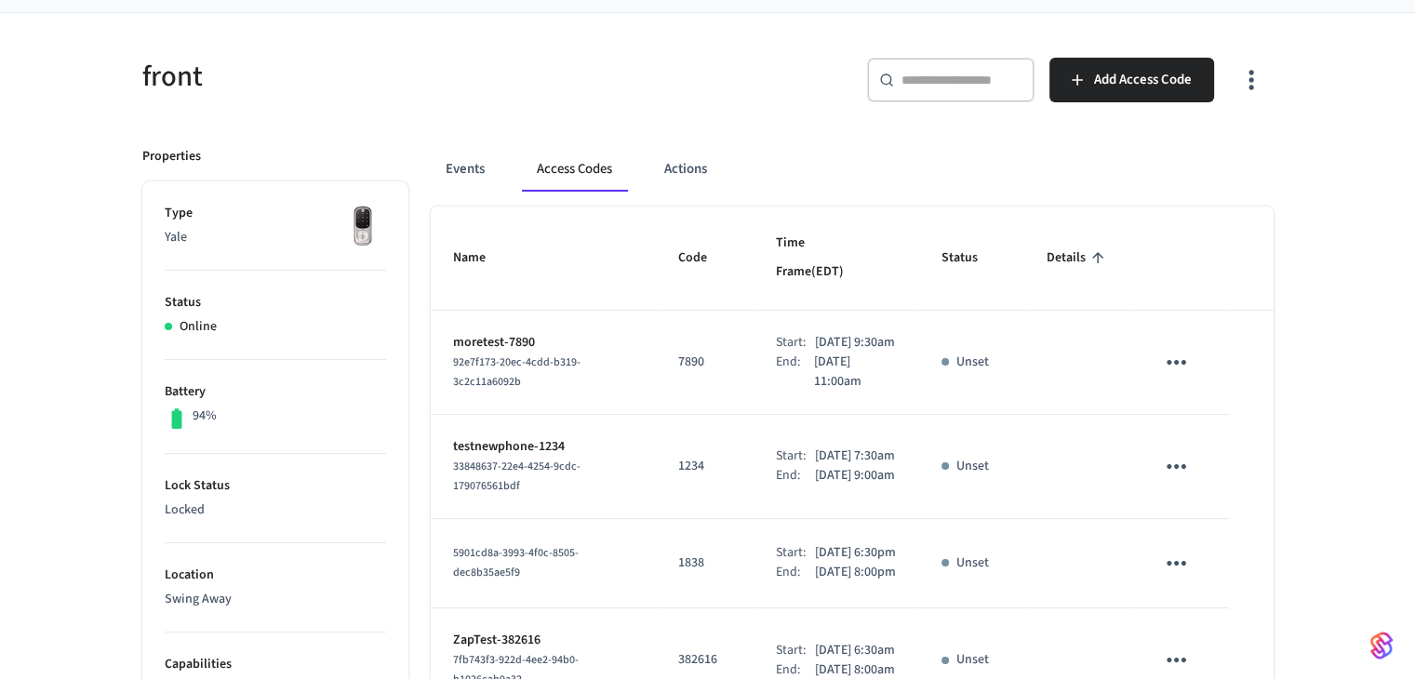
scroll to position [93, 0]
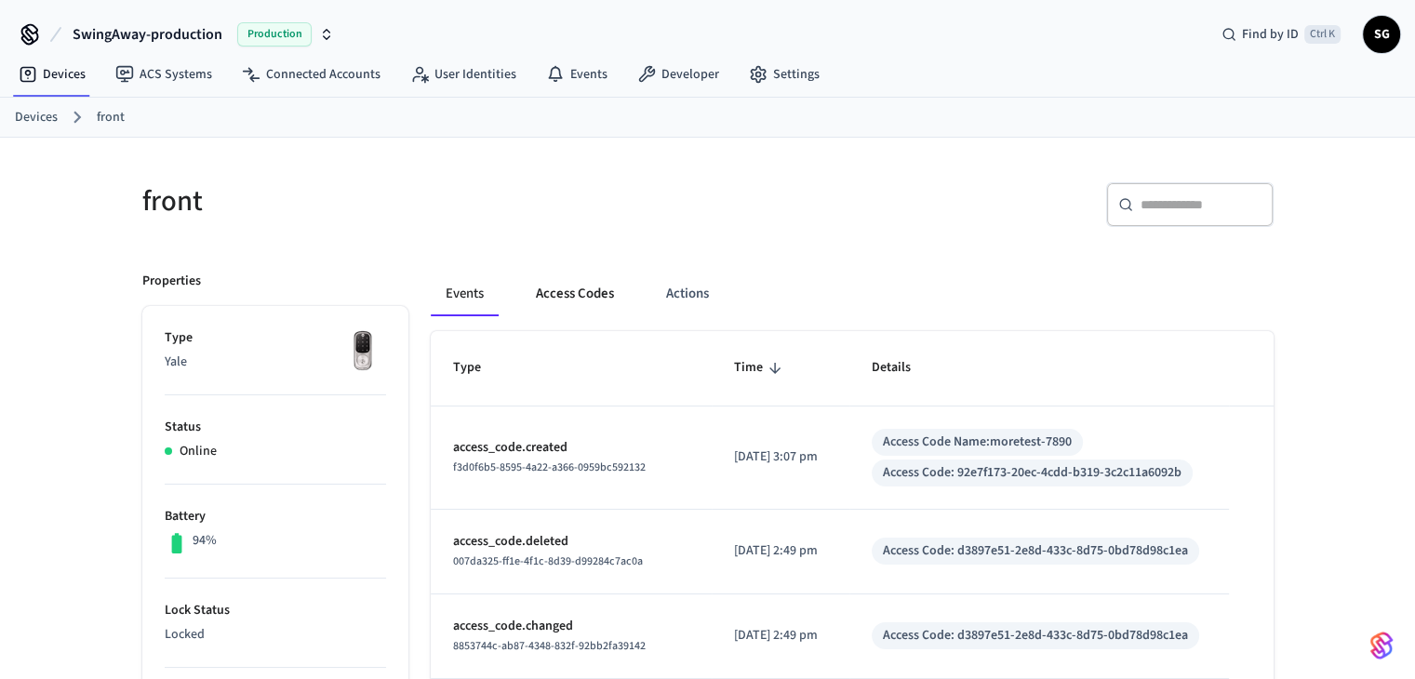
click at [603, 286] on button "Access Codes" at bounding box center [575, 294] width 108 height 45
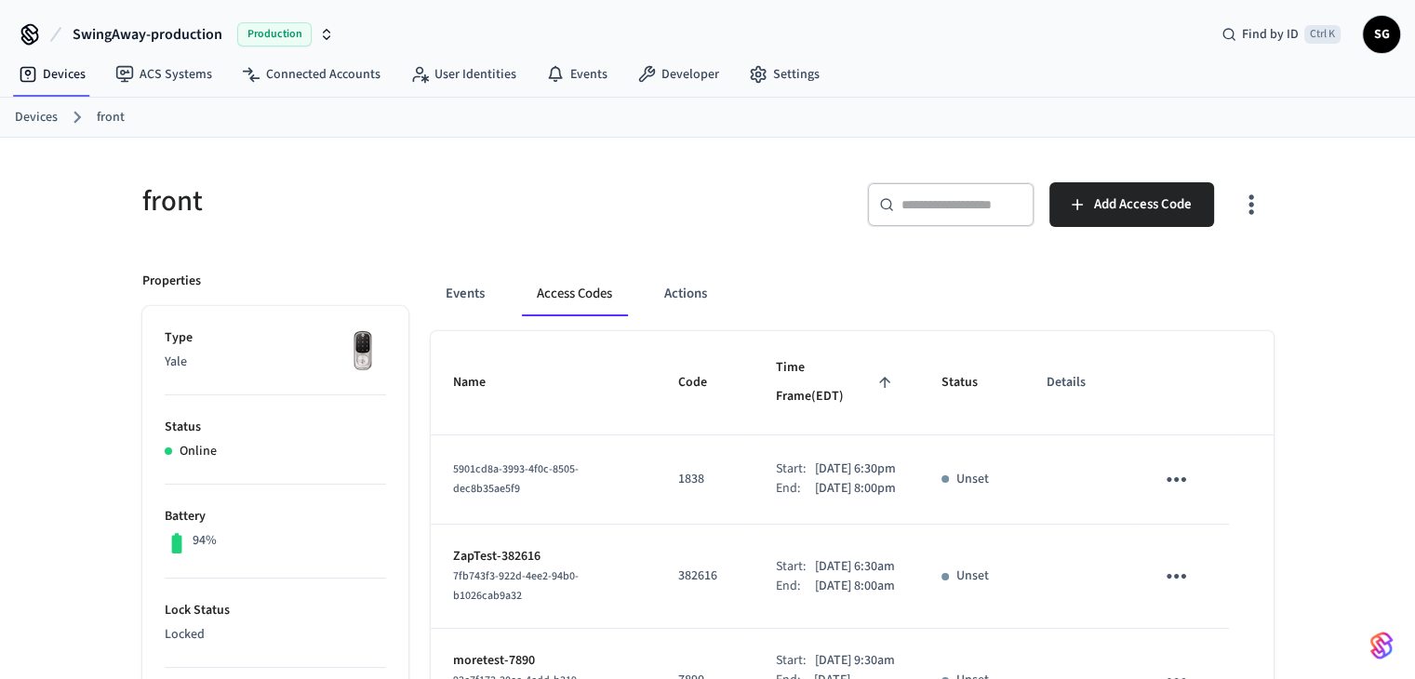
drag, startPoint x: 1055, startPoint y: 358, endPoint x: 1030, endPoint y: 341, distance: 30.2
click at [1053, 368] on span "Details" at bounding box center [1078, 382] width 63 height 29
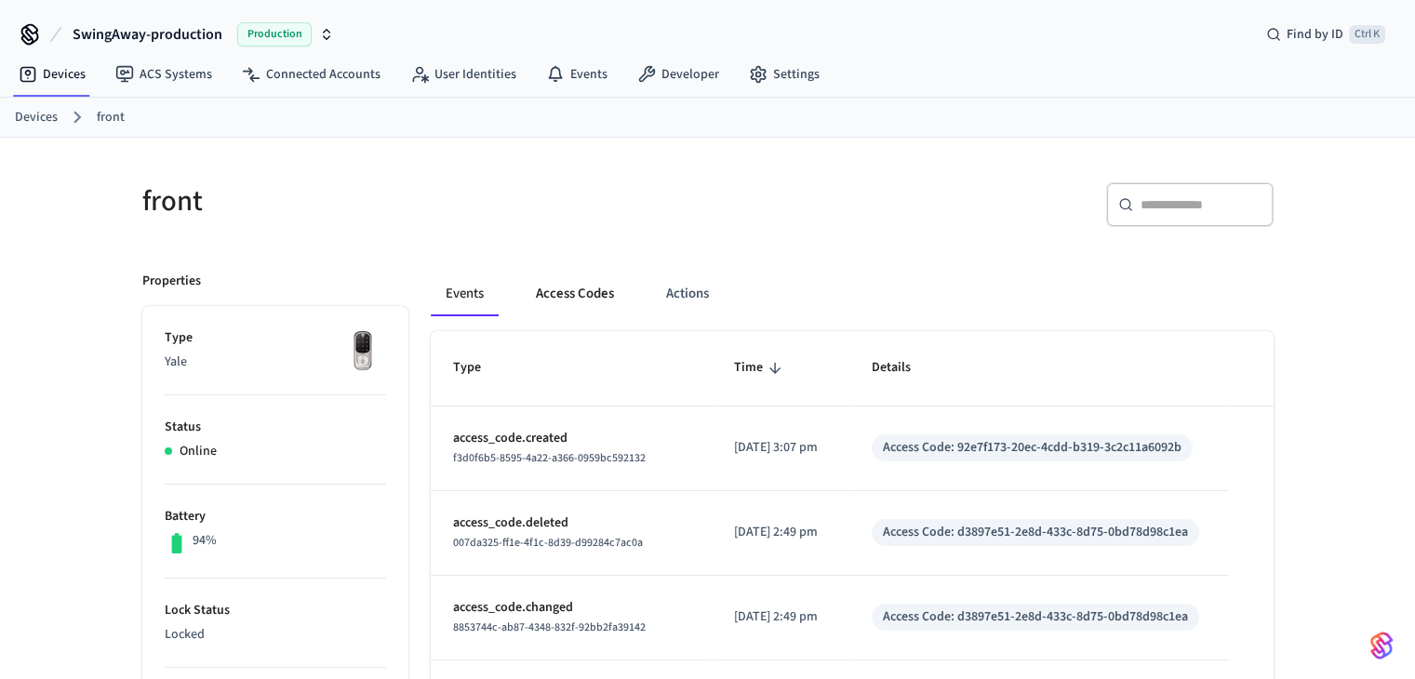
click at [589, 290] on button "Access Codes" at bounding box center [575, 294] width 108 height 45
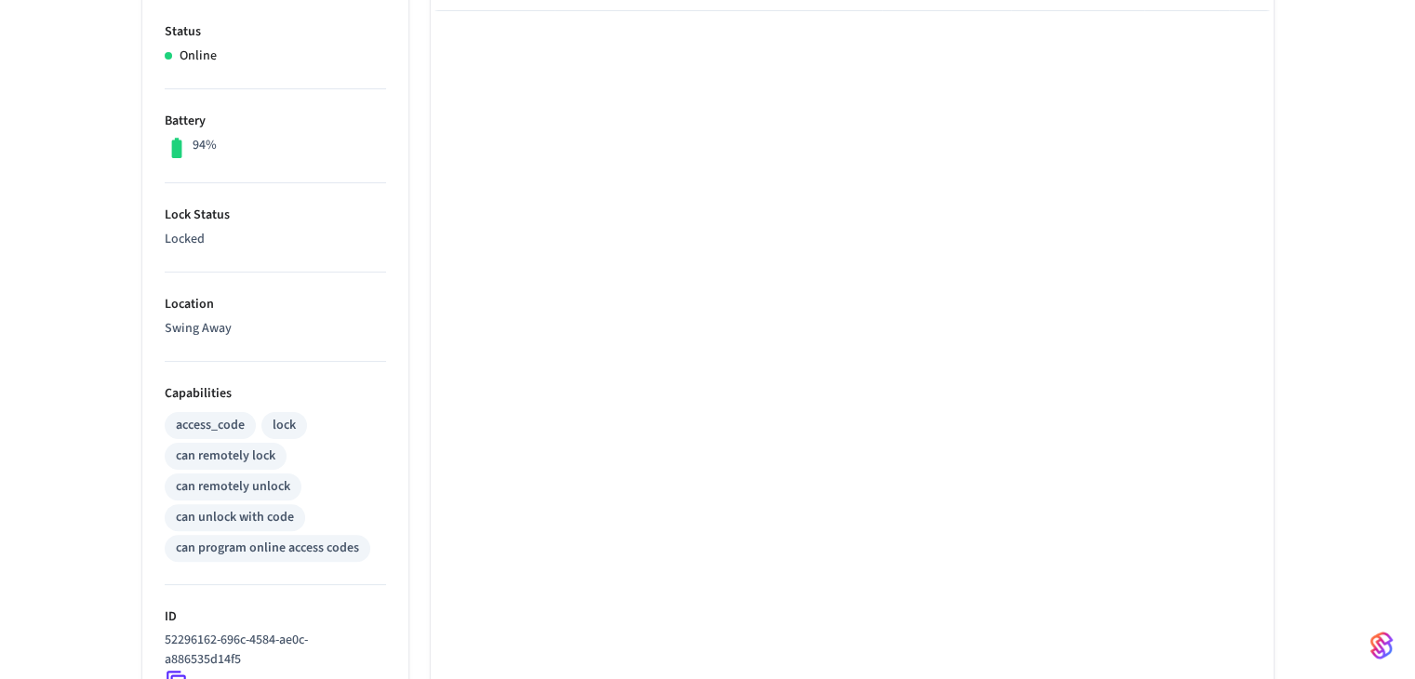
scroll to position [121, 0]
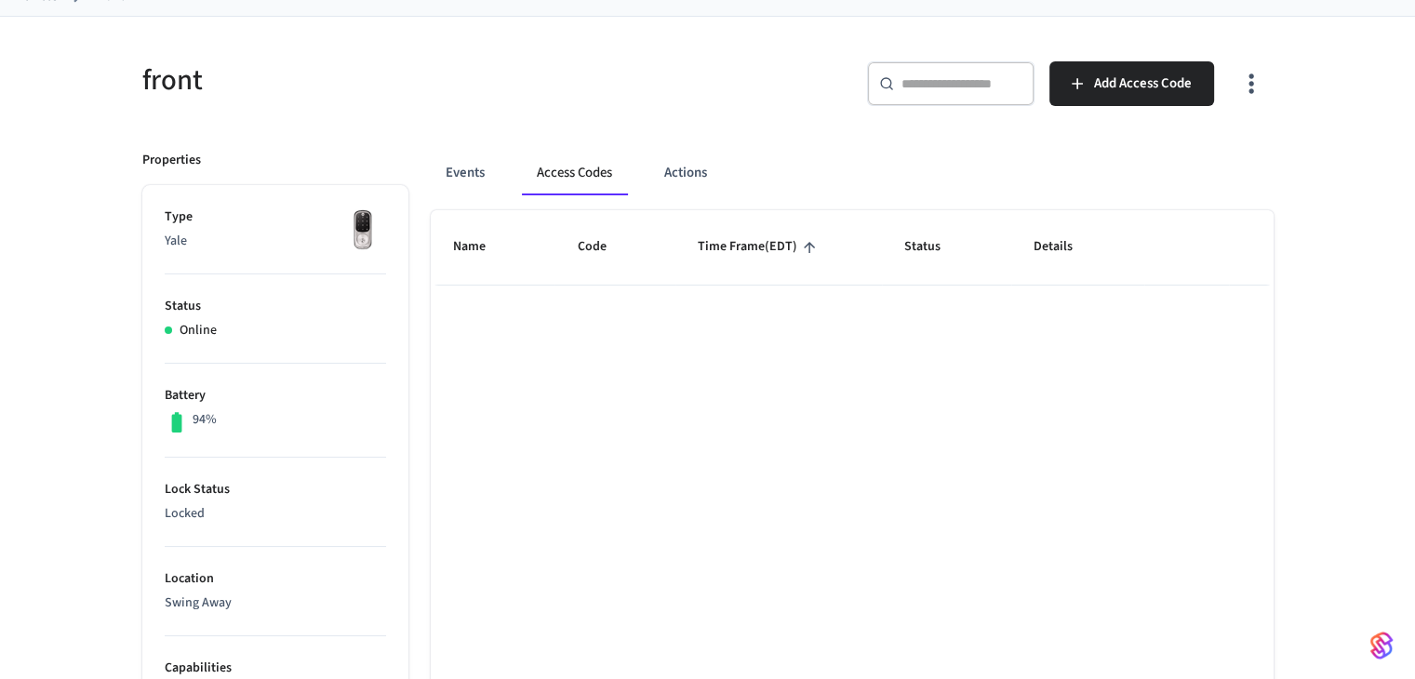
click at [567, 179] on button "Access Codes" at bounding box center [574, 173] width 105 height 45
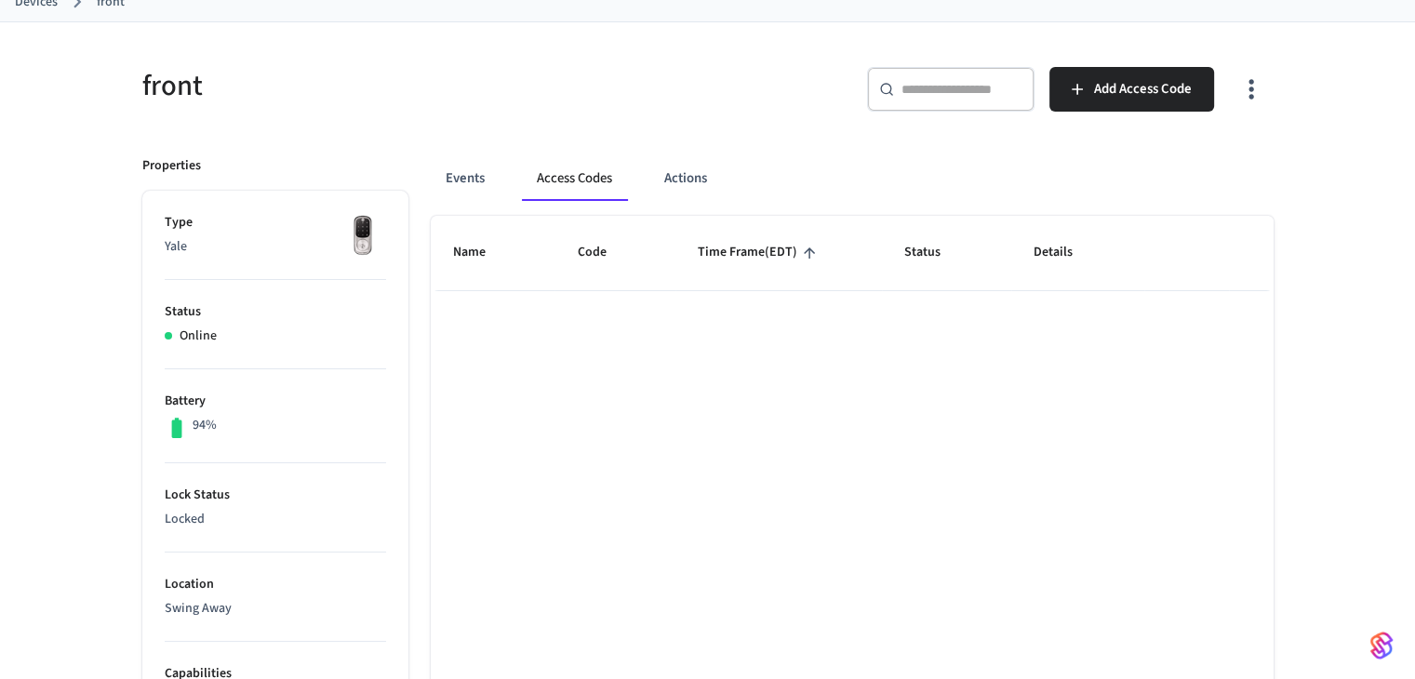
scroll to position [0, 0]
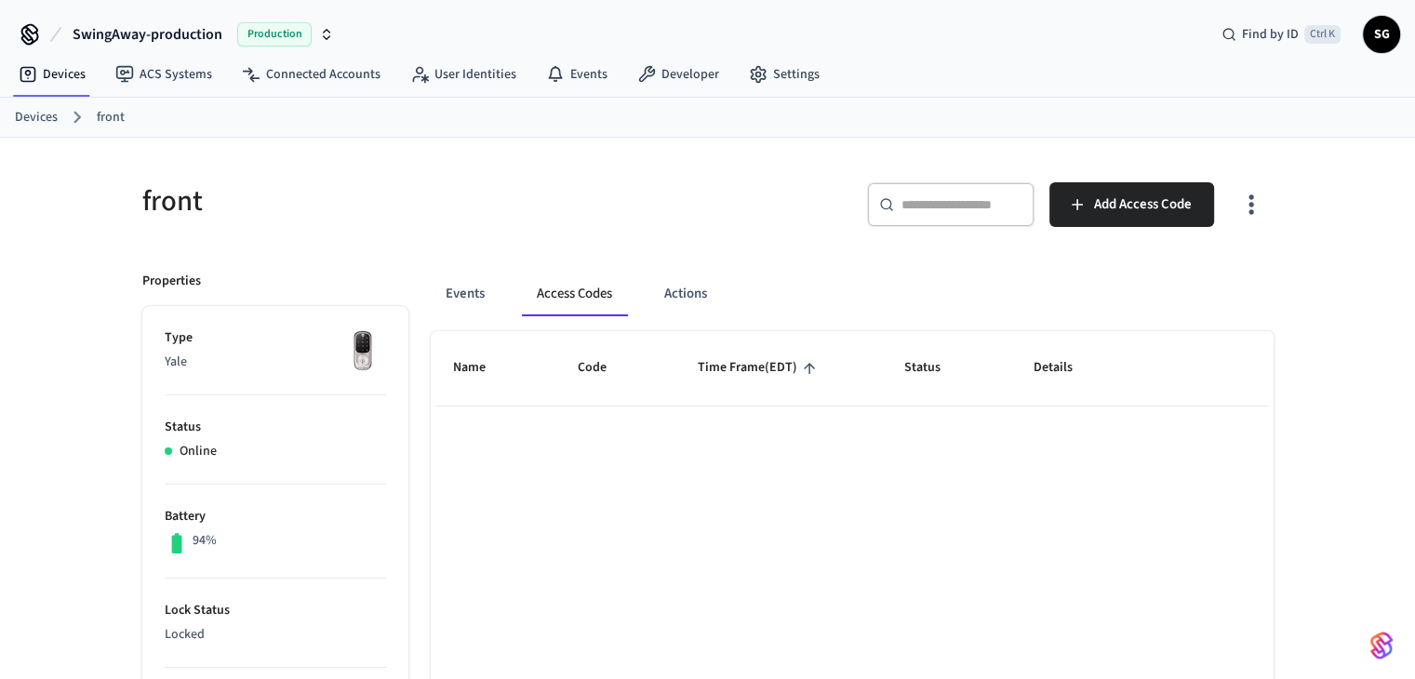
click at [47, 120] on link "Devices" at bounding box center [36, 118] width 43 height 20
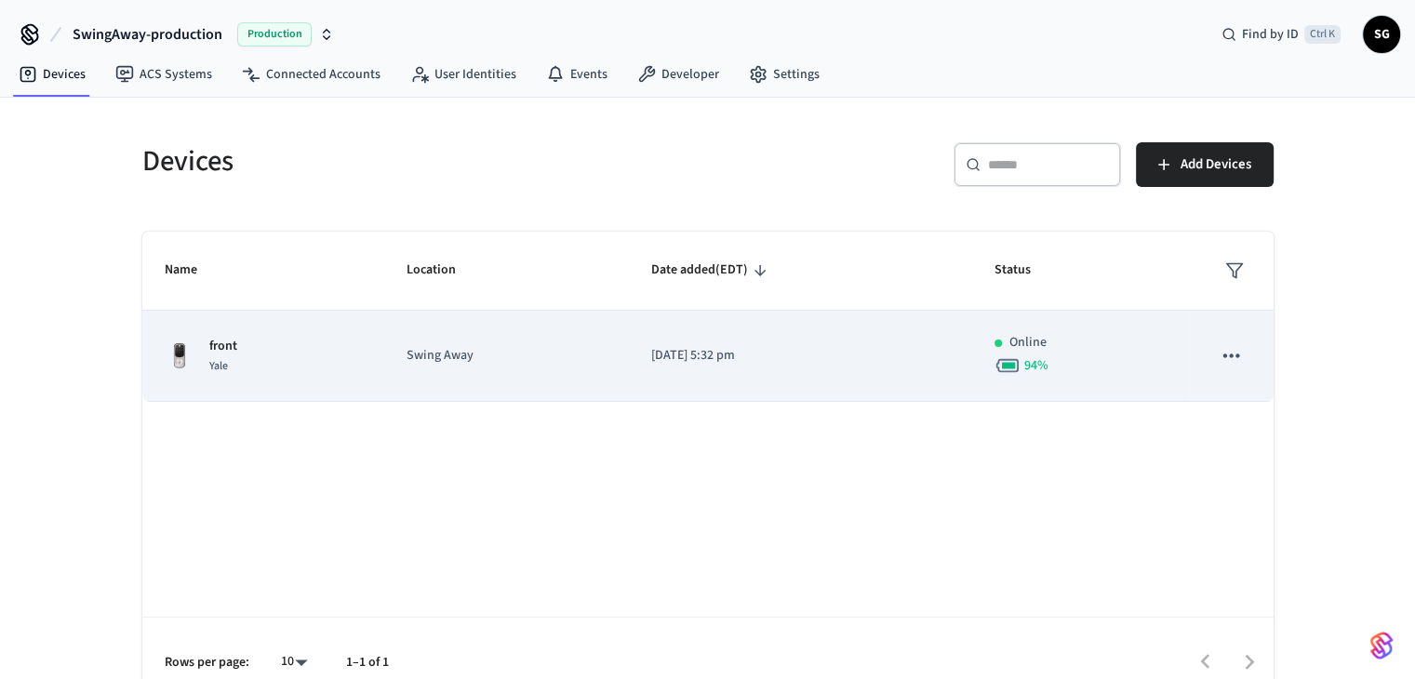
click at [412, 340] on td "Swing Away" at bounding box center [506, 356] width 245 height 91
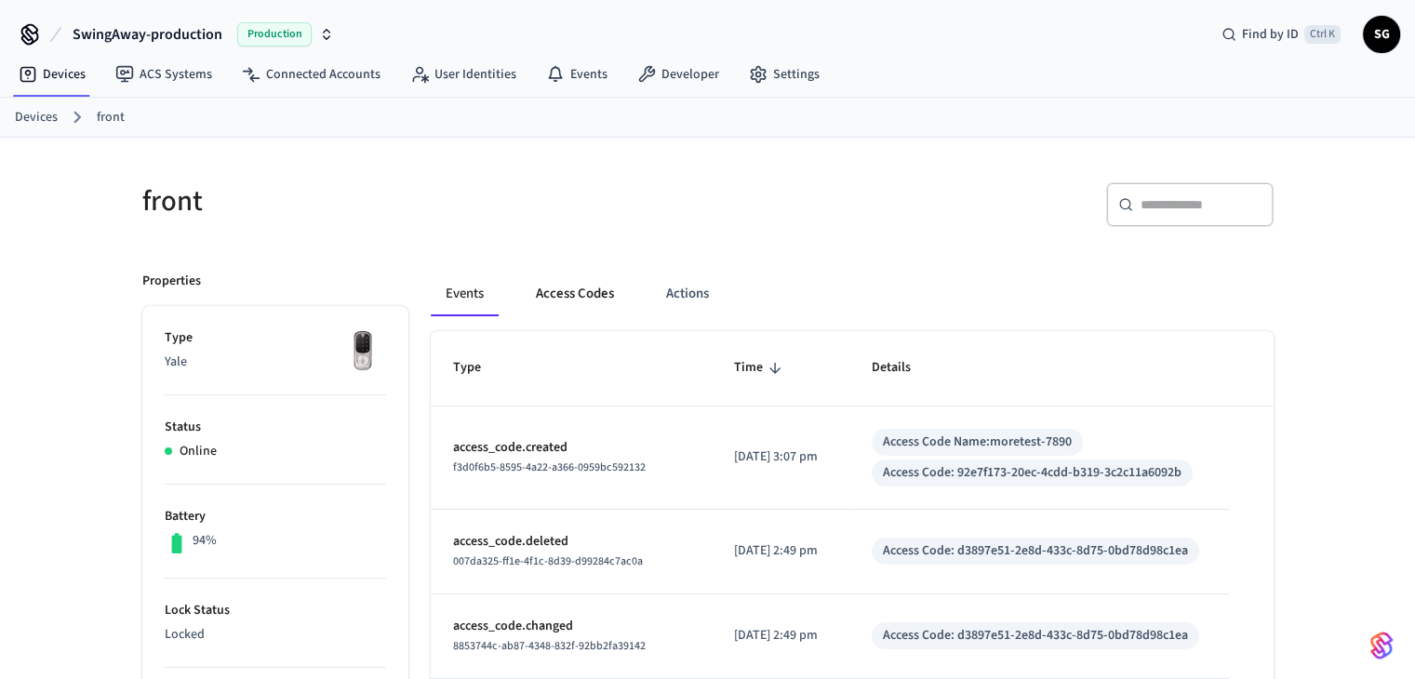
click at [603, 298] on button "Access Codes" at bounding box center [575, 294] width 108 height 45
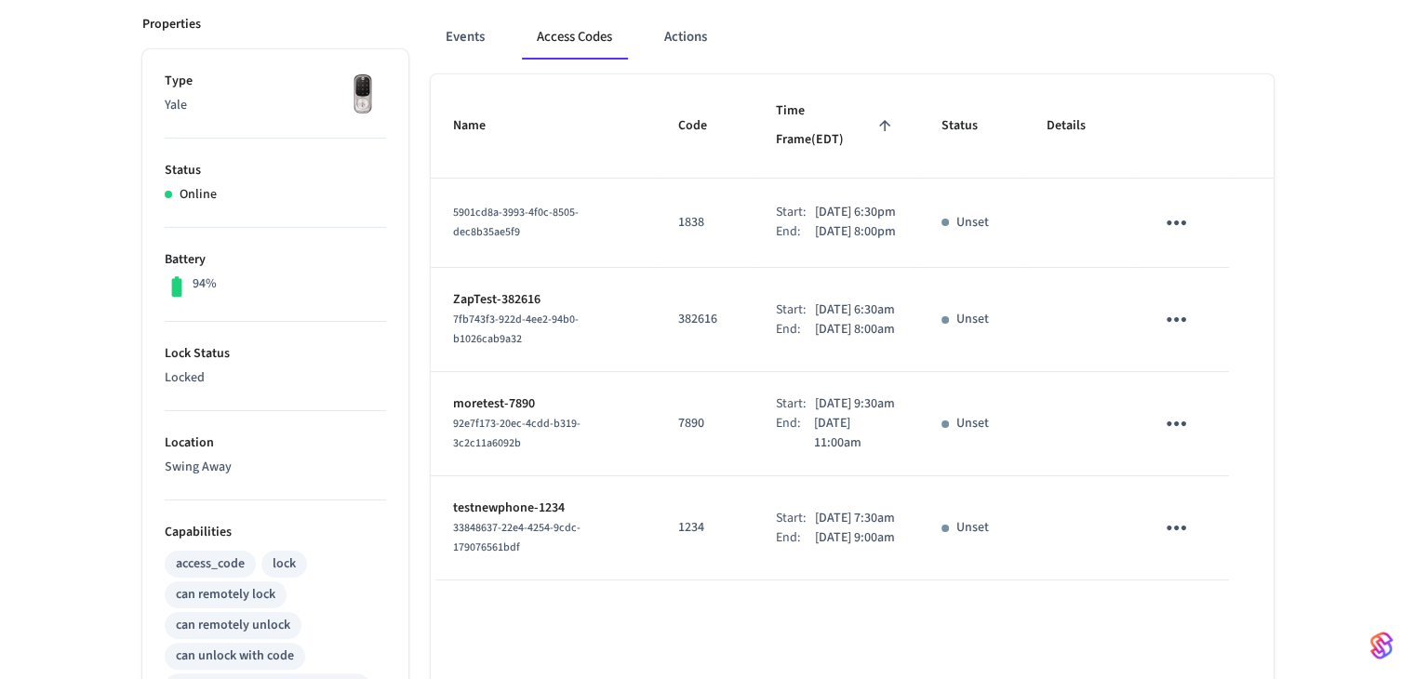
scroll to position [279, 0]
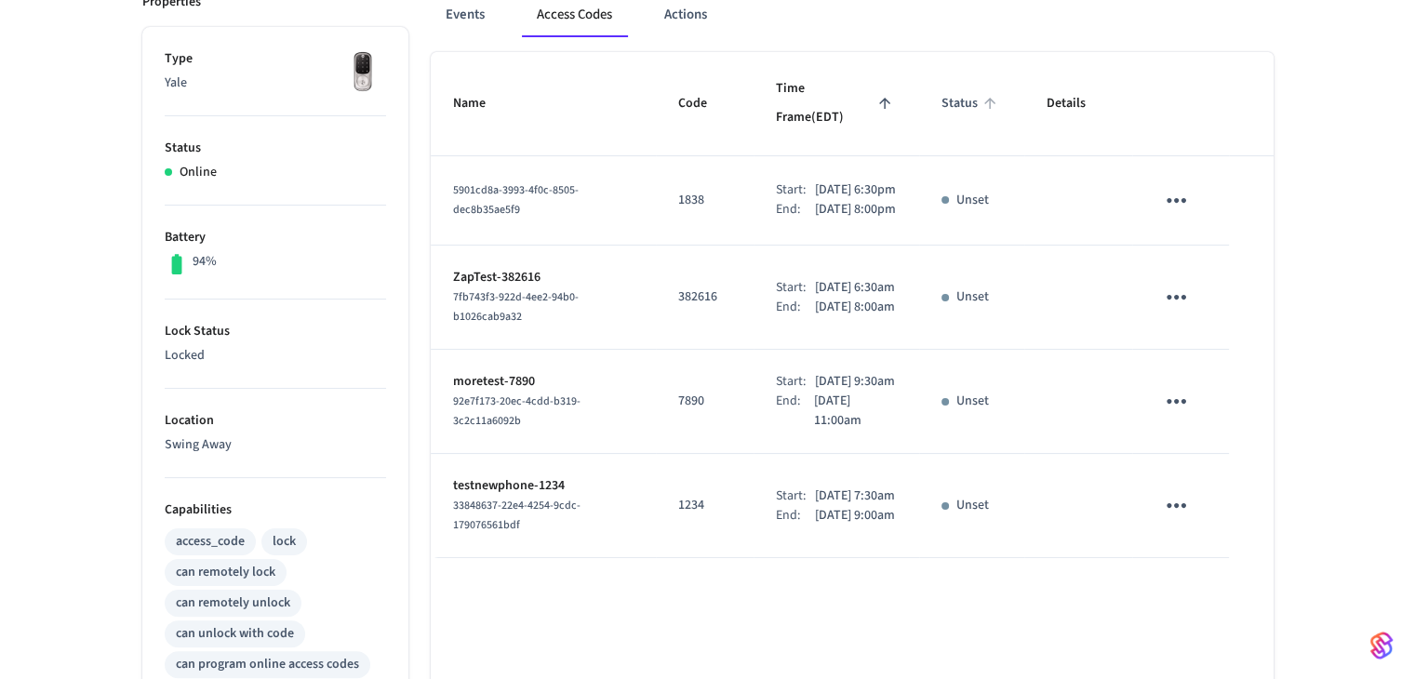
click at [957, 91] on span "Status" at bounding box center [972, 103] width 60 height 29
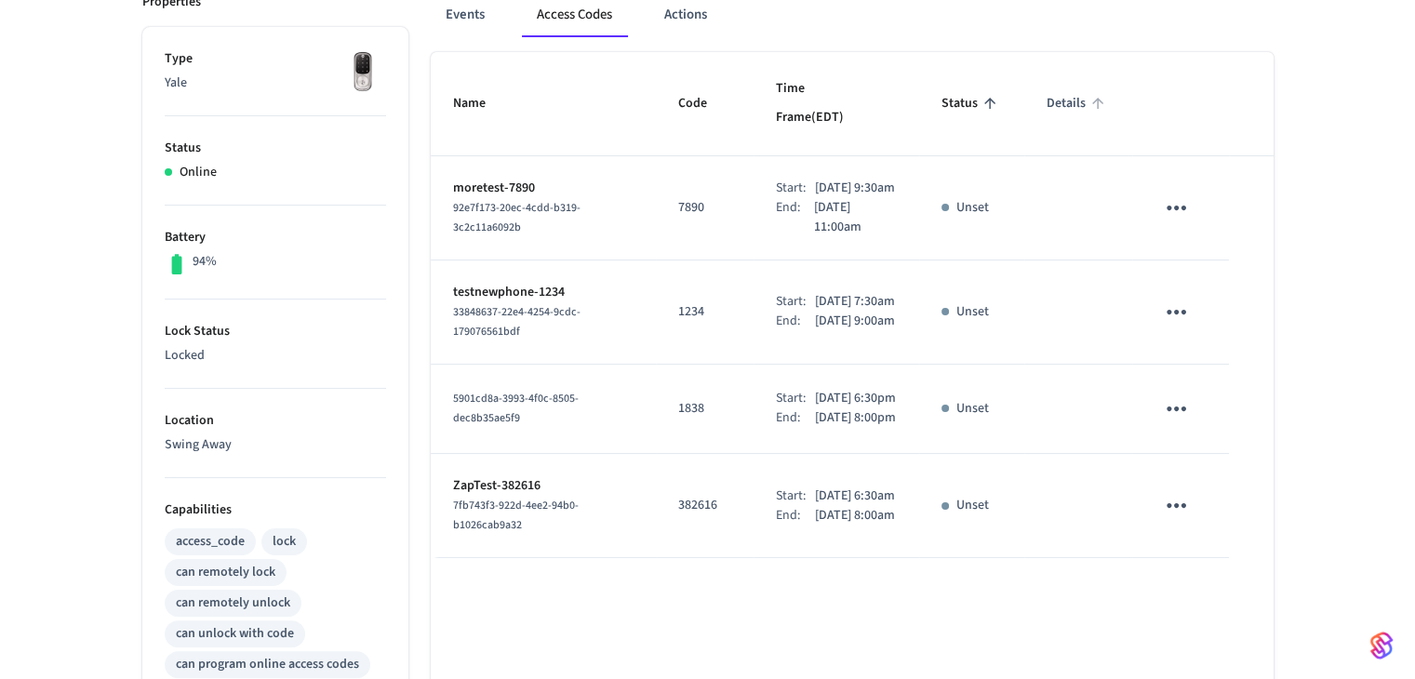
click at [1049, 96] on span "Details" at bounding box center [1078, 103] width 63 height 29
drag, startPoint x: 854, startPoint y: 160, endPoint x: 752, endPoint y: 171, distance: 103.0
click at [854, 179] on p "[DATE] 9:30am" at bounding box center [855, 189] width 80 height 20
drag, startPoint x: 495, startPoint y: 152, endPoint x: 495, endPoint y: 167, distance: 15.8
click at [491, 156] on td "moretest-7890 92e7f173-20ec-4cdd-b319-3c2c11a6092b" at bounding box center [543, 208] width 225 height 104
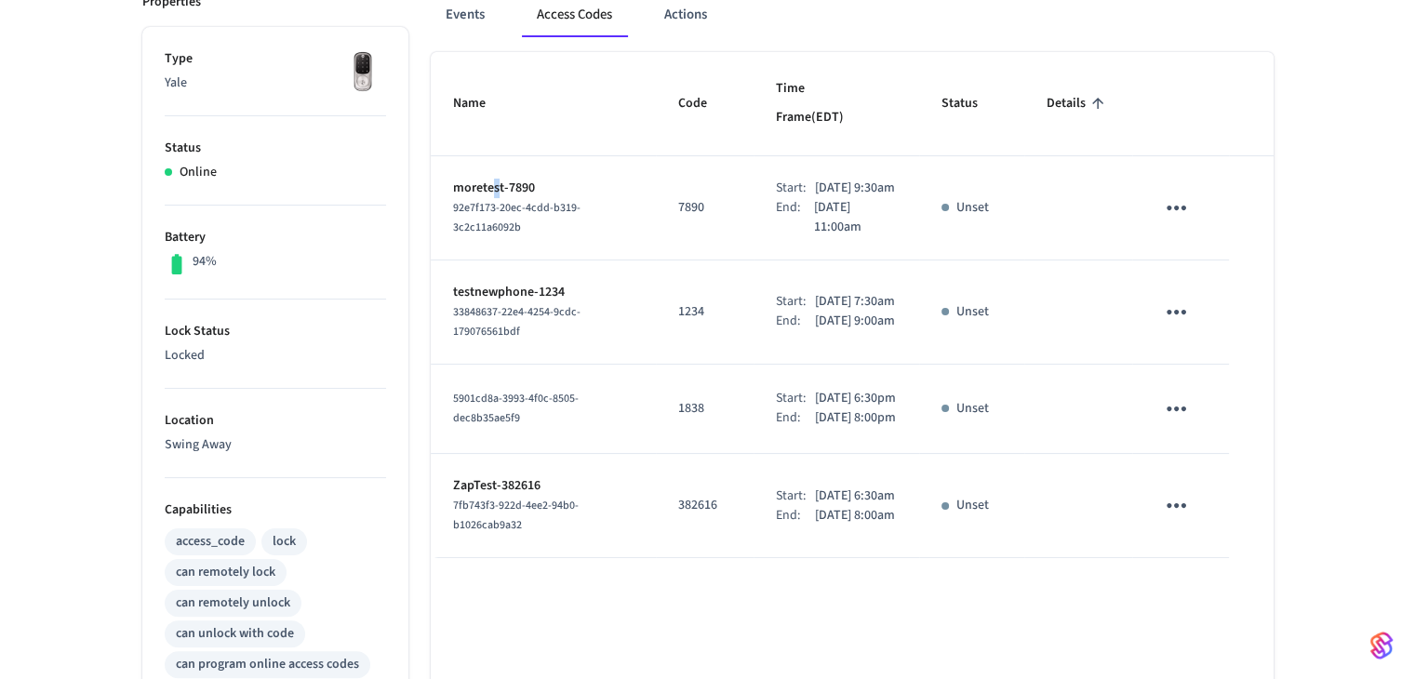
click at [497, 178] on td "moretest-7890 92e7f173-20ec-4cdd-b319-3c2c11a6092b" at bounding box center [543, 208] width 225 height 104
click at [579, 156] on td "moretest-7890 92e7f173-20ec-4cdd-b319-3c2c11a6092b" at bounding box center [543, 208] width 225 height 104
